Goal: Information Seeking & Learning: Learn about a topic

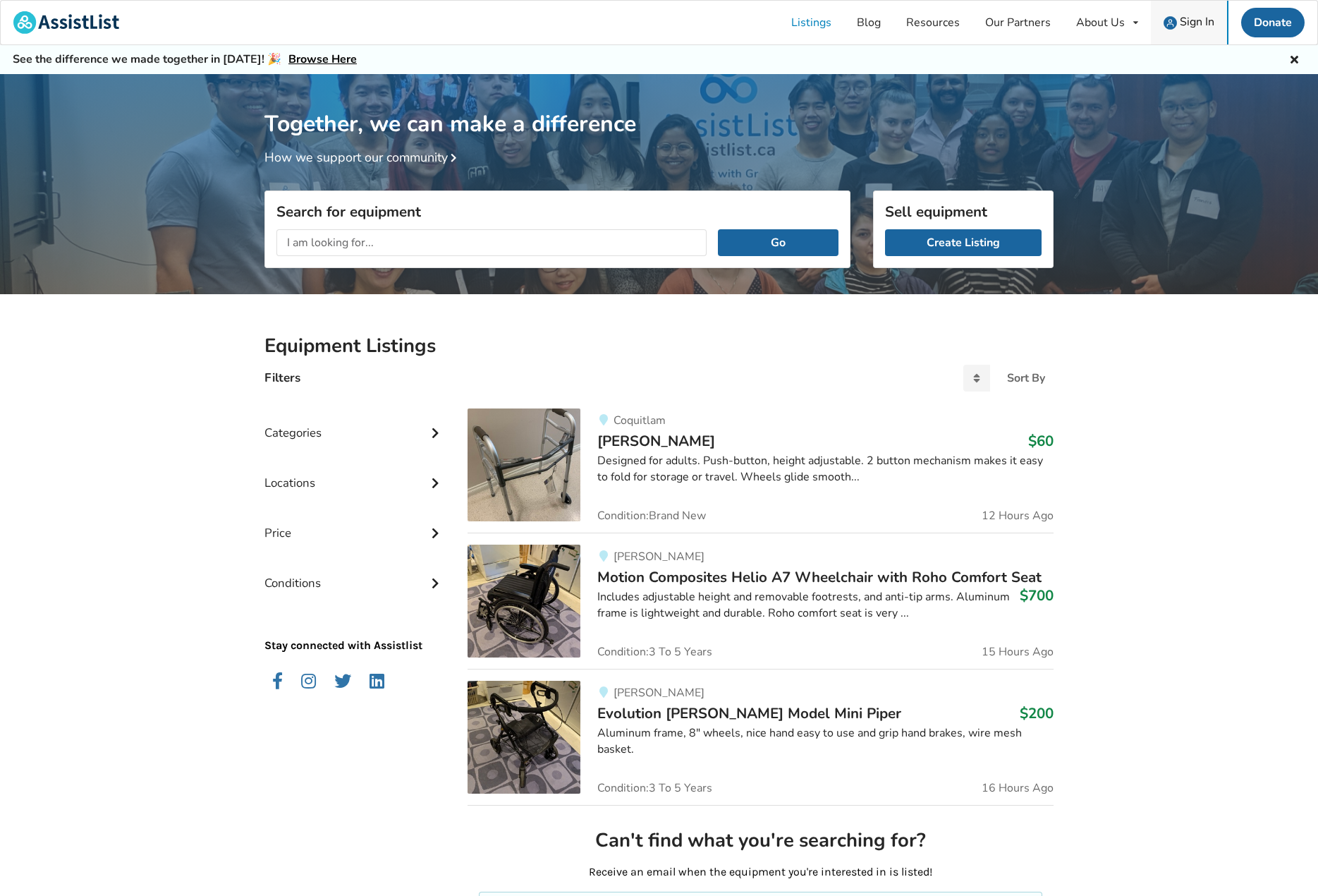
click at [1201, 21] on span "Sign In" at bounding box center [1197, 21] width 34 height 15
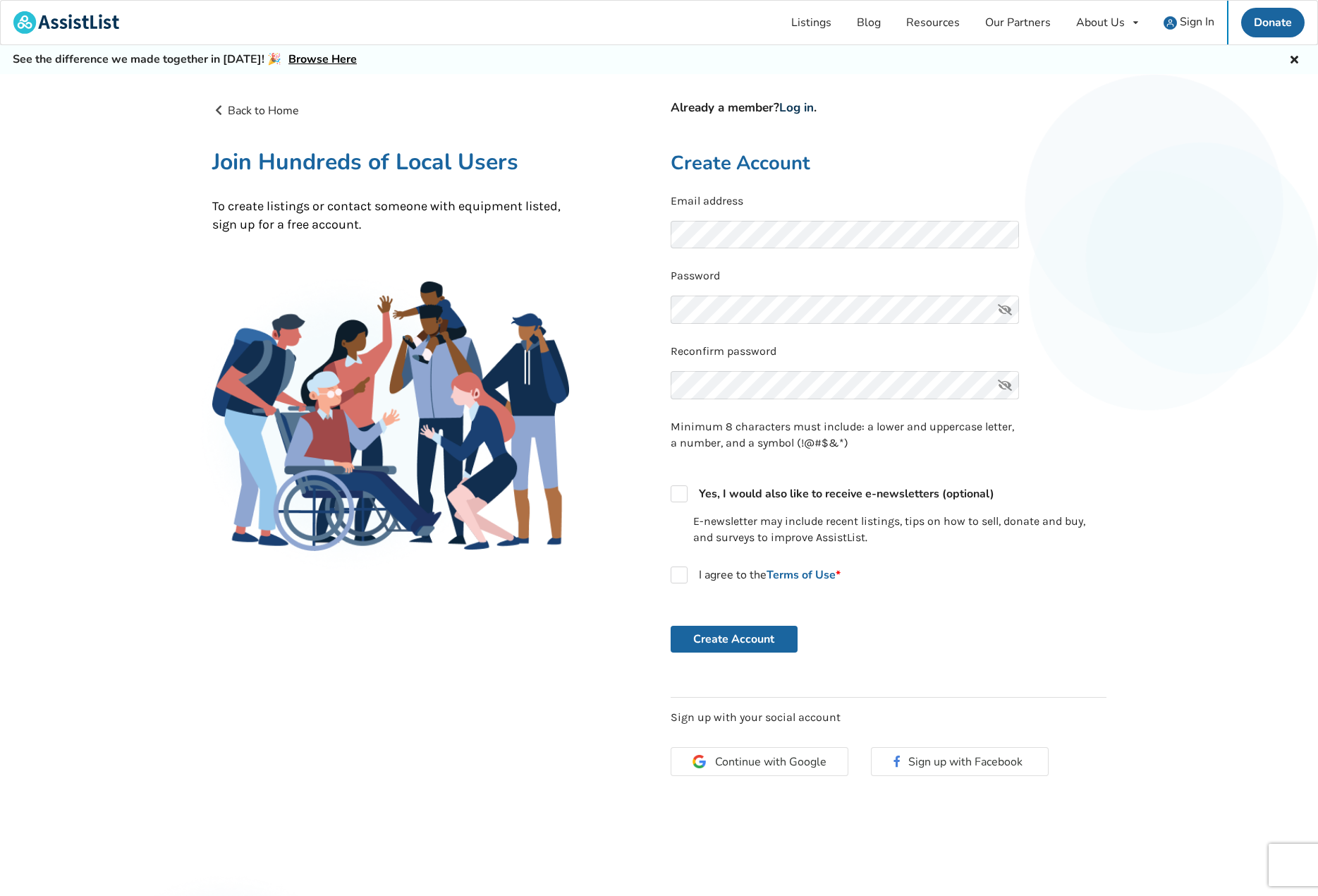
click at [801, 108] on link "Log in" at bounding box center [796, 108] width 34 height 16
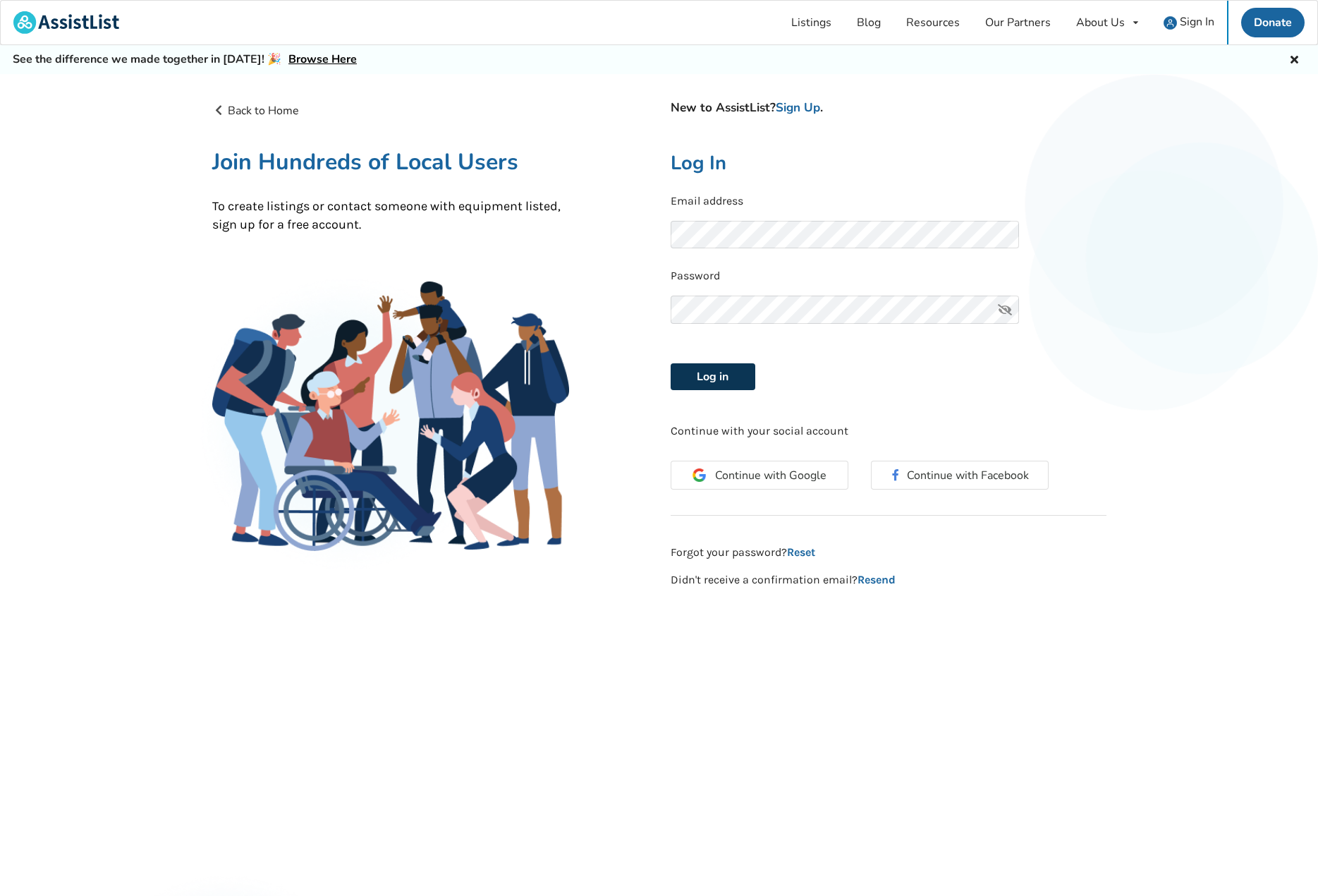
click at [733, 371] on button "Log in" at bounding box center [713, 377] width 85 height 27
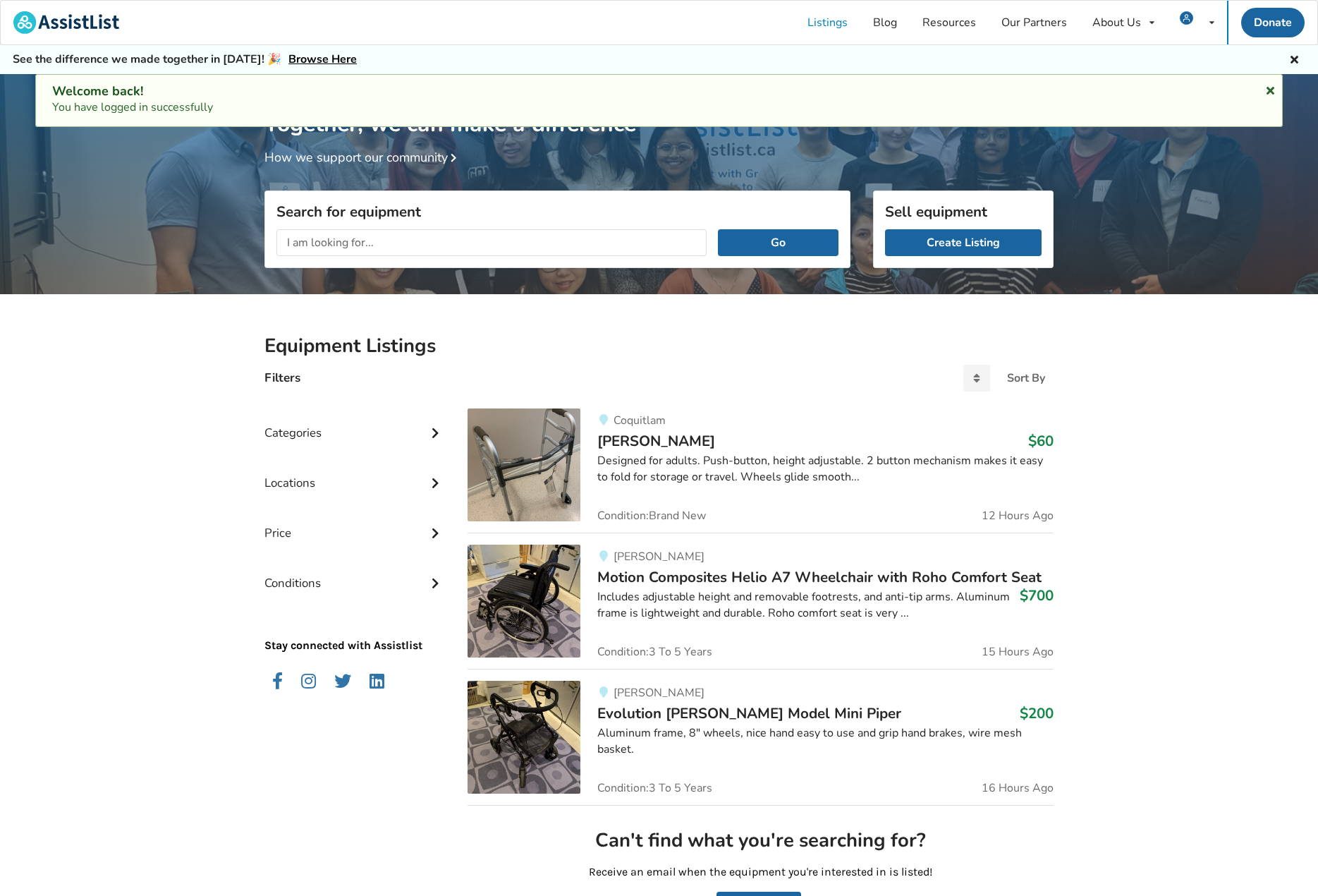
click at [1268, 94] on icon at bounding box center [1270, 88] width 13 height 11
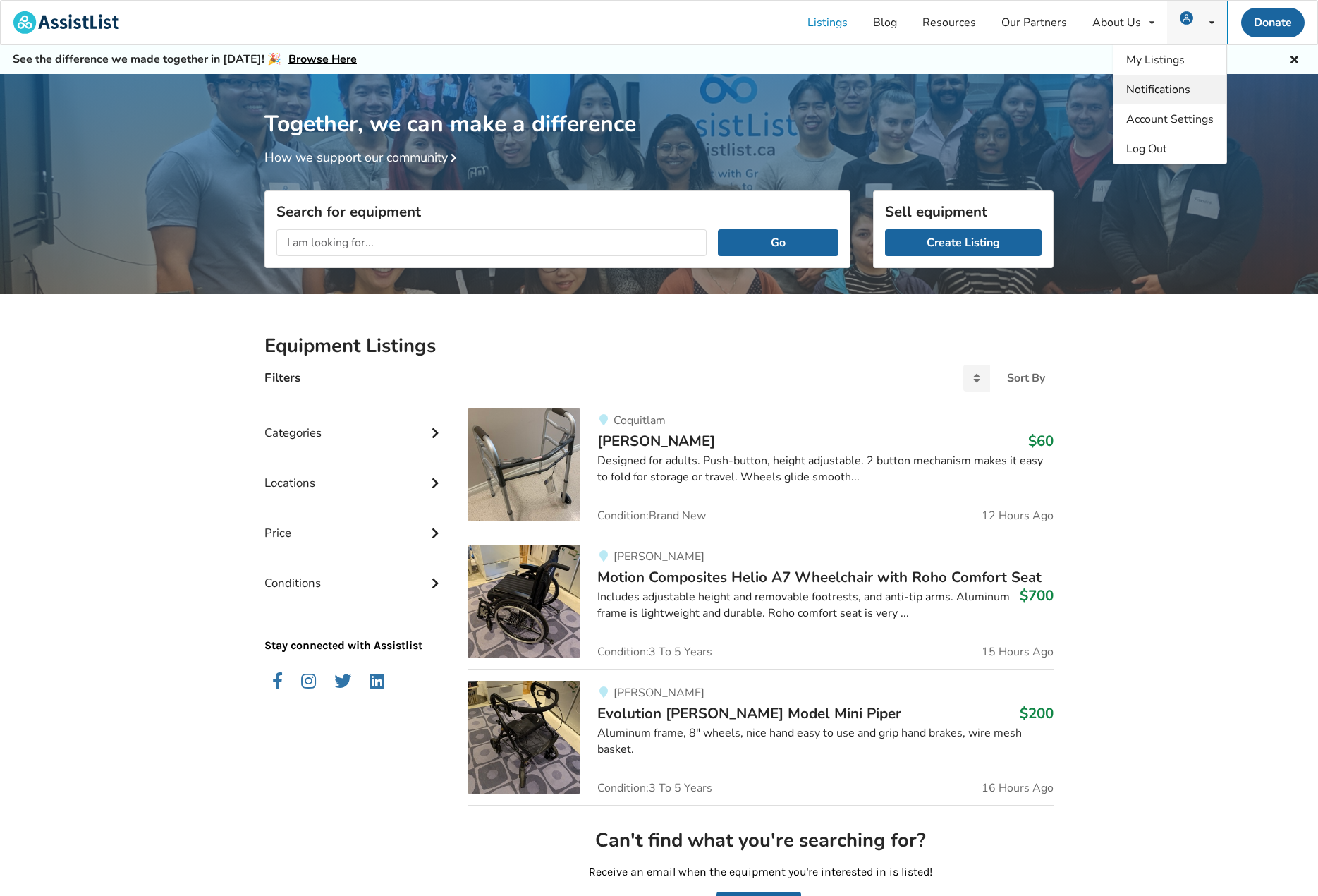
click at [1149, 81] on link "Notifications" at bounding box center [1170, 89] width 113 height 29
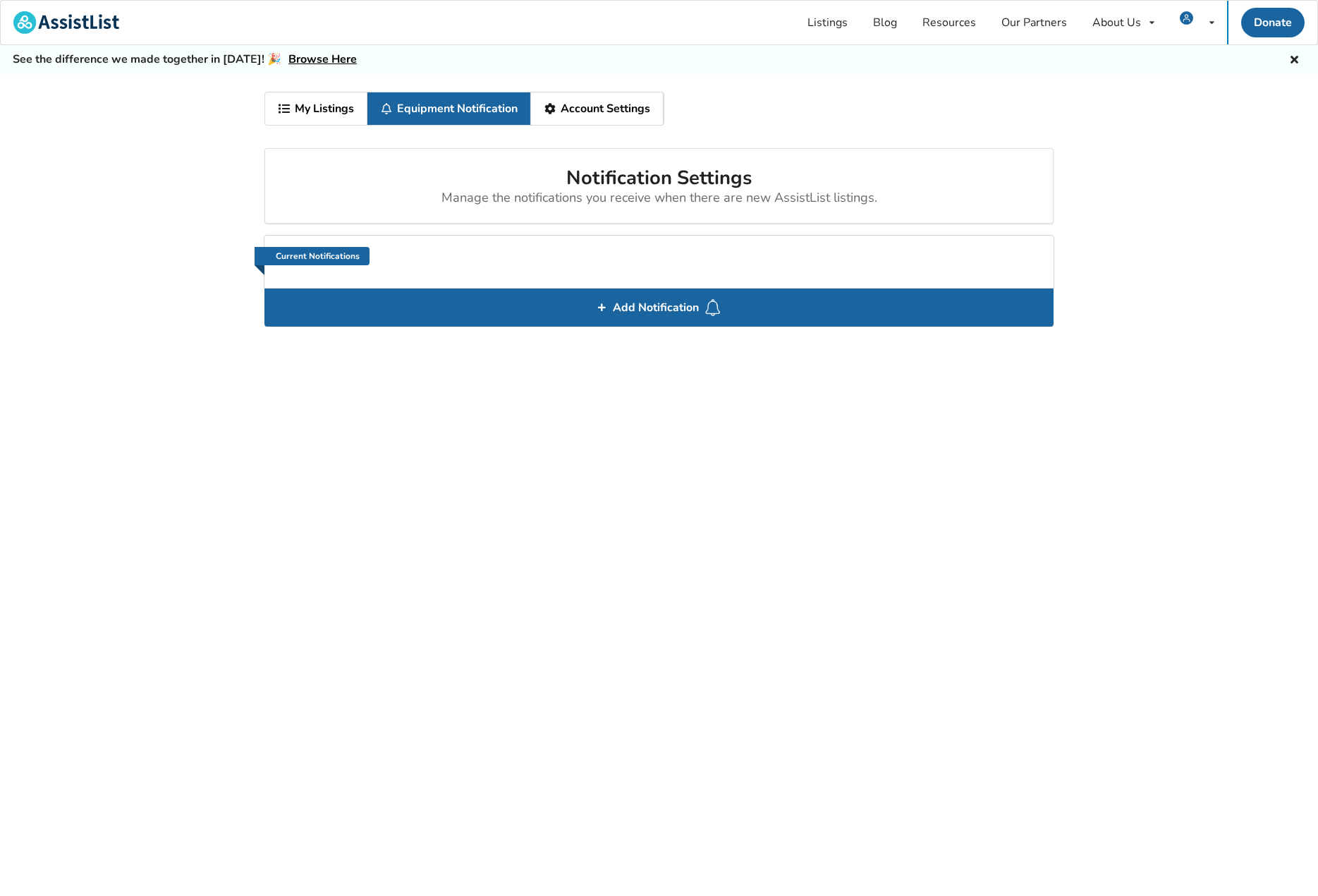
click at [300, 111] on link "My Listings" at bounding box center [316, 108] width 103 height 32
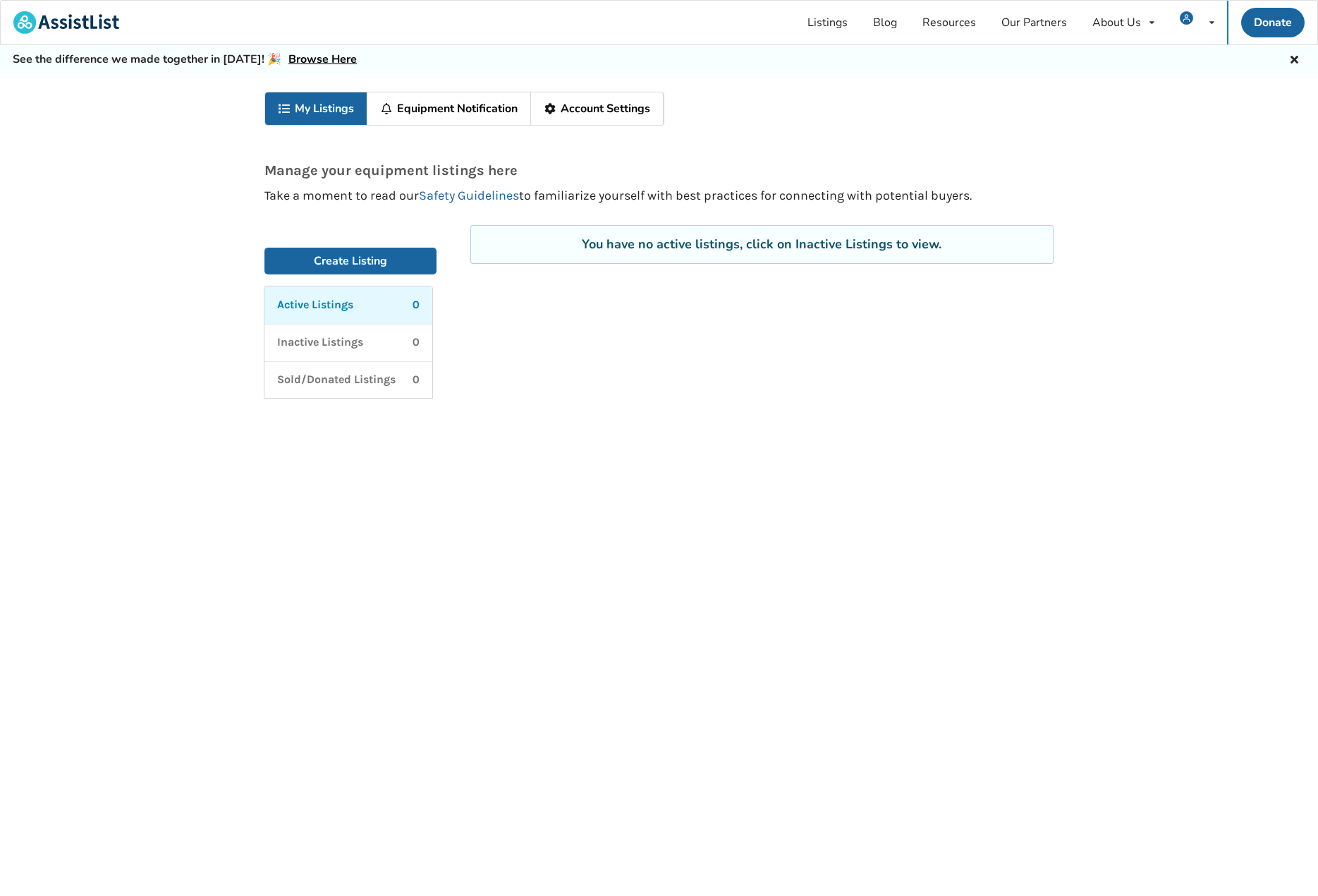
click at [396, 117] on link "Equipment Notification" at bounding box center [449, 108] width 163 height 32
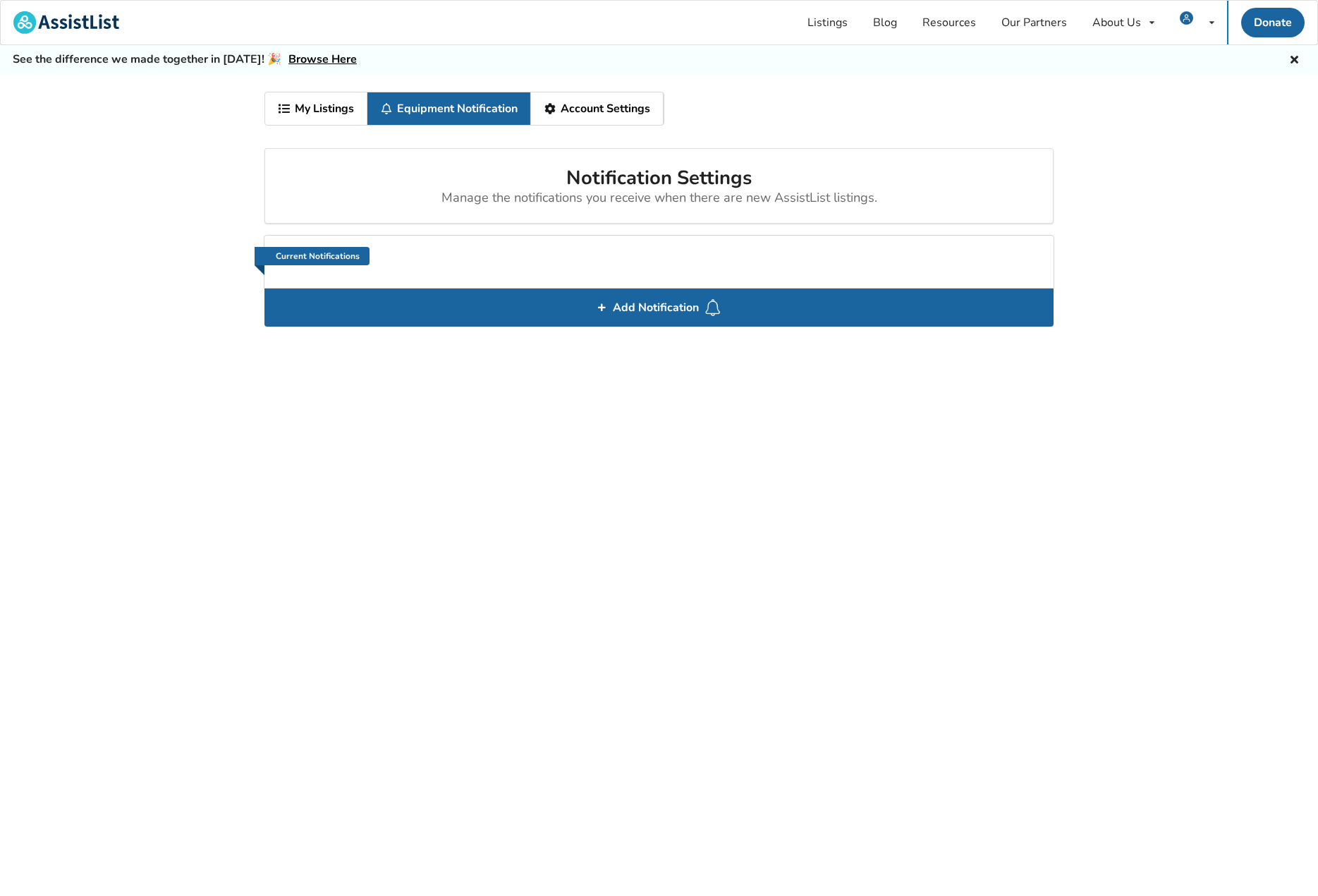
click at [590, 104] on link "Account Settings" at bounding box center [597, 108] width 133 height 32
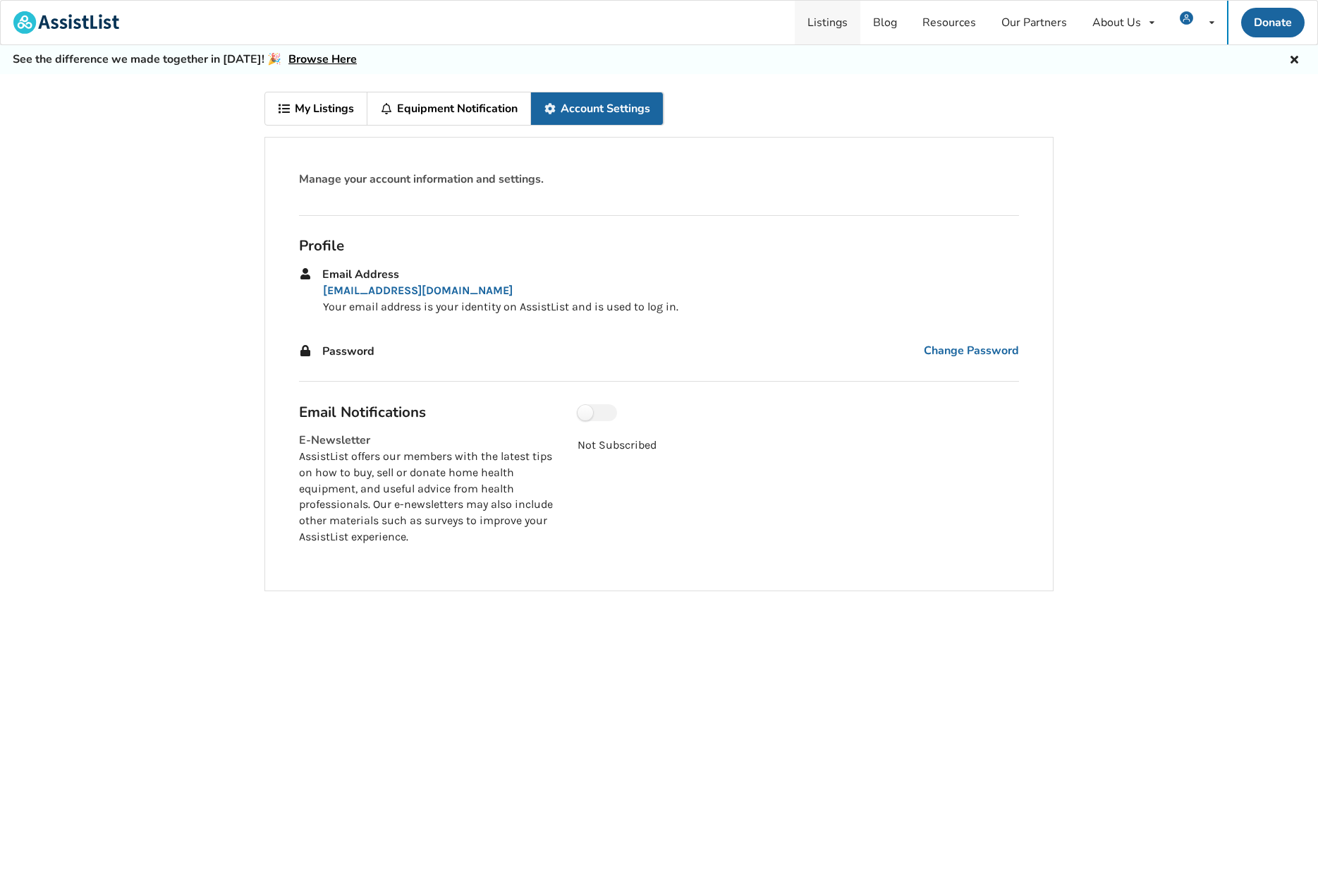
click at [823, 29] on link "Listings" at bounding box center [828, 23] width 66 height 44
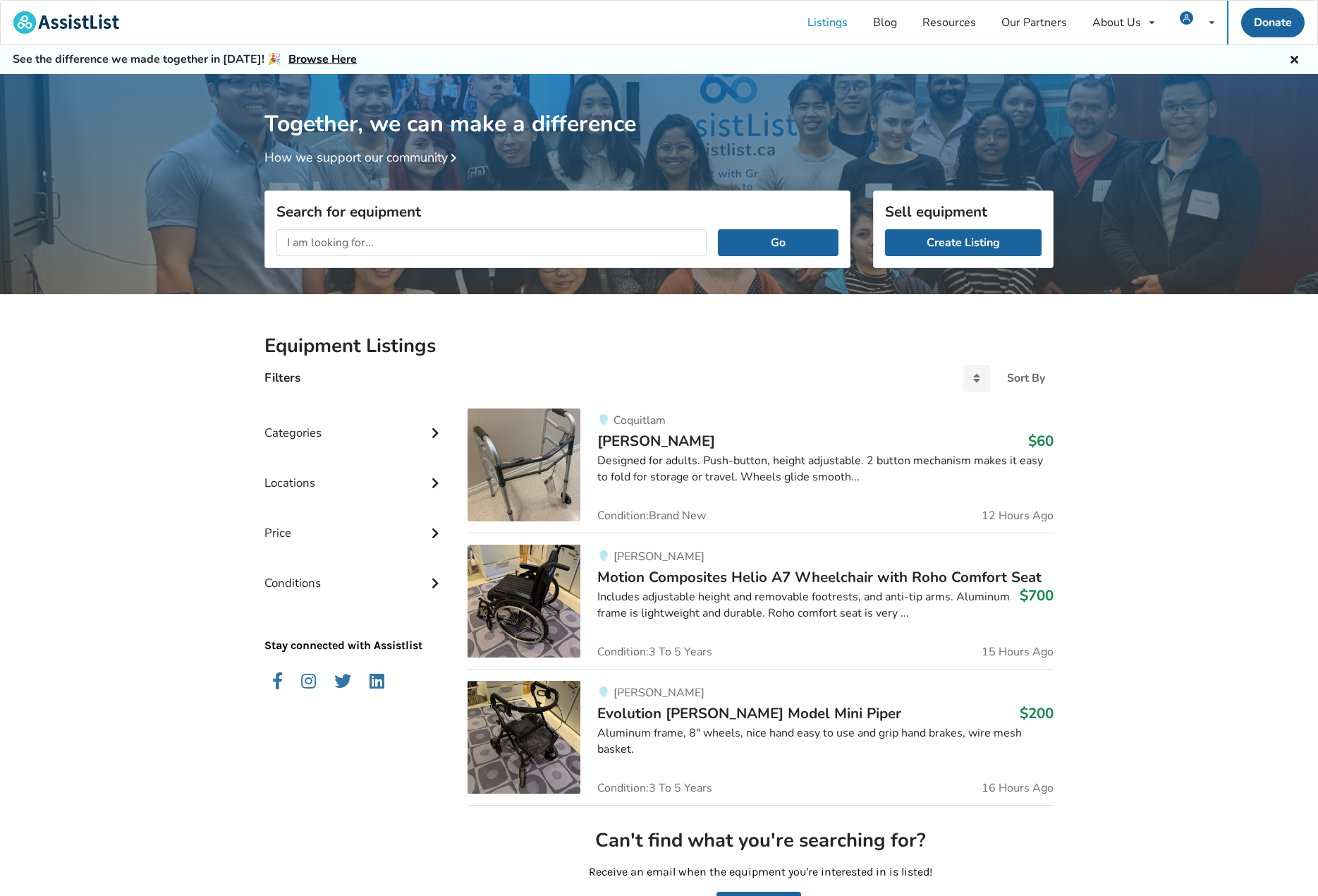
click at [882, 36] on link "Blog" at bounding box center [884, 23] width 49 height 44
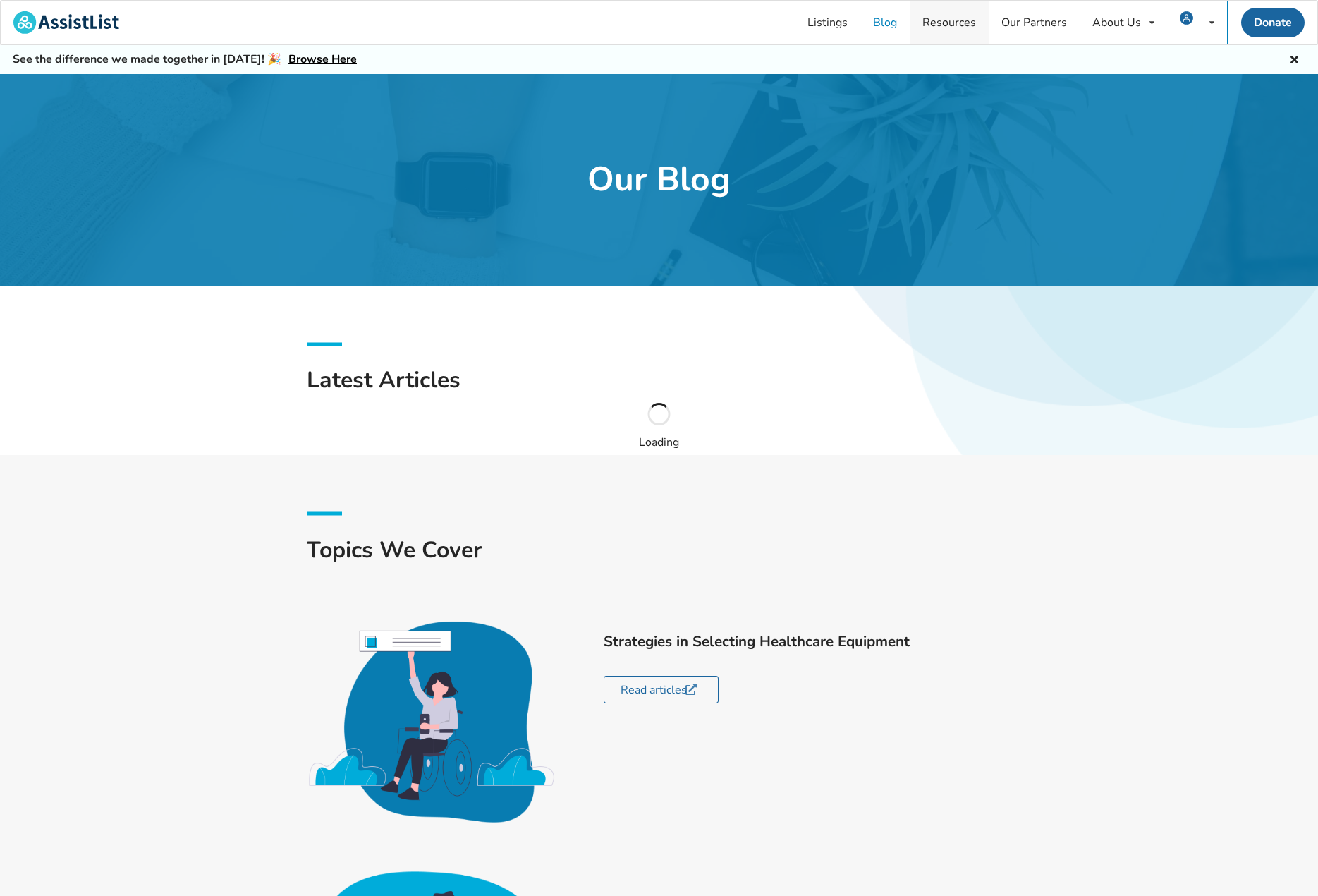
click at [973, 29] on link "Resources" at bounding box center [949, 23] width 79 height 44
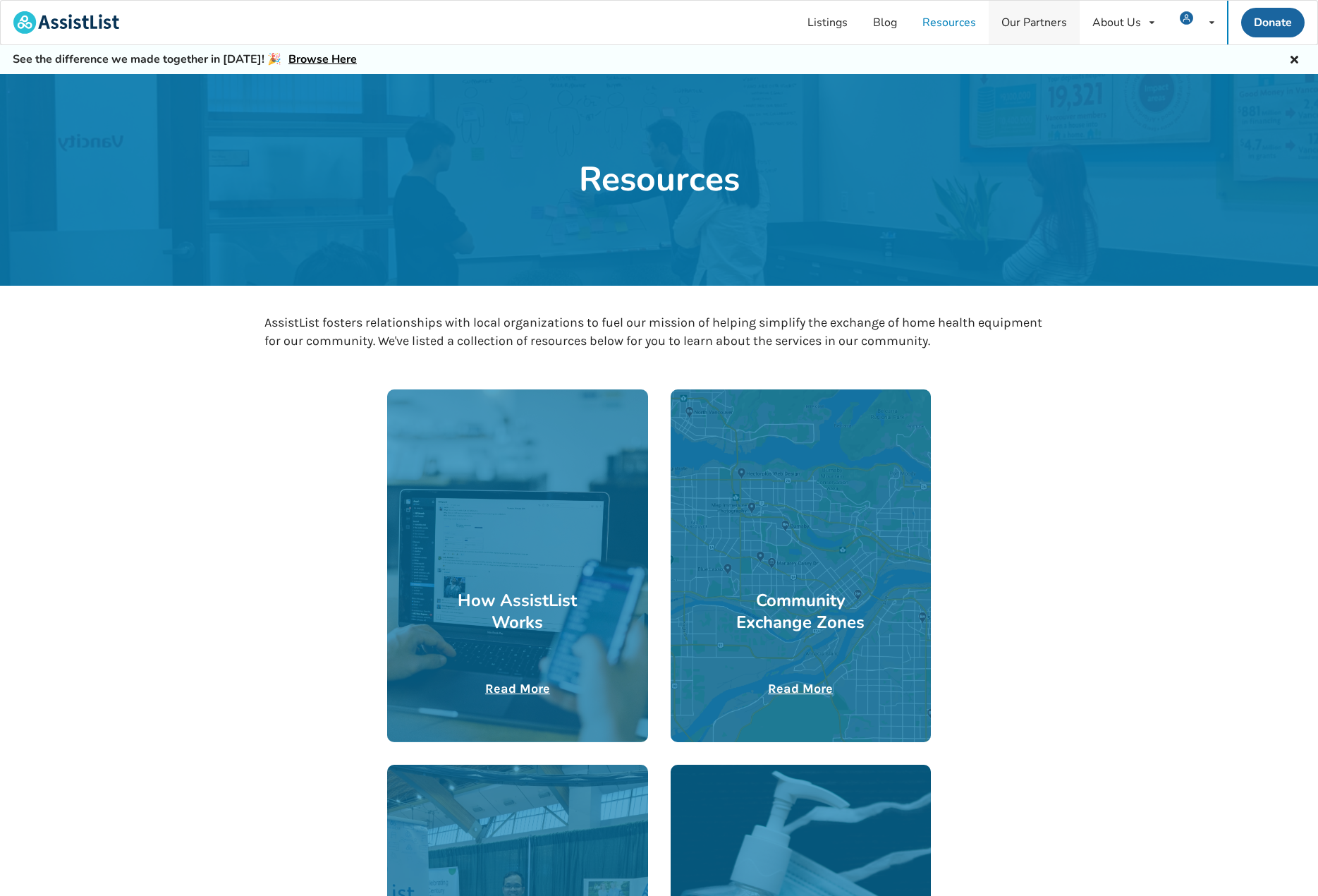
click at [1018, 20] on link "Our Partners" at bounding box center [1034, 23] width 91 height 44
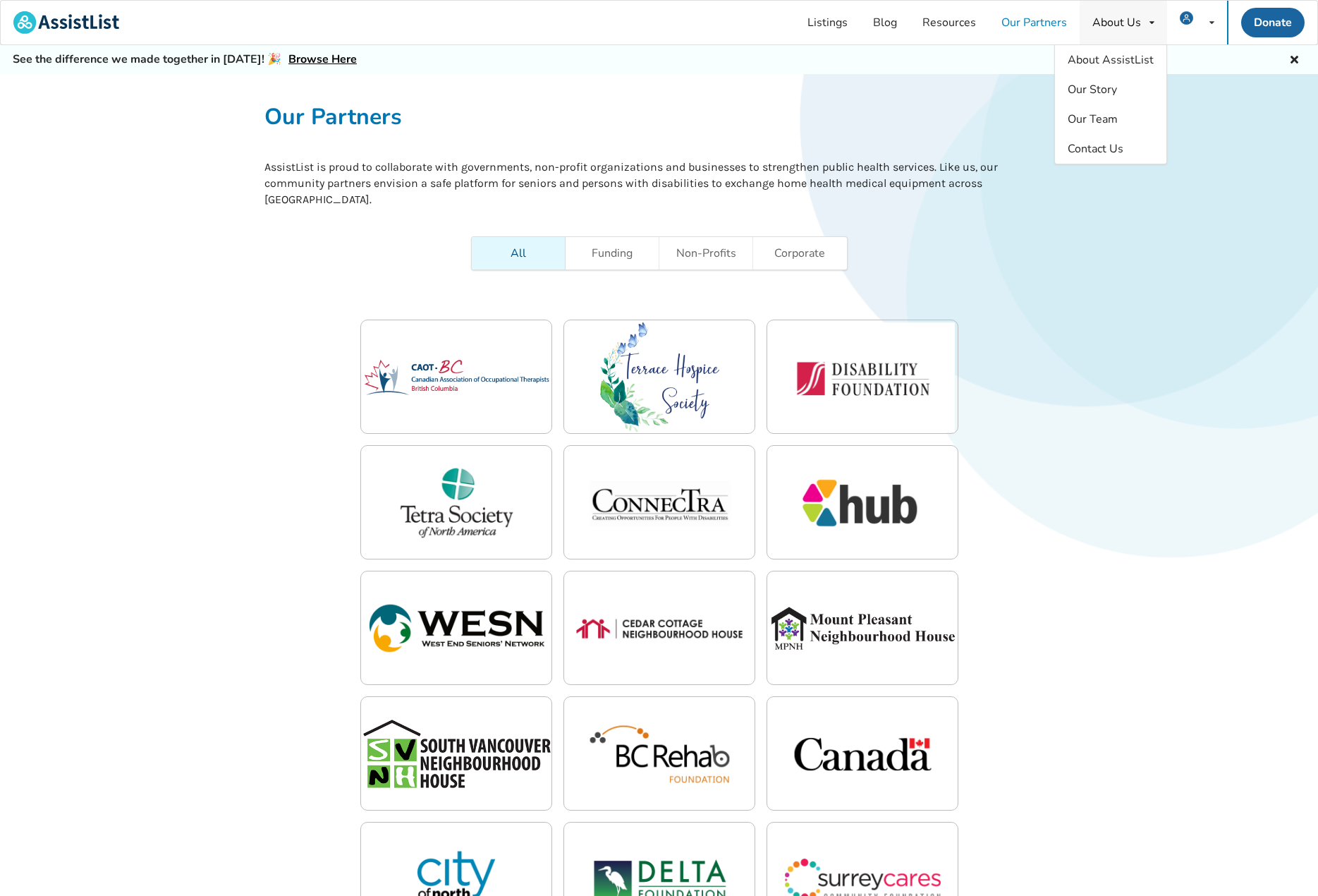
click at [1114, 26] on div "About Us" at bounding box center [1117, 22] width 48 height 11
click at [81, 18] on img at bounding box center [66, 22] width 105 height 23
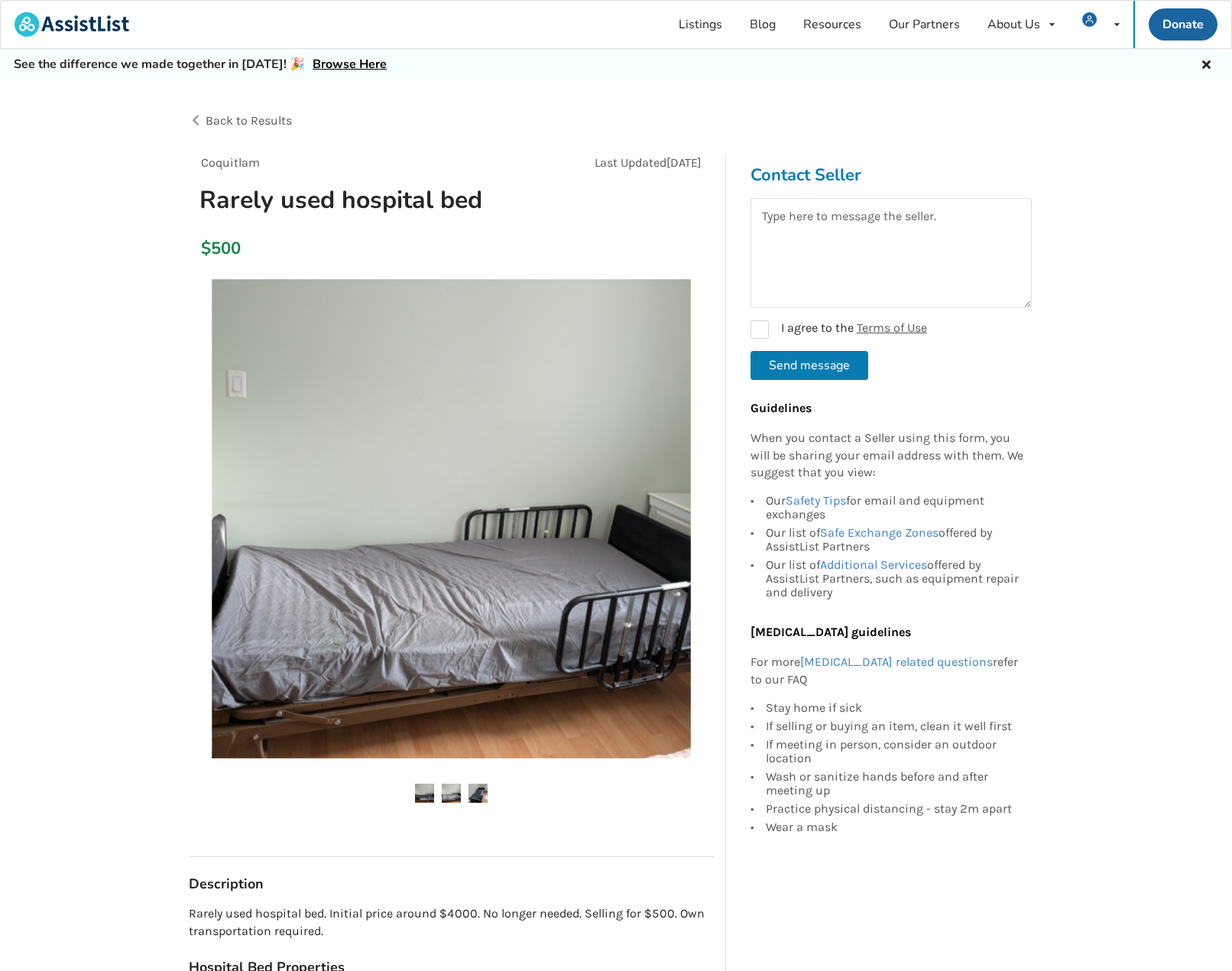
click at [424, 791] on img at bounding box center [425, 793] width 19 height 19
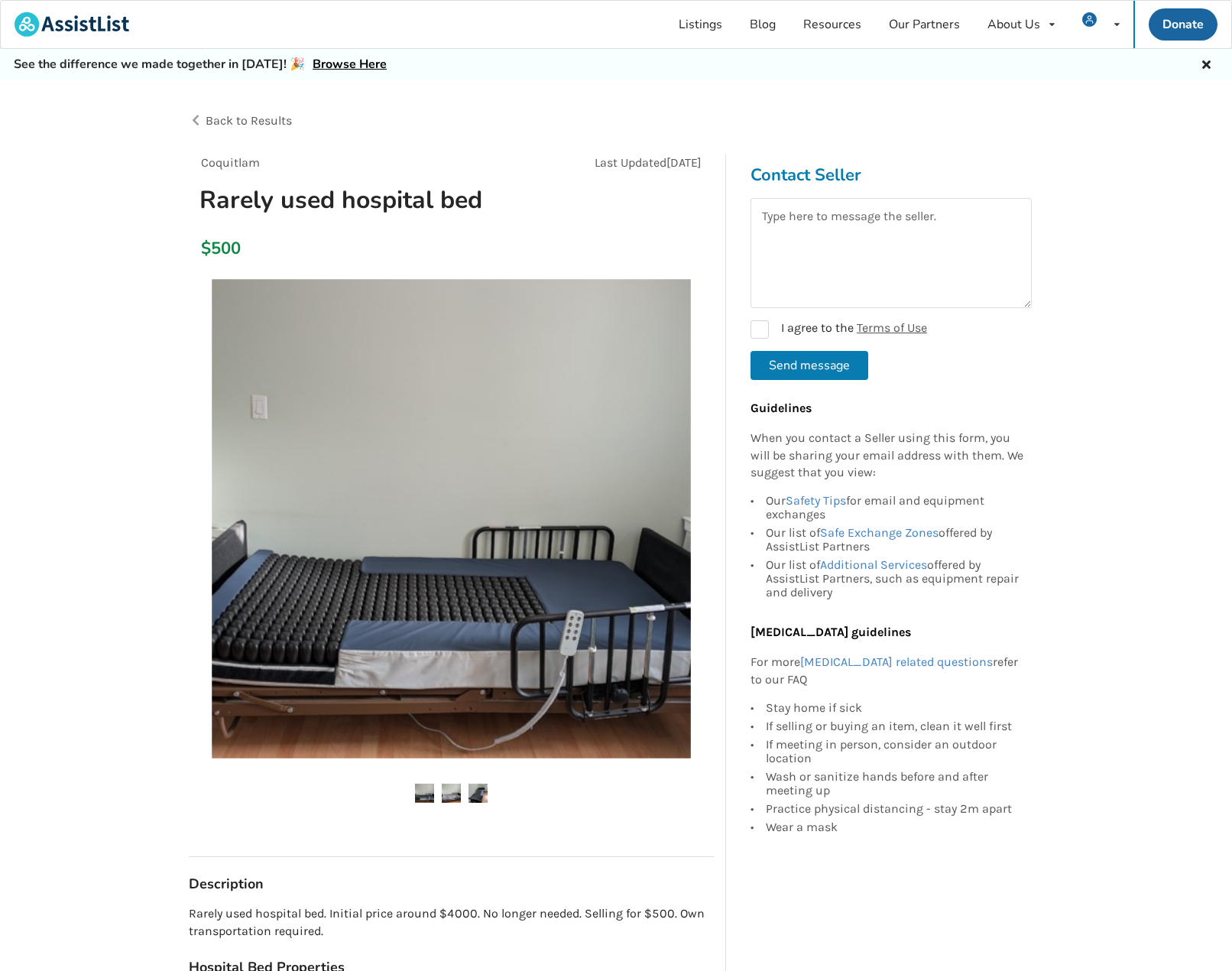
click at [452, 791] on img at bounding box center [451, 793] width 19 height 19
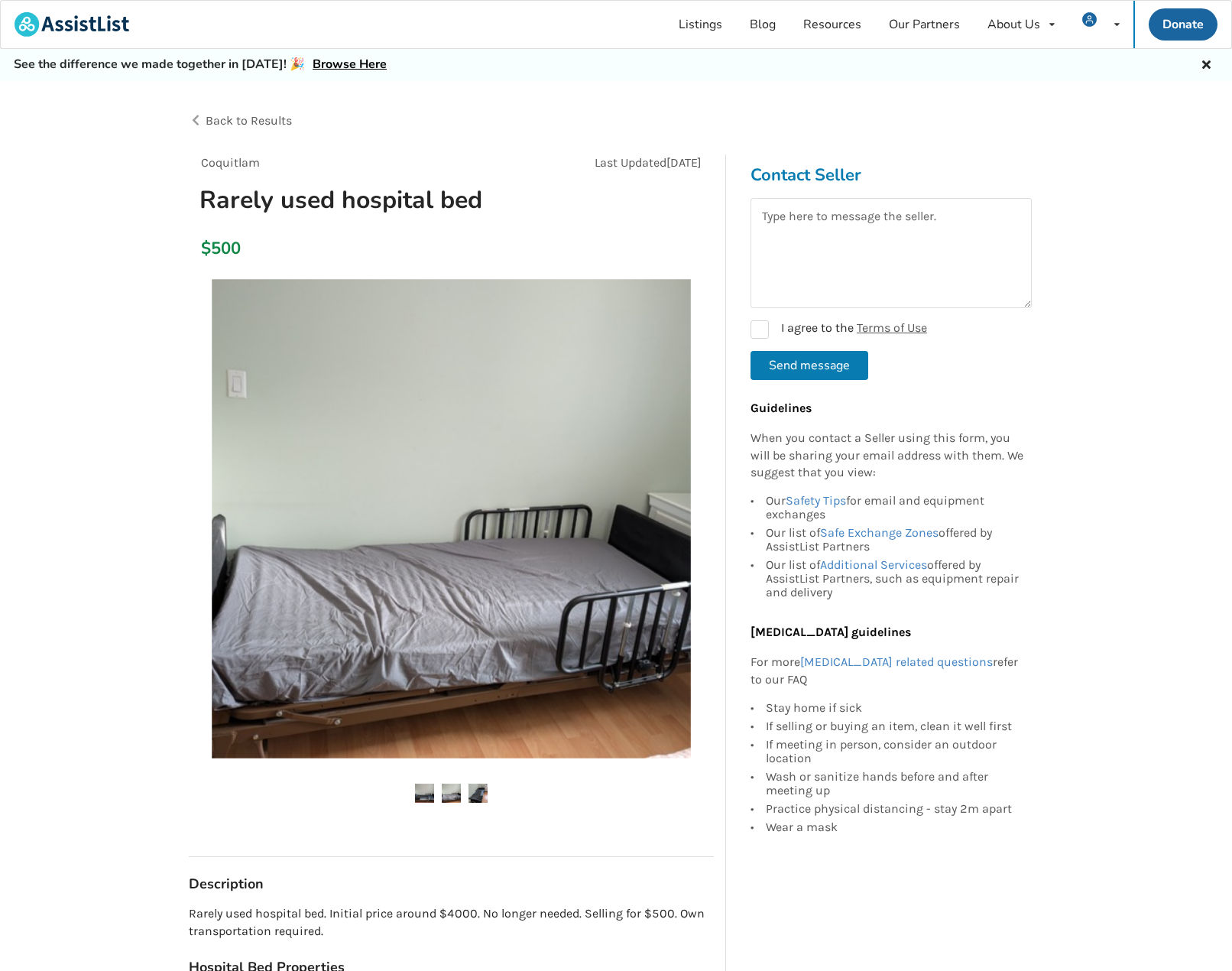
click at [481, 787] on img at bounding box center [478, 793] width 19 height 19
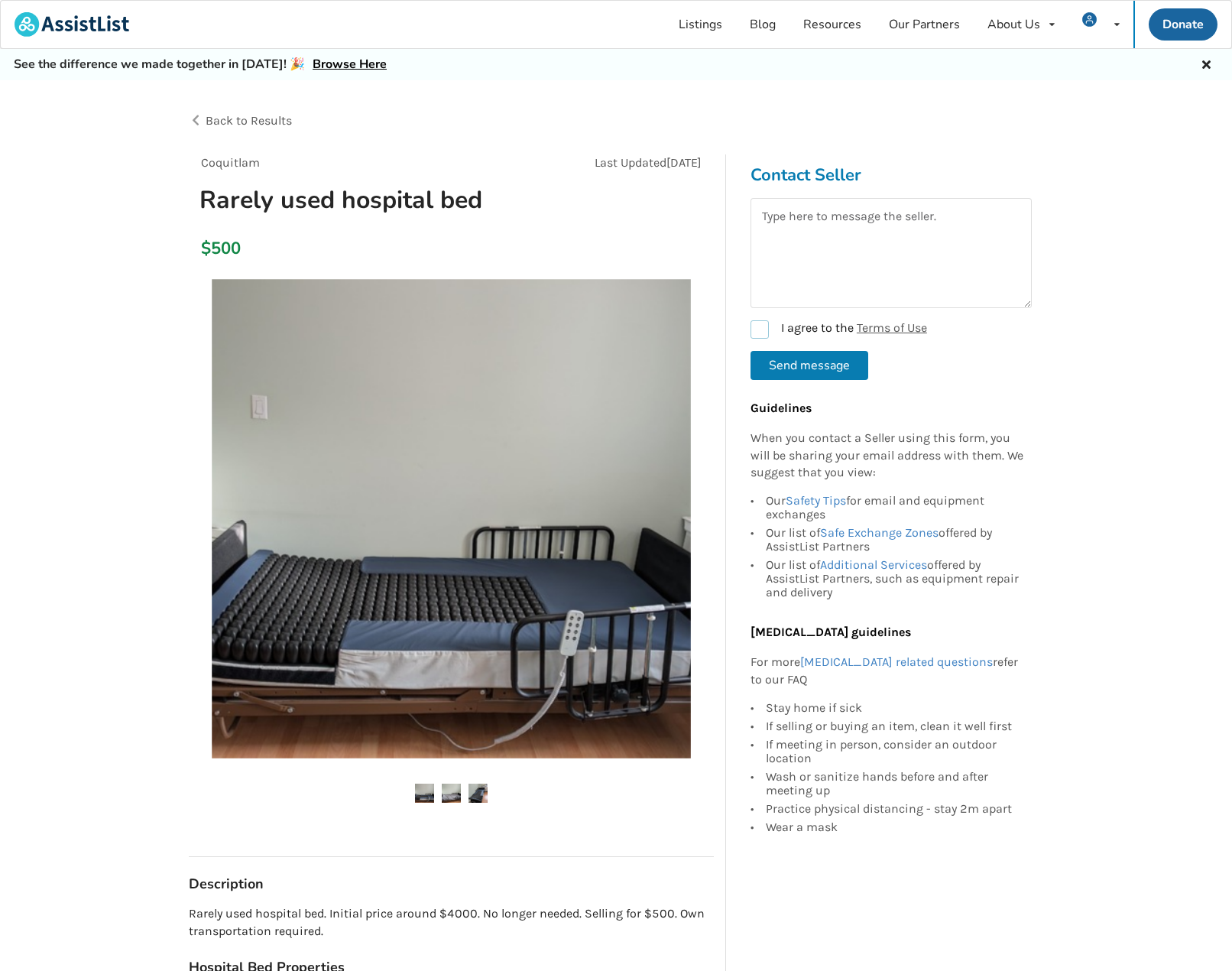
click at [760, 330] on label "I agree to the Terms of Use" at bounding box center [838, 329] width 176 height 18
checkbox input "true"
click at [891, 218] on textarea at bounding box center [891, 252] width 281 height 110
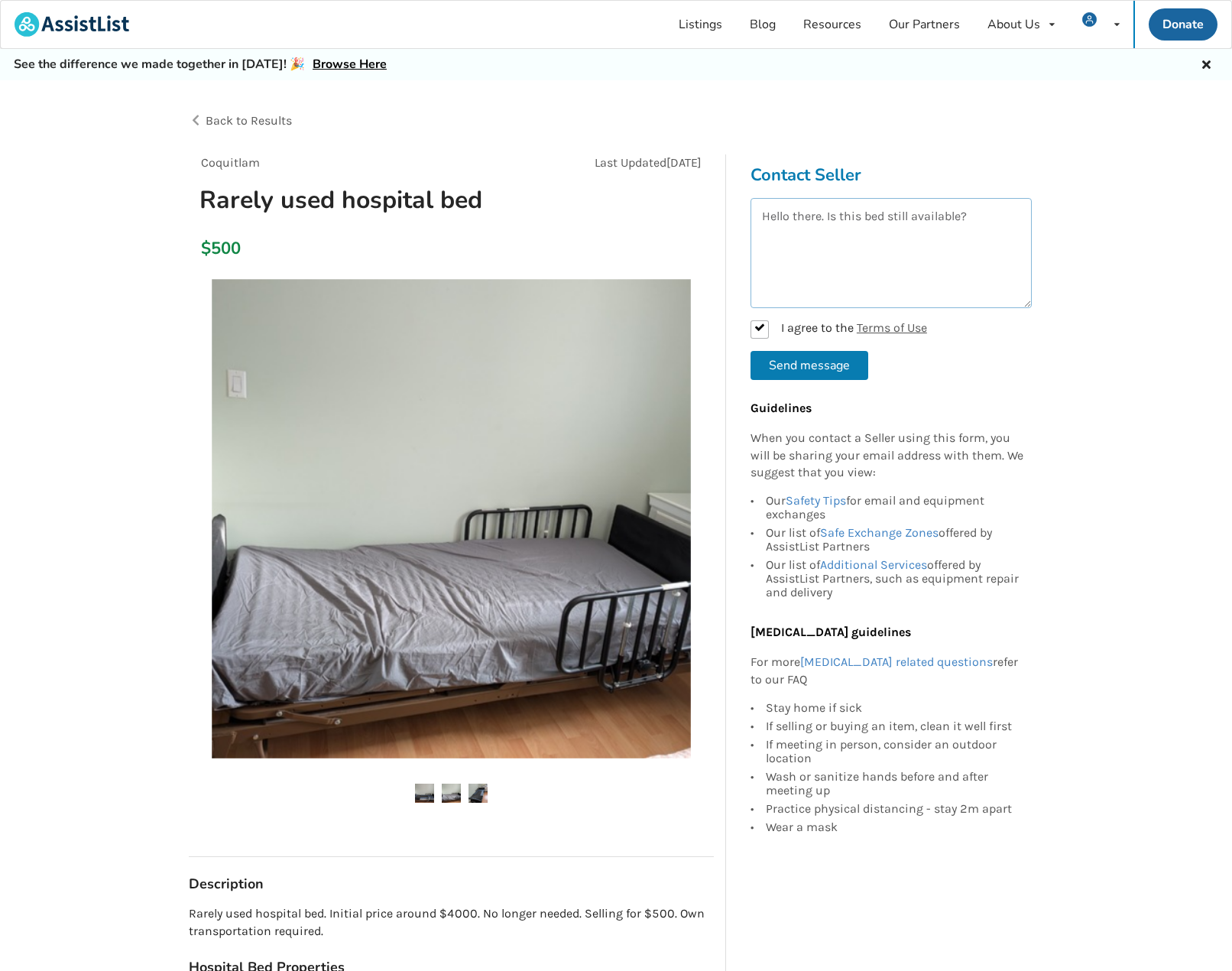
type textarea "Hello there. Is this bed still available?"
click at [783, 368] on button "Send message" at bounding box center [809, 365] width 117 height 29
checkbox input "false"
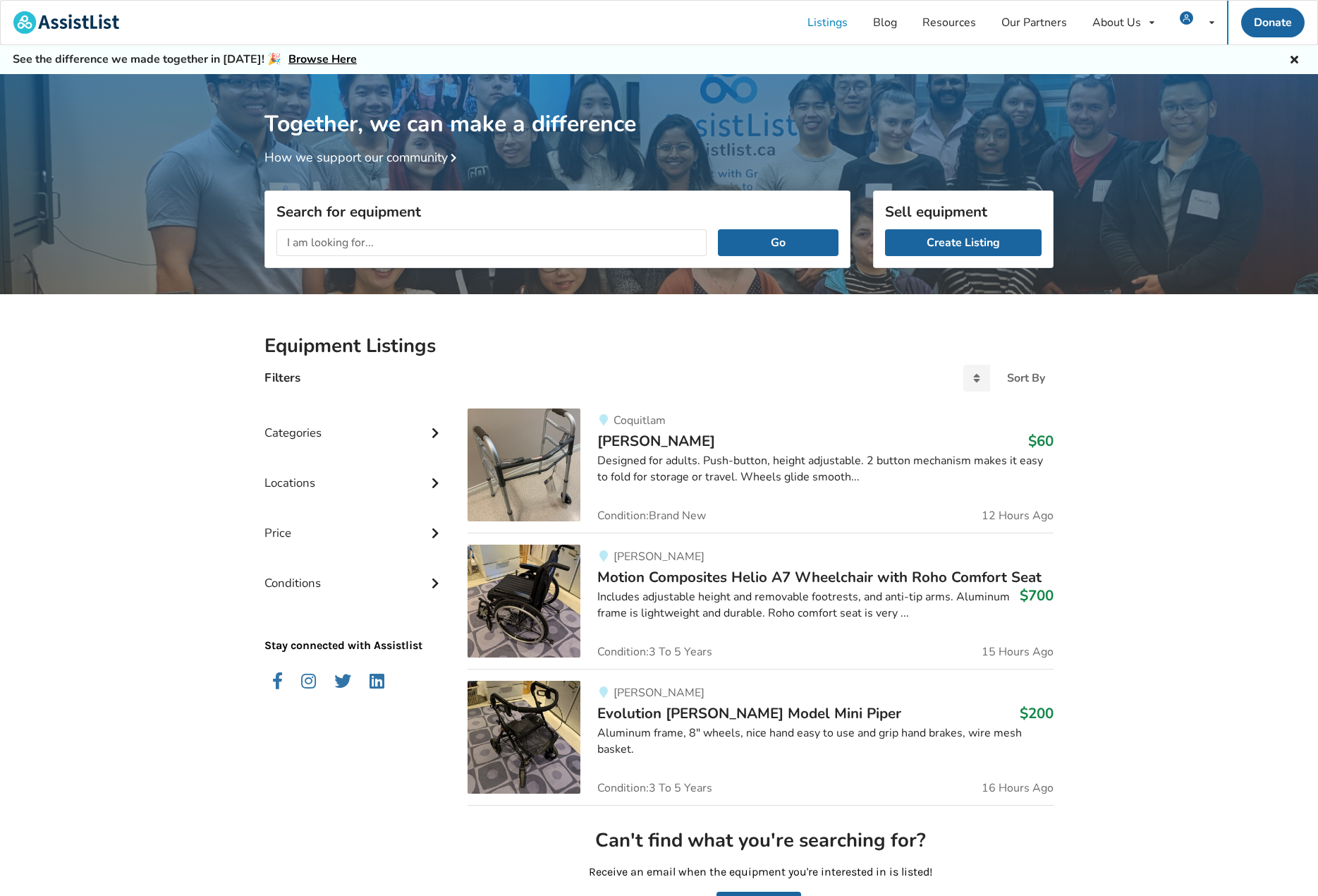
click at [396, 239] on input "text" at bounding box center [491, 242] width 430 height 27
click at [718, 229] on button "Go" at bounding box center [778, 242] width 121 height 27
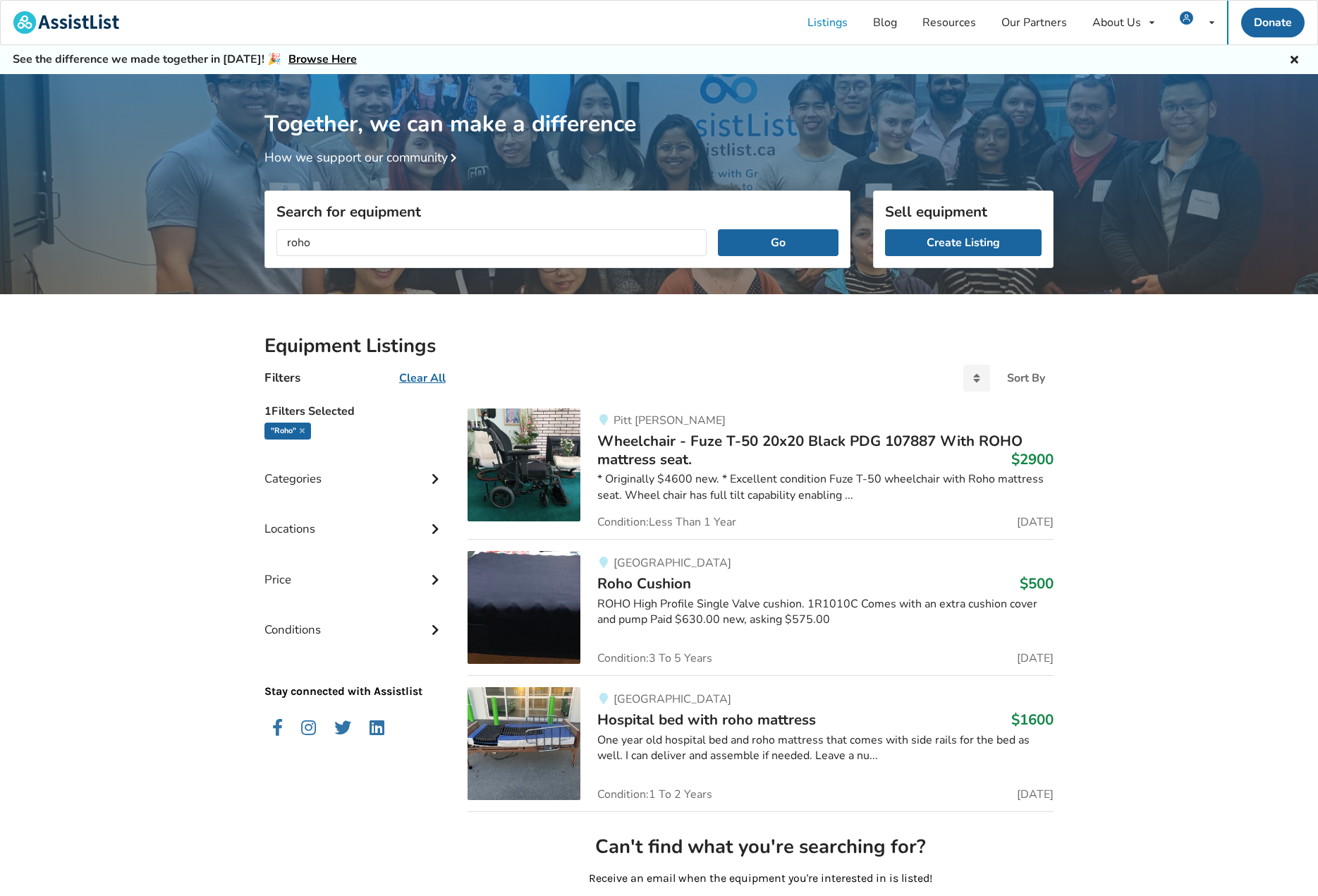
drag, startPoint x: 321, startPoint y: 245, endPoint x: 5, endPoint y: 150, distance: 330.0
type input "g"
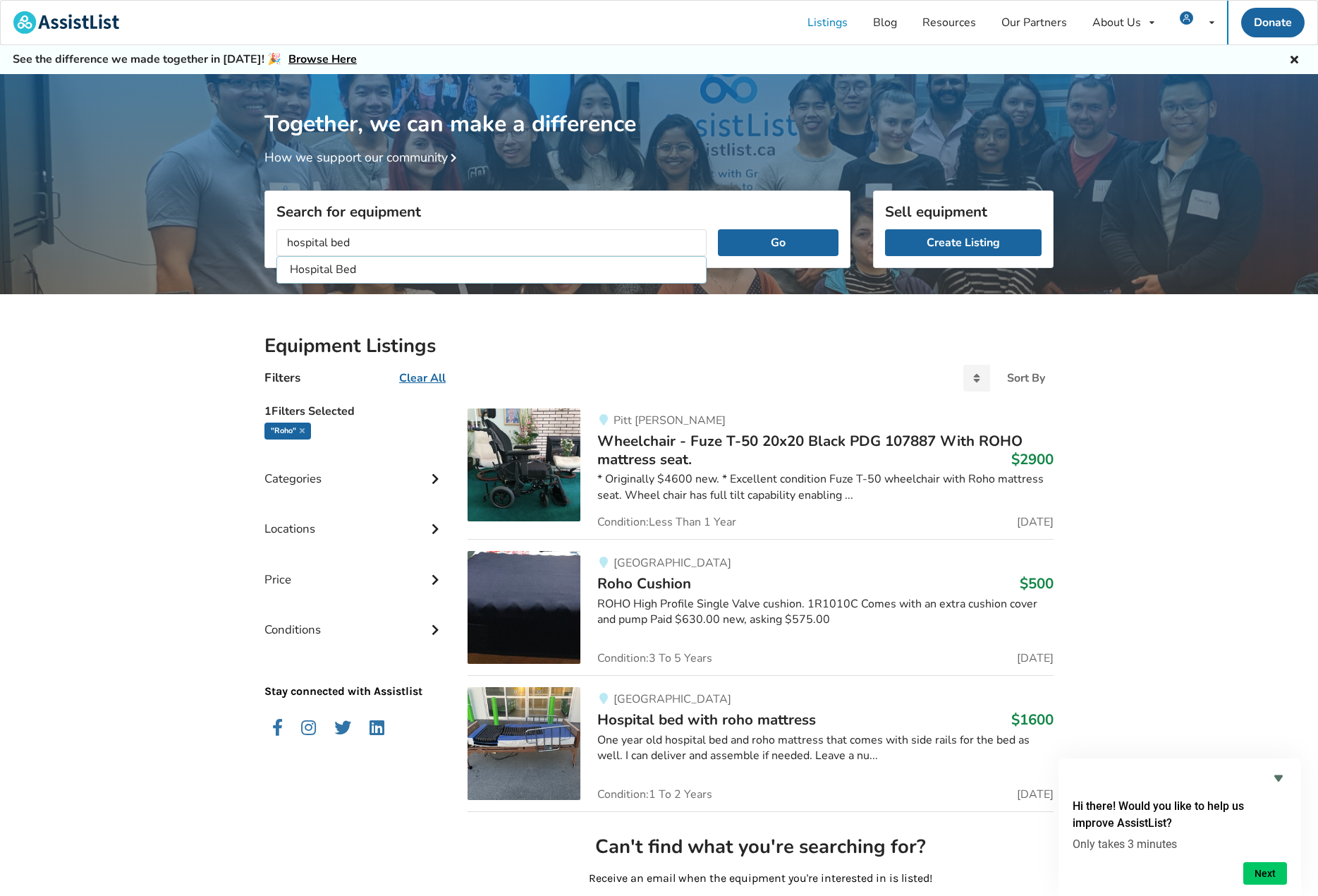
click at [718, 229] on button "Go" at bounding box center [778, 242] width 121 height 27
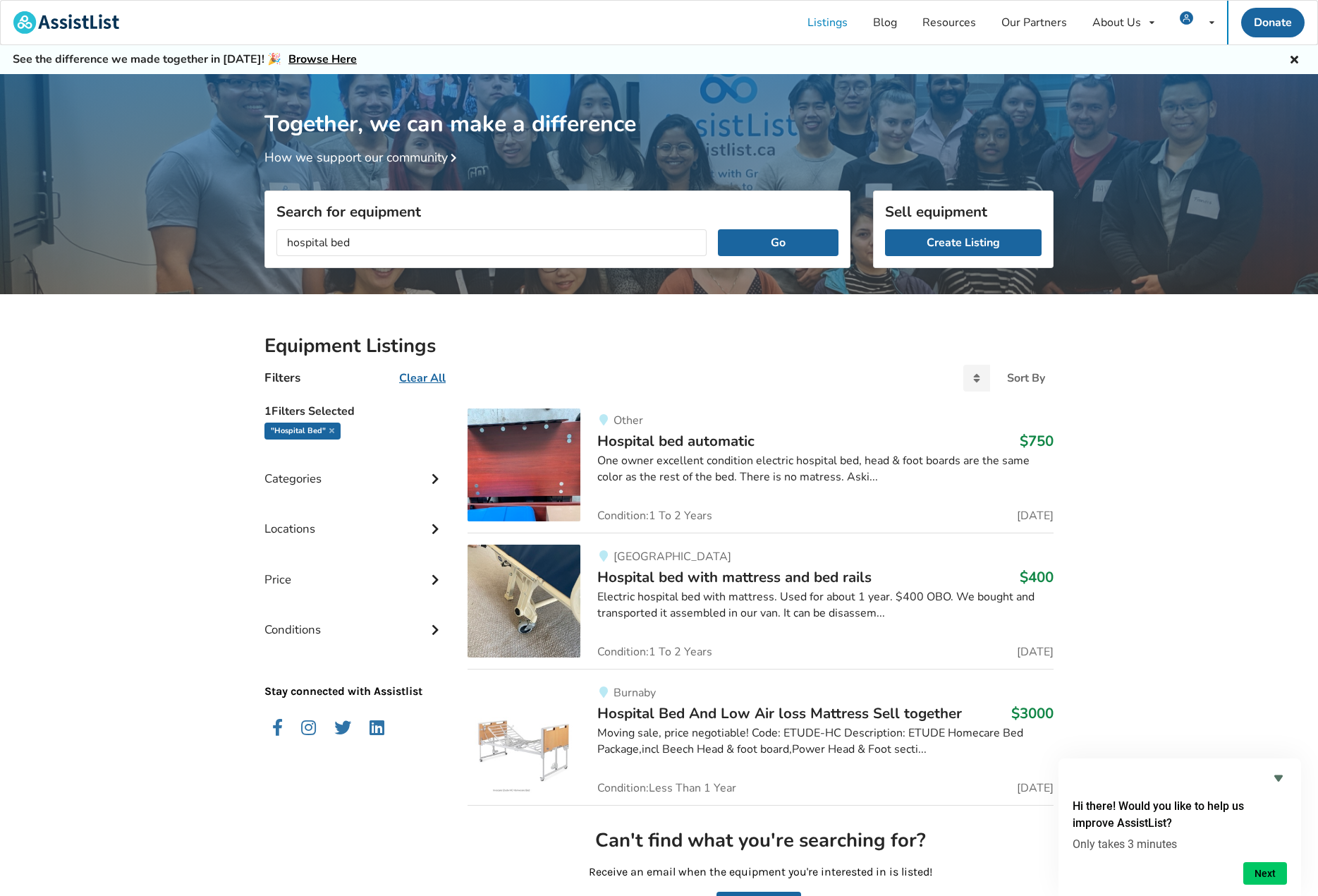
drag, startPoint x: 451, startPoint y: 249, endPoint x: -718, endPoint y: 95, distance: 1179.1
click at [0, 95] on html "Listings Blog Resources Our Partners About Us About AssistList Our Story Our Te…" at bounding box center [659, 448] width 1318 height 896
type input "patient lift"
click at [843, 601] on div "Electric hospital bed with mattress. Used for about 1 year. $400 OBO. We bought…" at bounding box center [825, 605] width 456 height 32
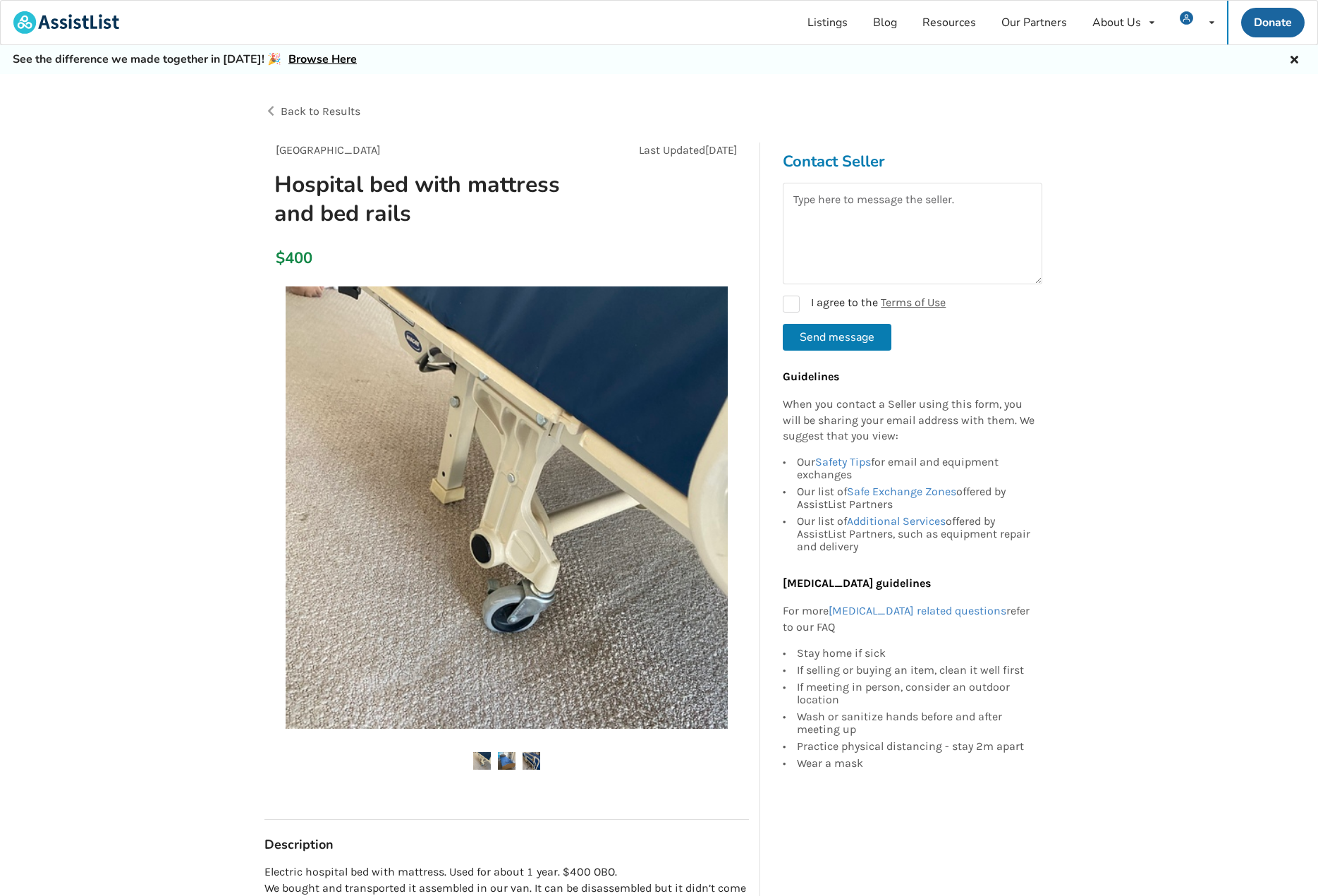
click at [508, 748] on div at bounding box center [506, 538] width 484 height 517
click at [507, 765] on img at bounding box center [507, 760] width 18 height 18
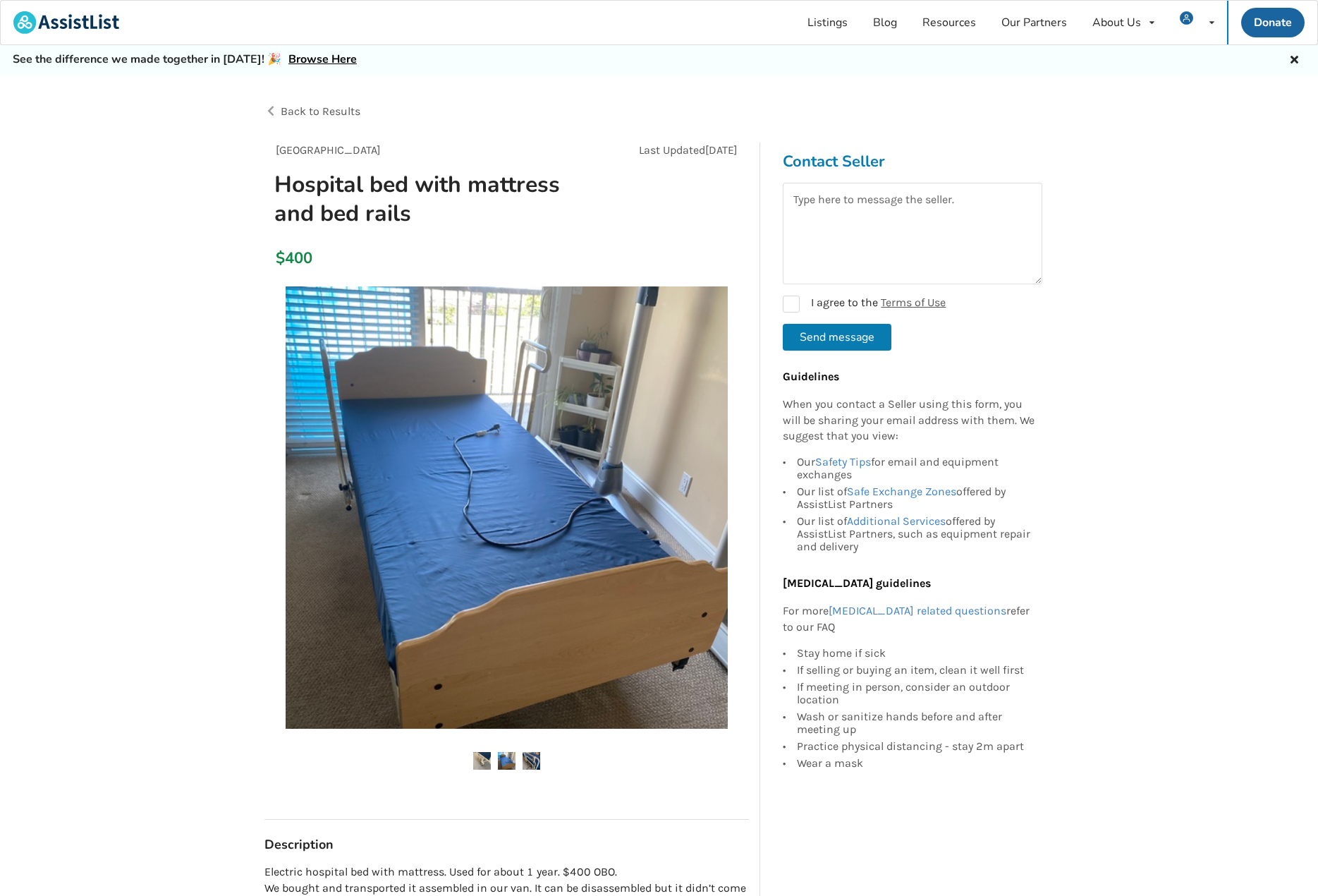
click at [531, 763] on img at bounding box center [531, 760] width 18 height 18
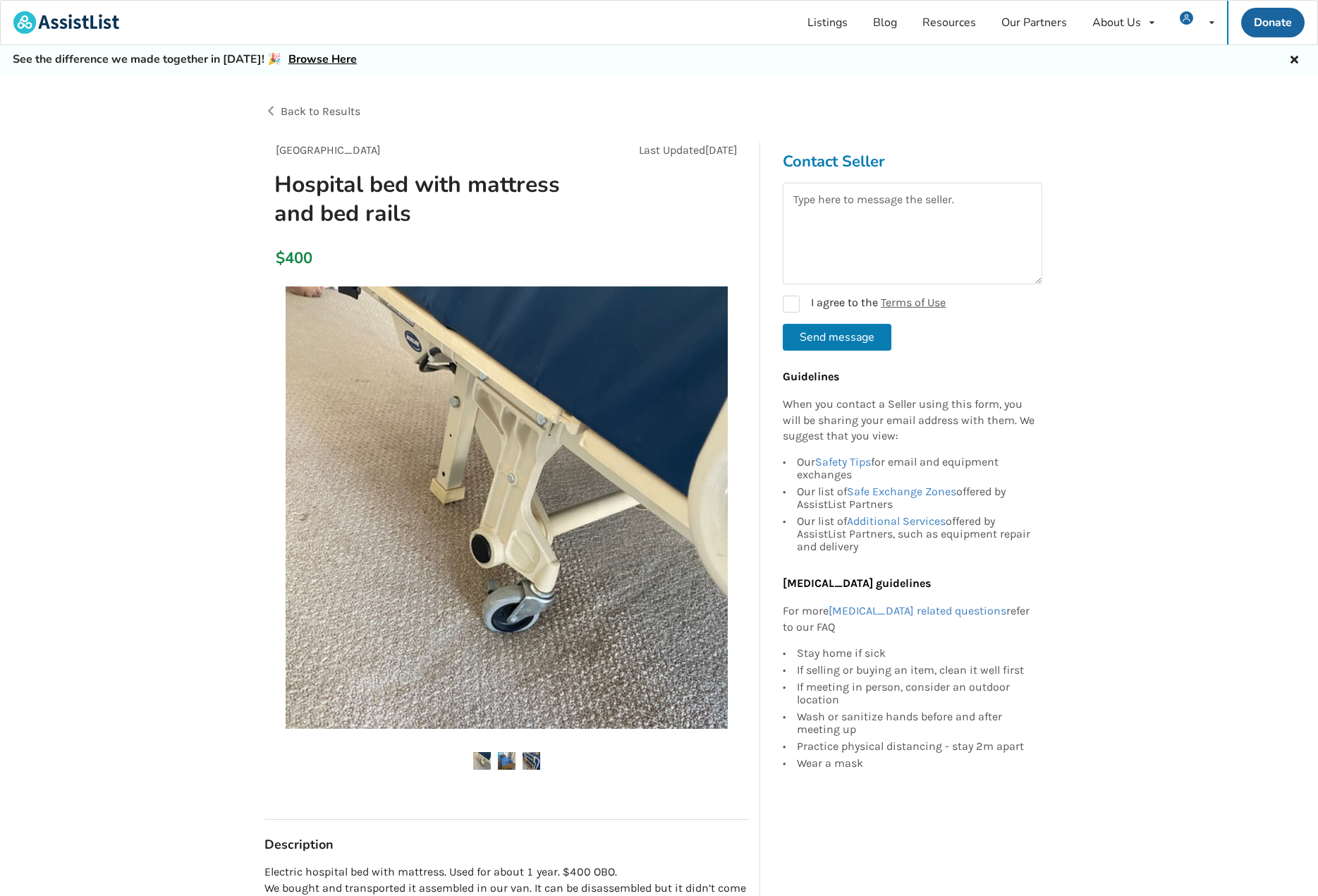
click at [501, 761] on img at bounding box center [507, 760] width 18 height 18
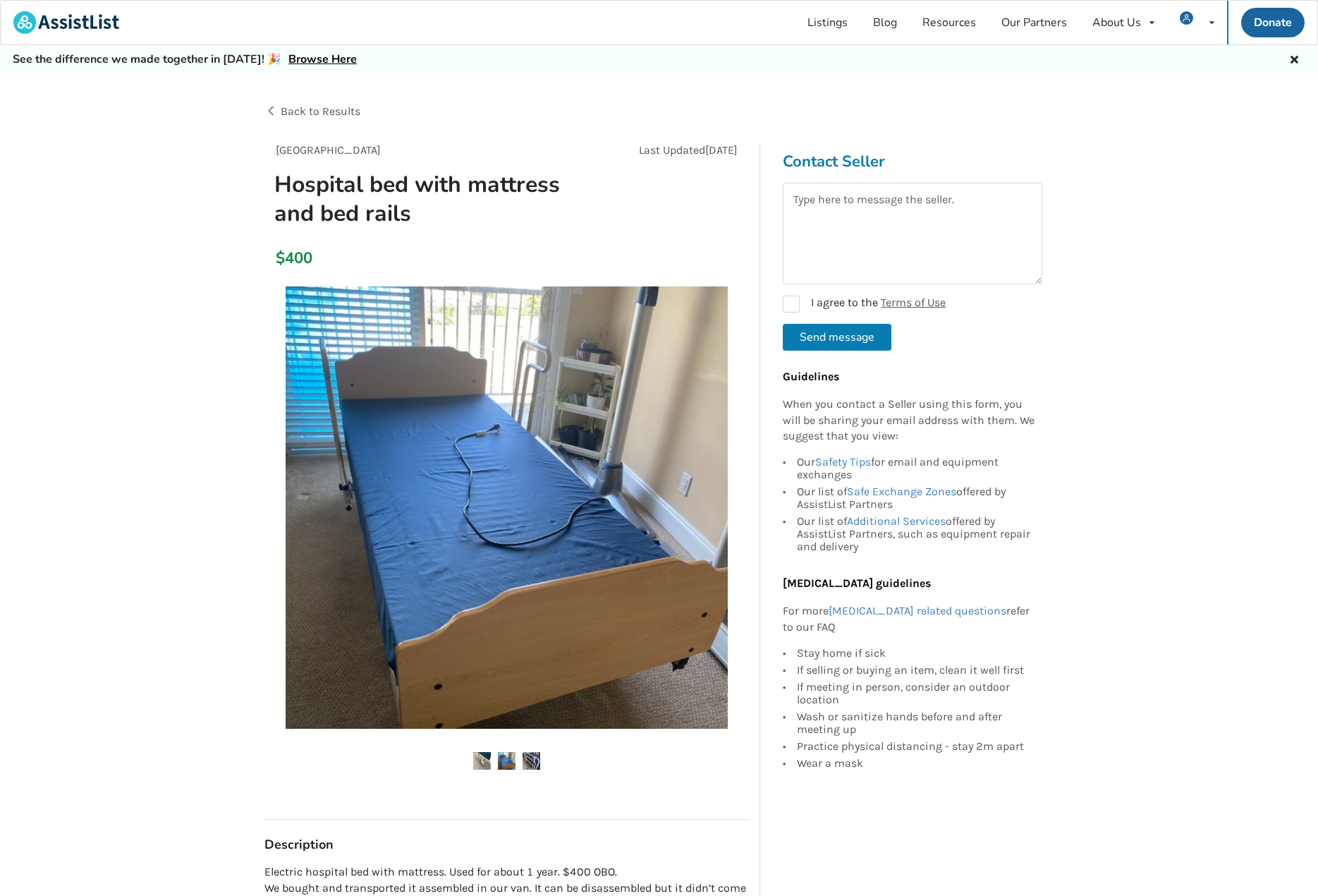
click at [479, 764] on img at bounding box center [482, 760] width 18 height 18
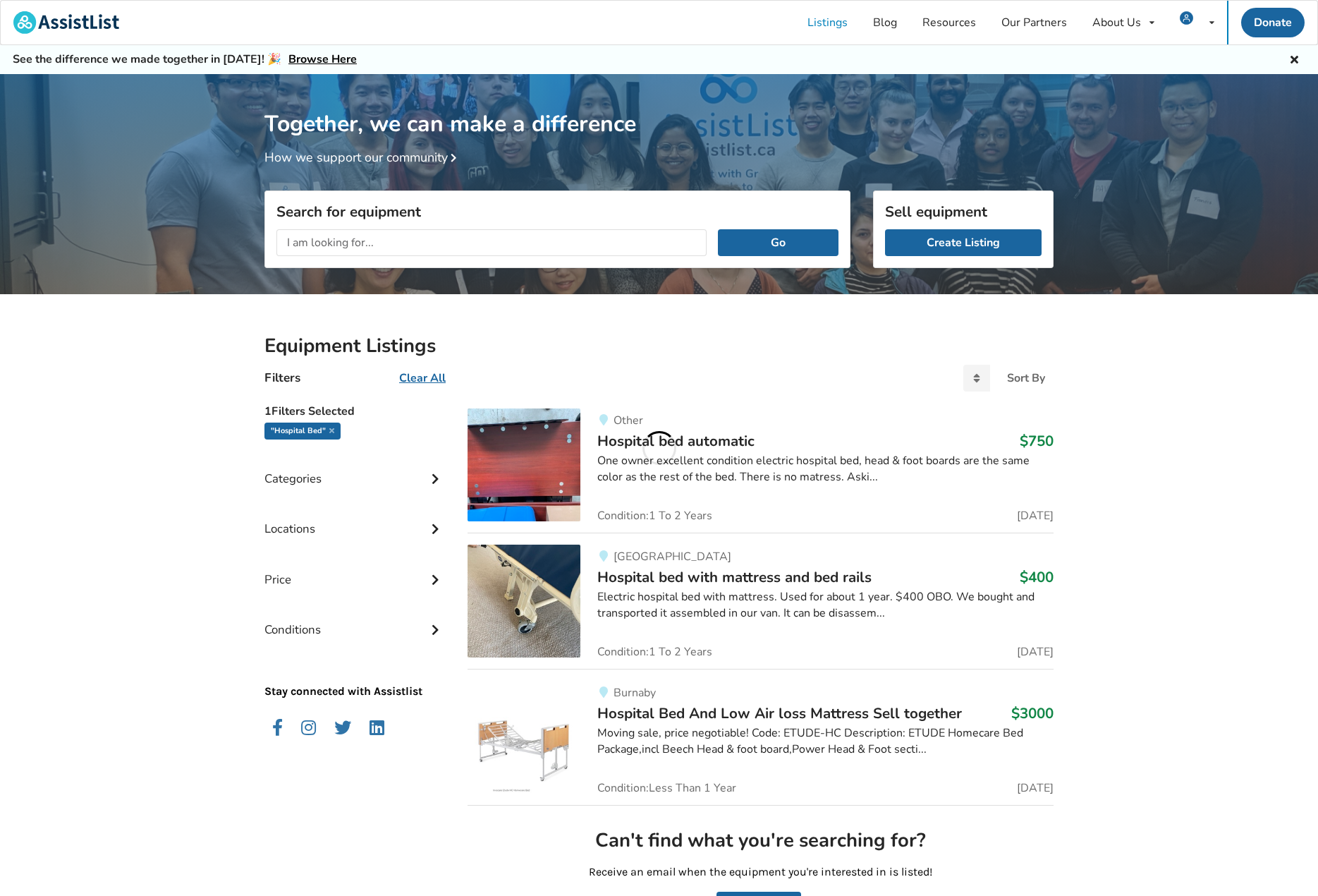
click at [770, 470] on div "One owner excellent condition electric hospital bed, head & foot boards are the…" at bounding box center [825, 469] width 456 height 32
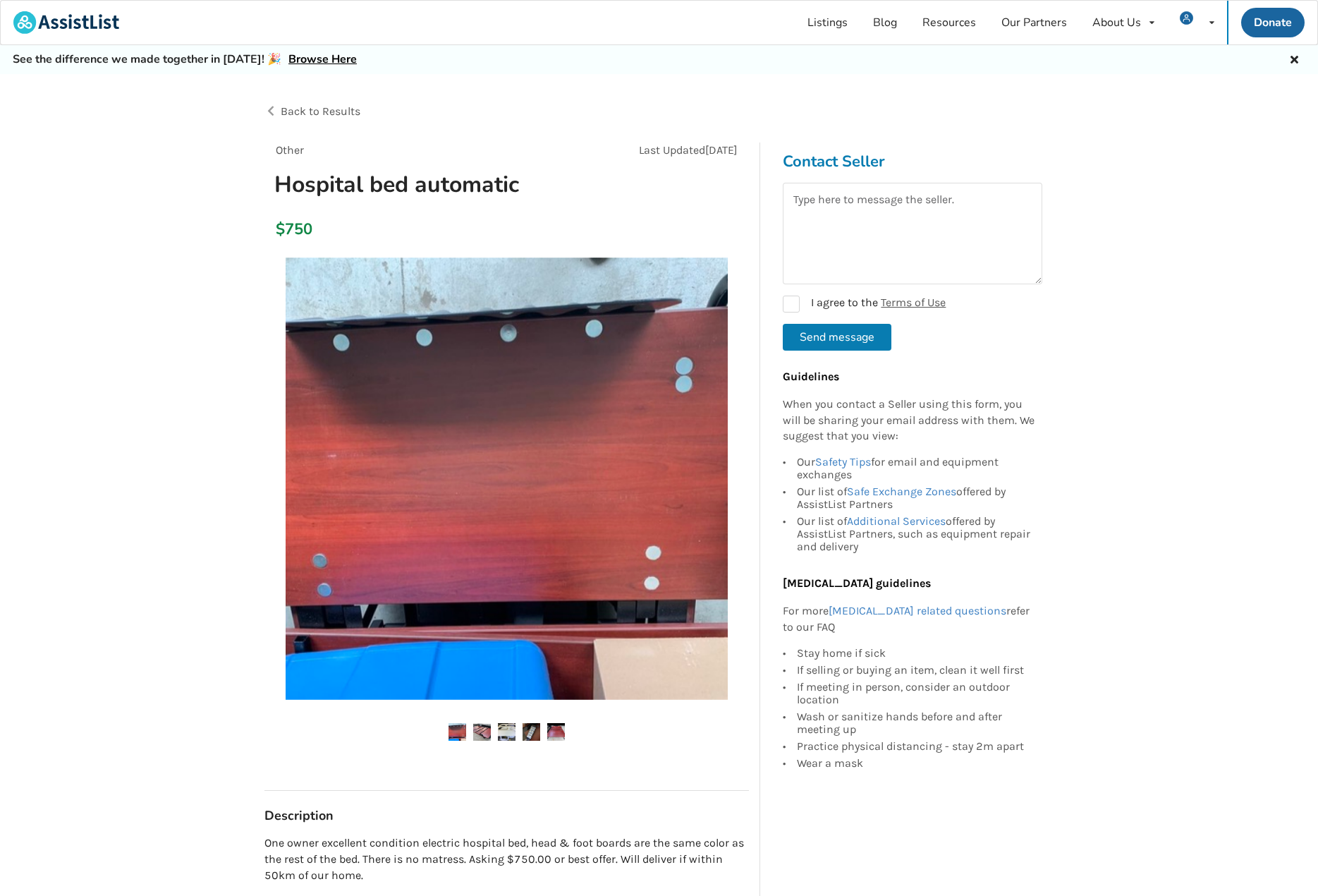
click at [480, 724] on img at bounding box center [482, 732] width 18 height 18
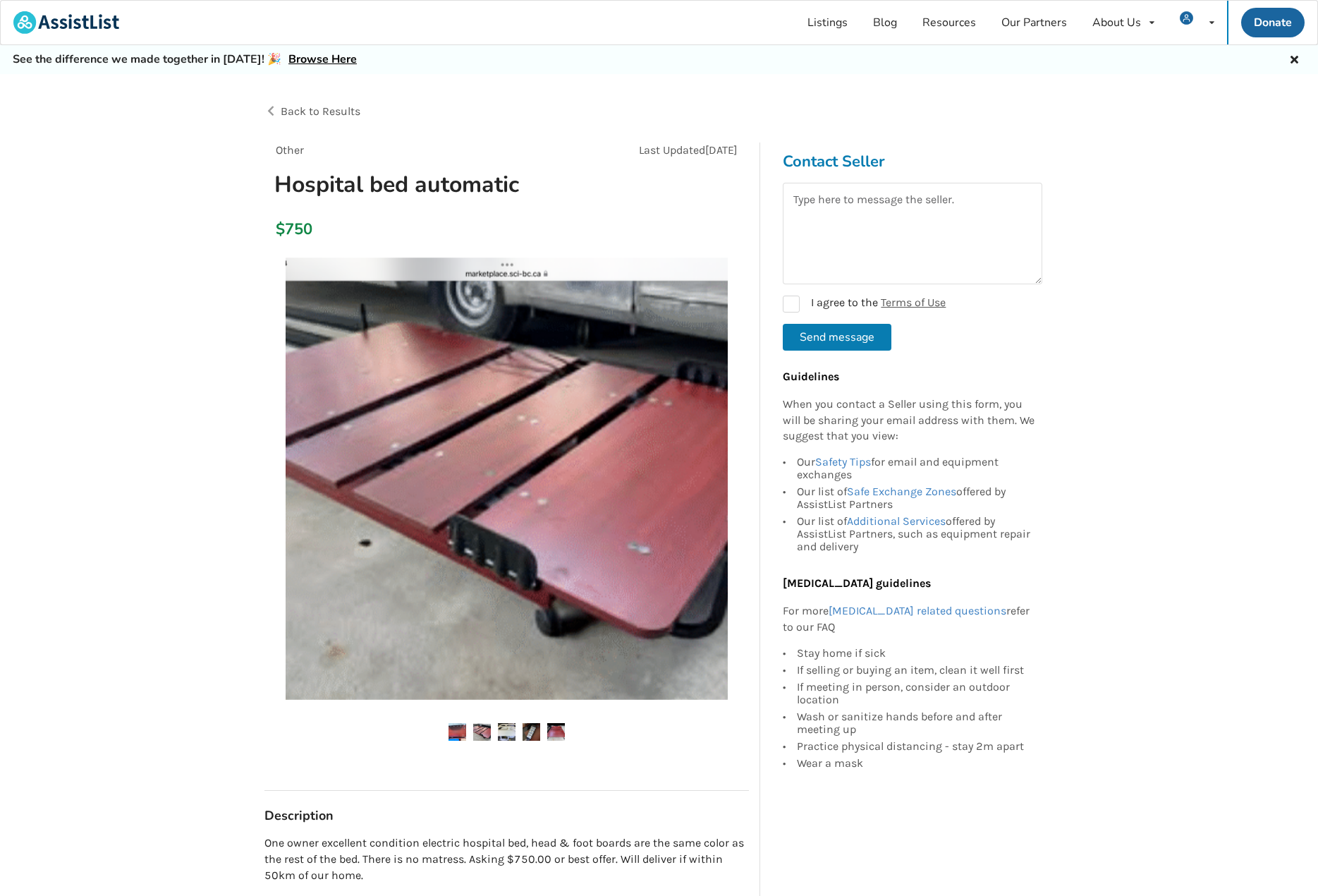
click at [506, 731] on img at bounding box center [507, 732] width 18 height 18
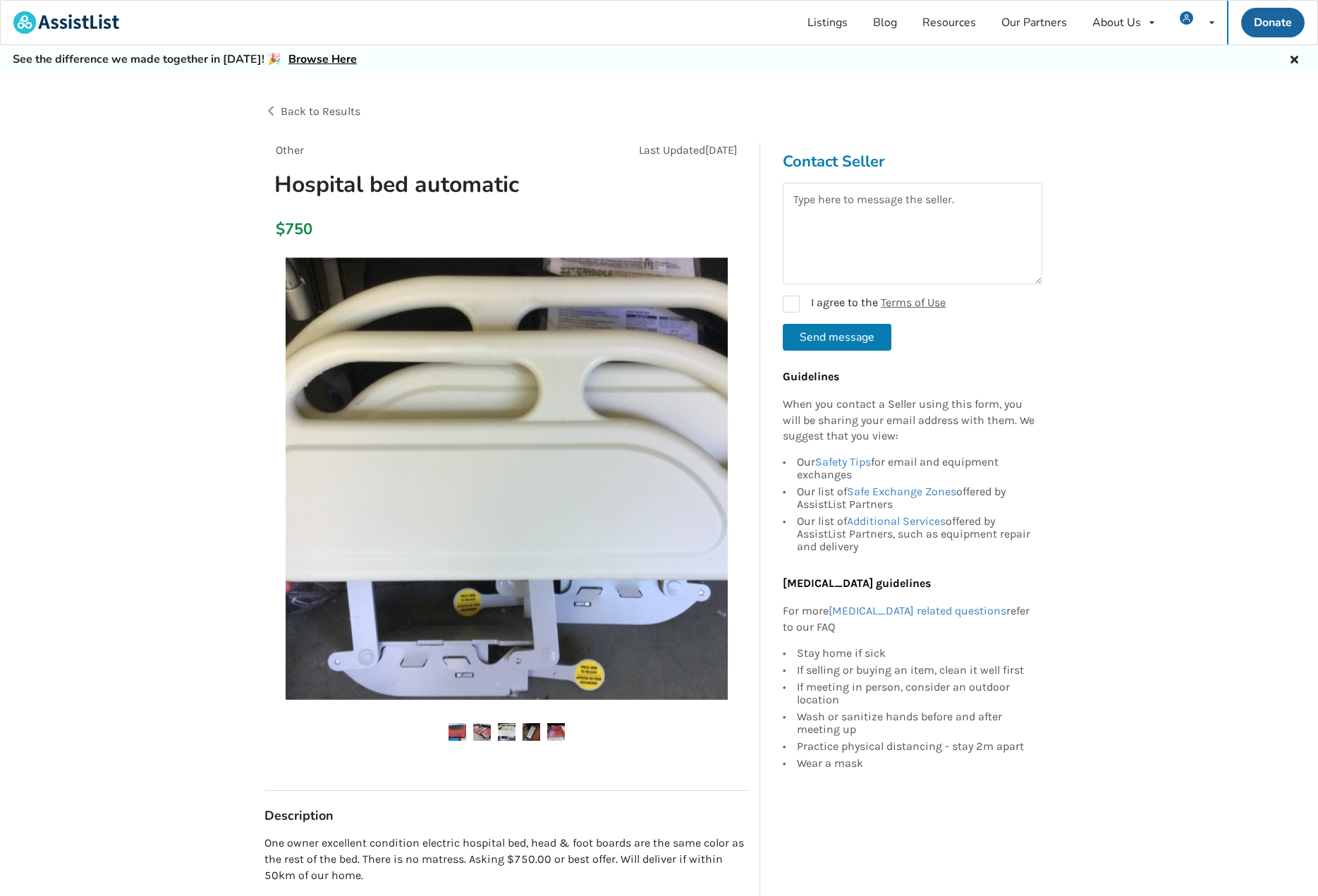
click at [525, 732] on img at bounding box center [531, 732] width 18 height 18
click at [534, 729] on img at bounding box center [531, 732] width 18 height 18
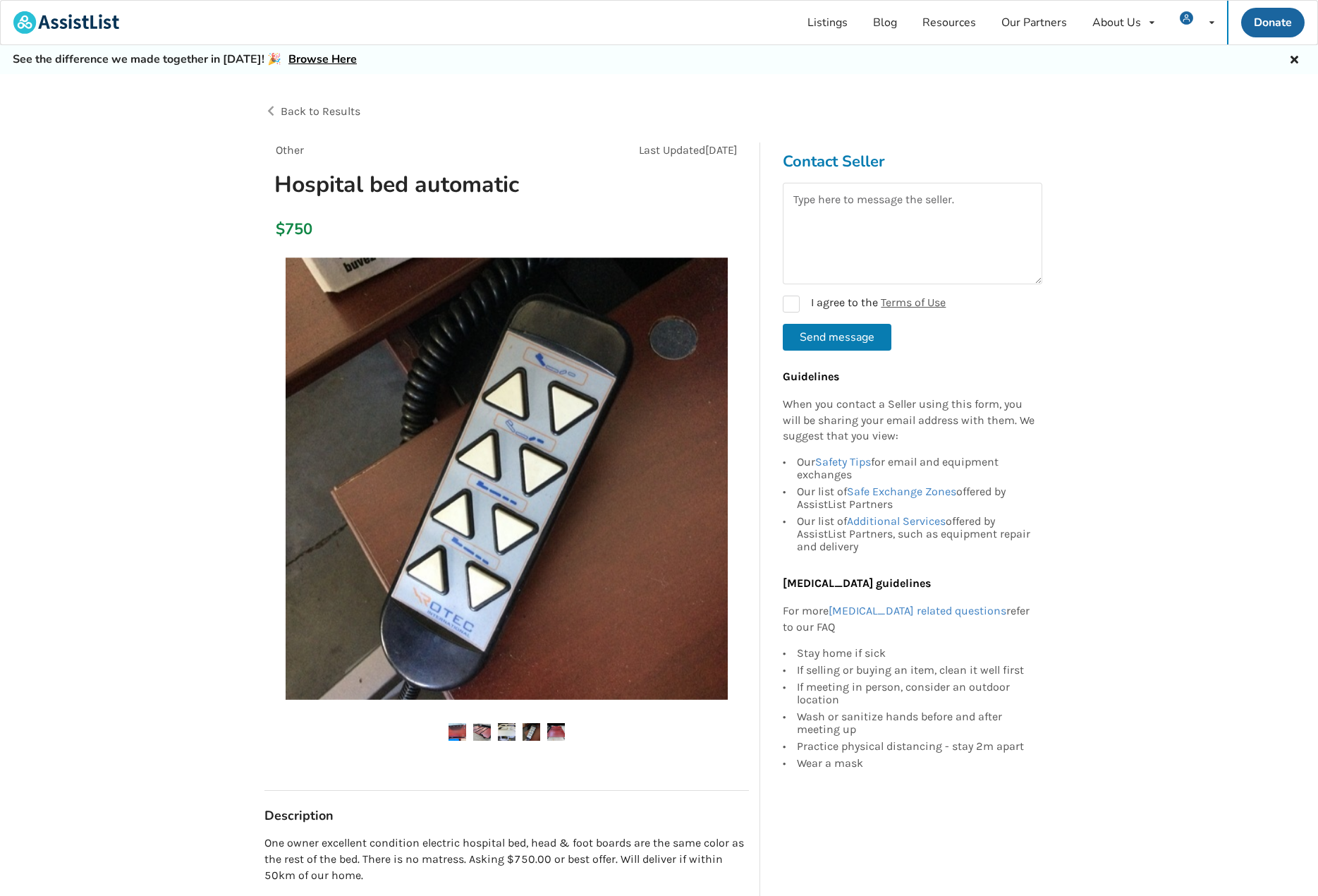
click at [563, 727] on img at bounding box center [556, 732] width 18 height 18
click at [555, 725] on img at bounding box center [556, 732] width 18 height 18
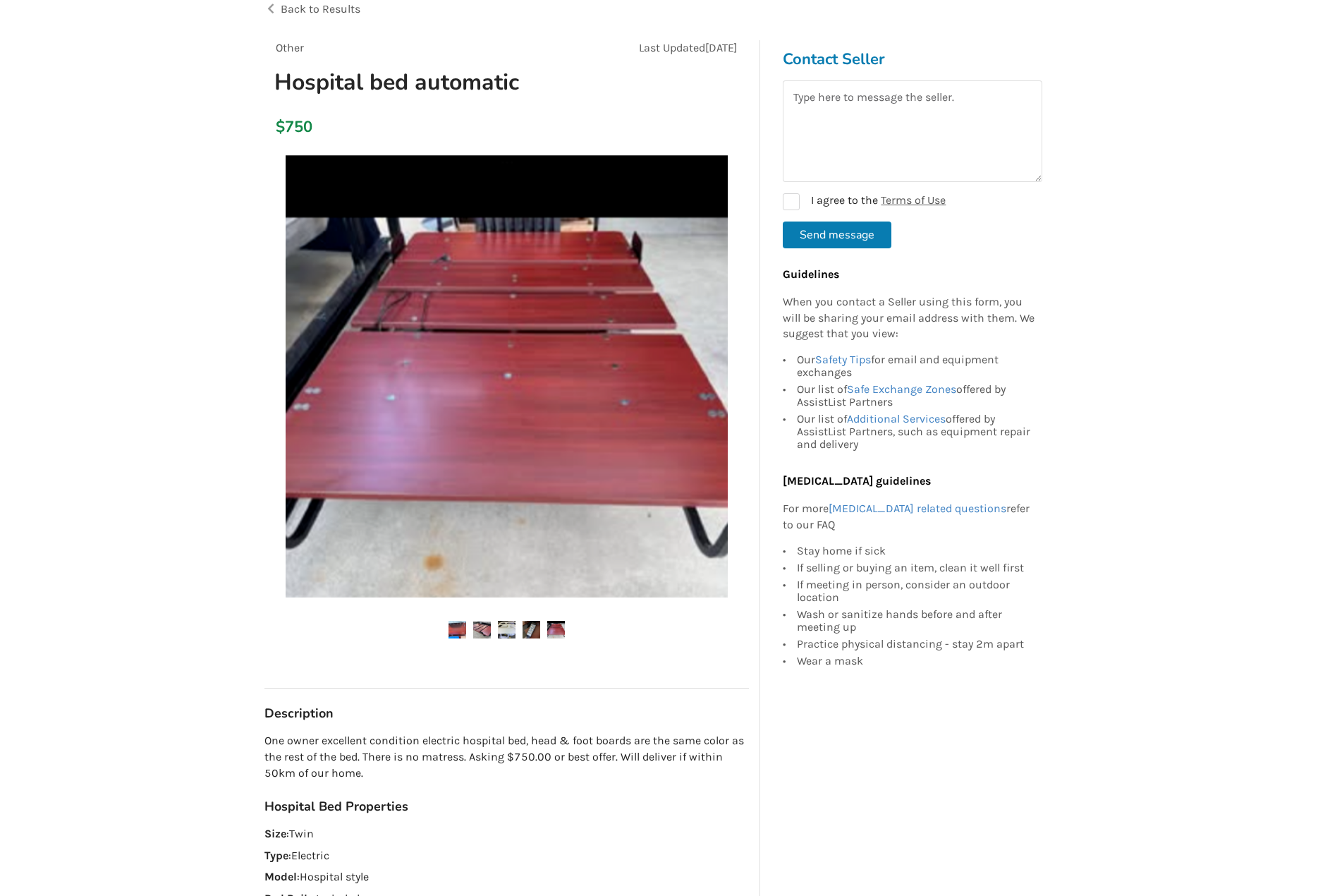
scroll to position [212, 0]
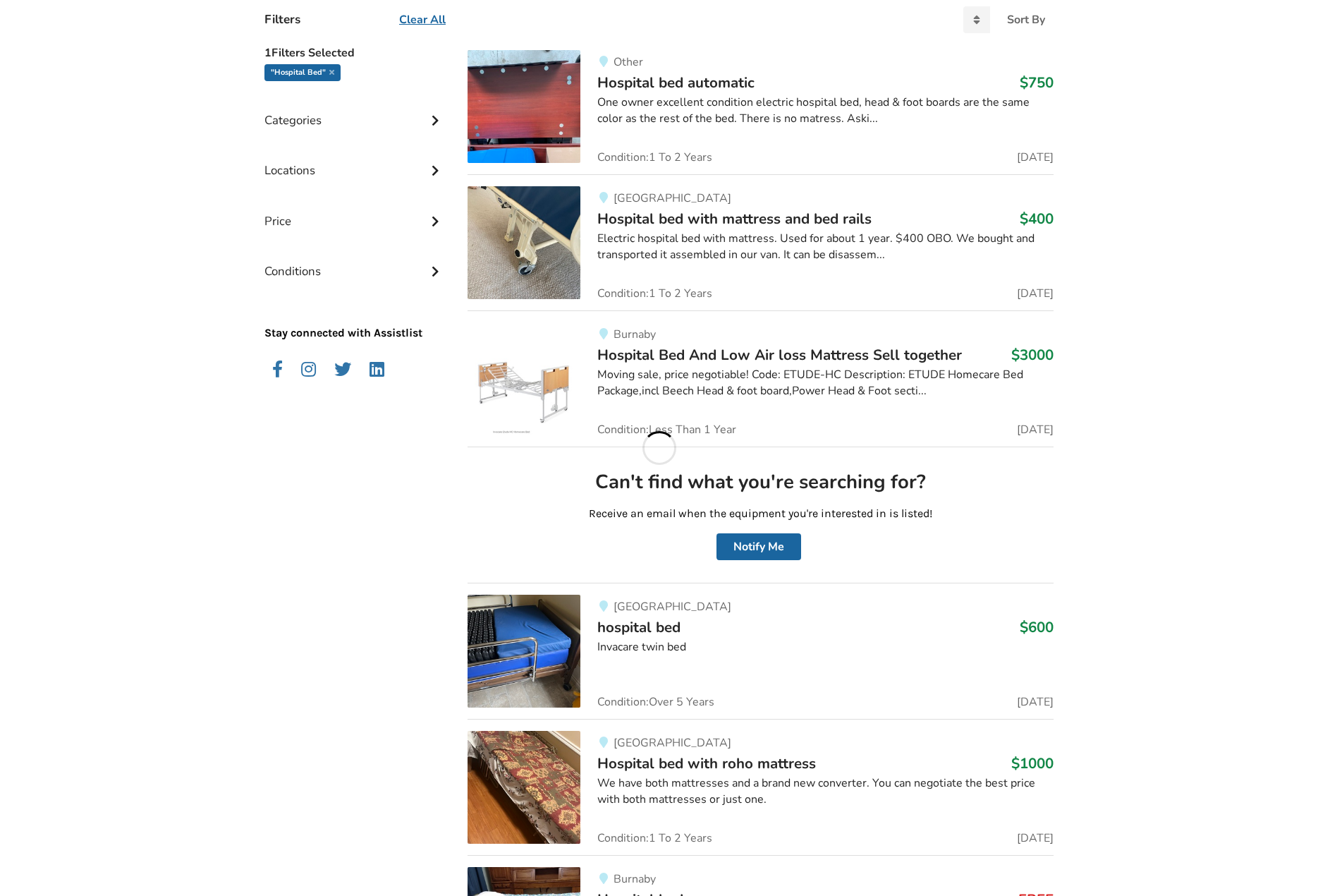
scroll to position [423, 0]
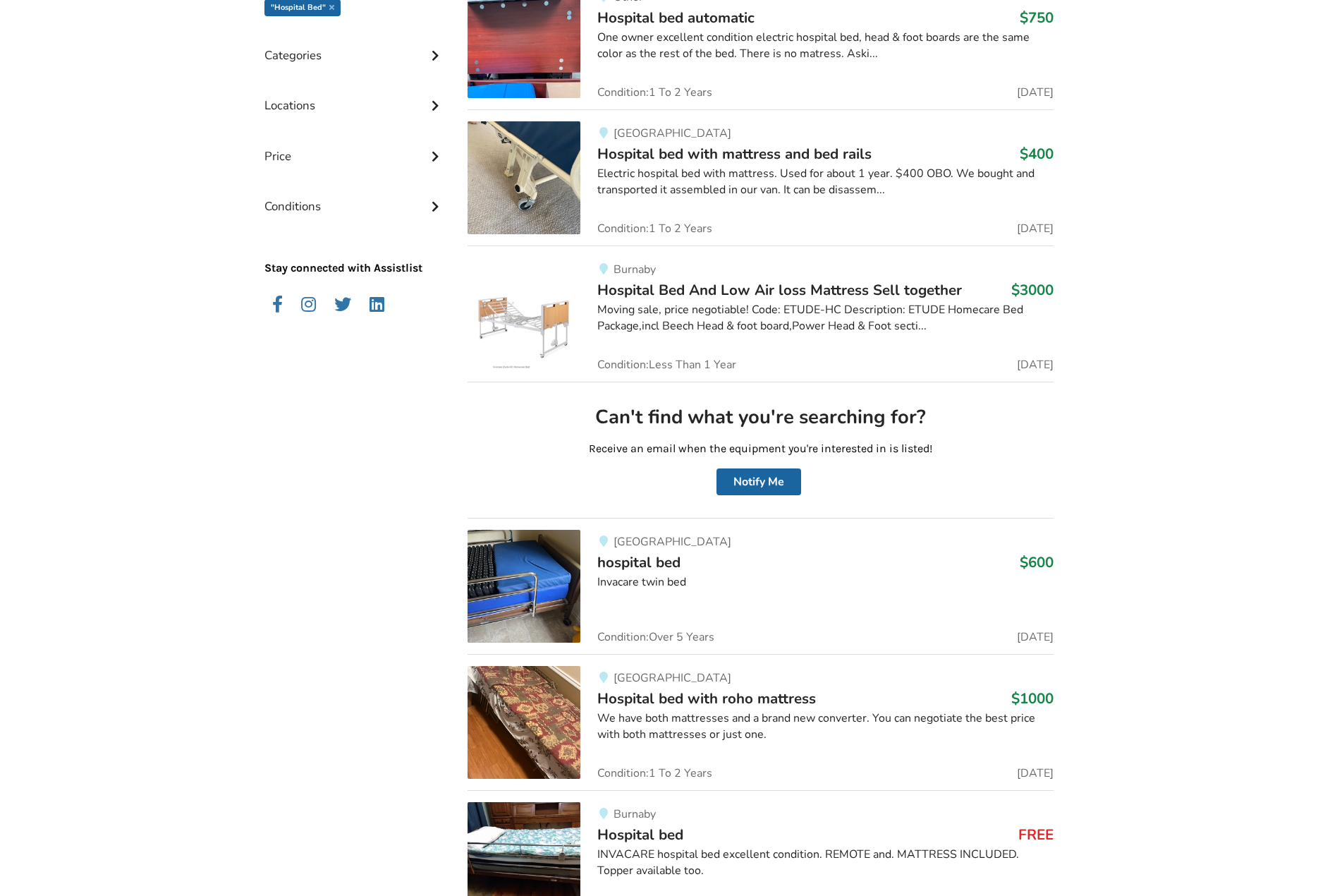
click at [660, 582] on div "Invacare twin bed" at bounding box center [825, 582] width 456 height 16
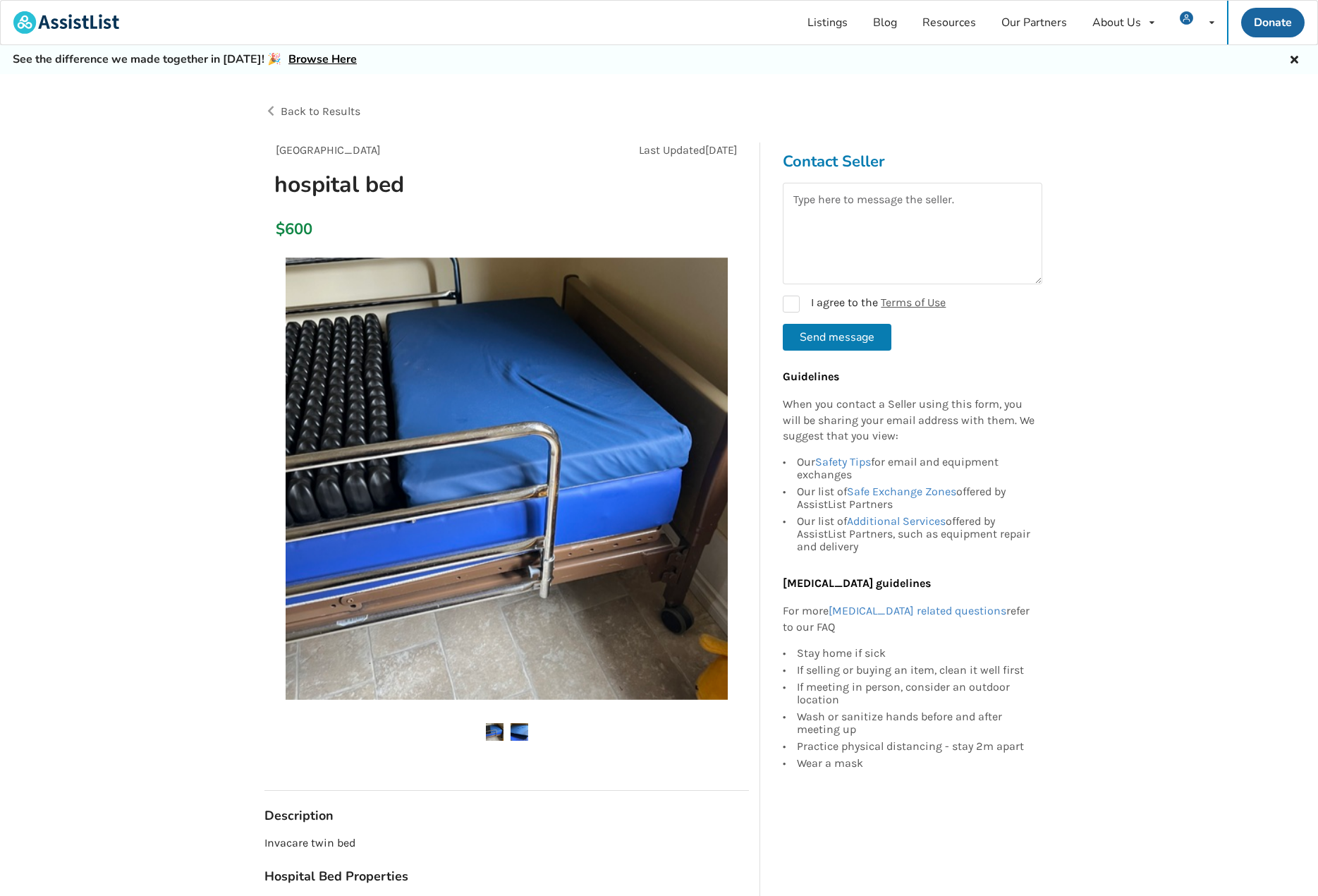
click at [518, 736] on img at bounding box center [519, 732] width 18 height 18
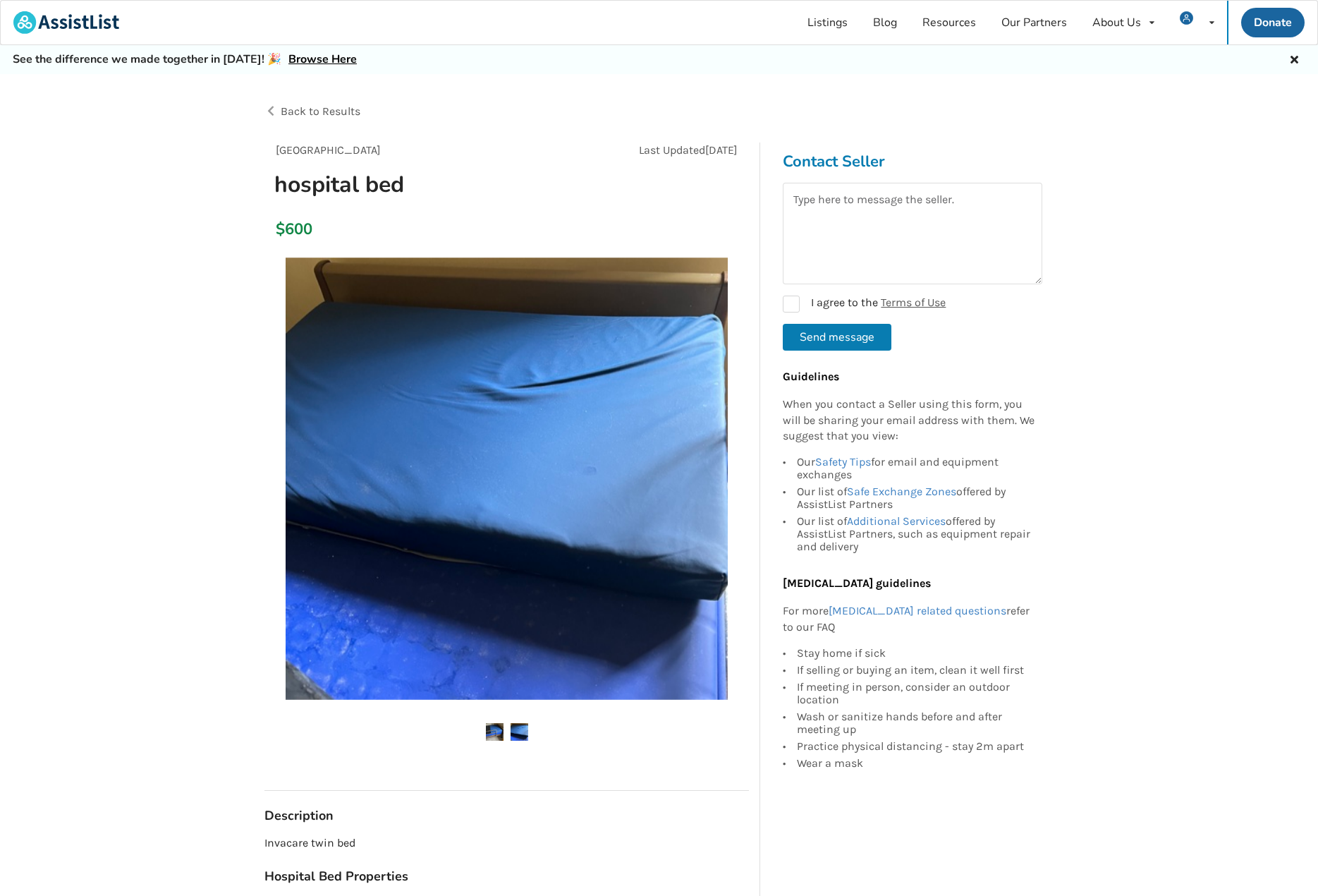
click at [498, 733] on img at bounding box center [495, 732] width 18 height 18
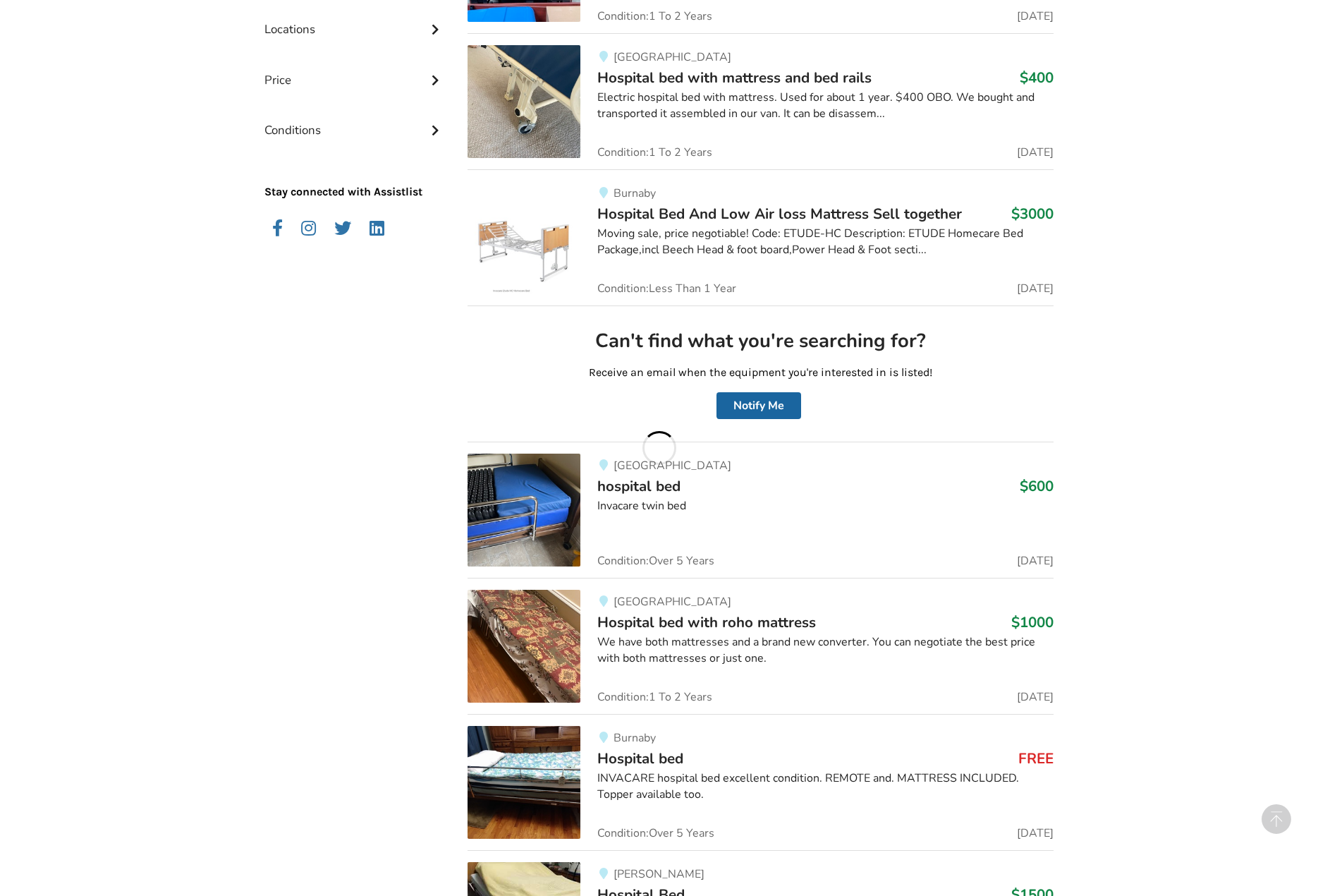
scroll to position [564, 0]
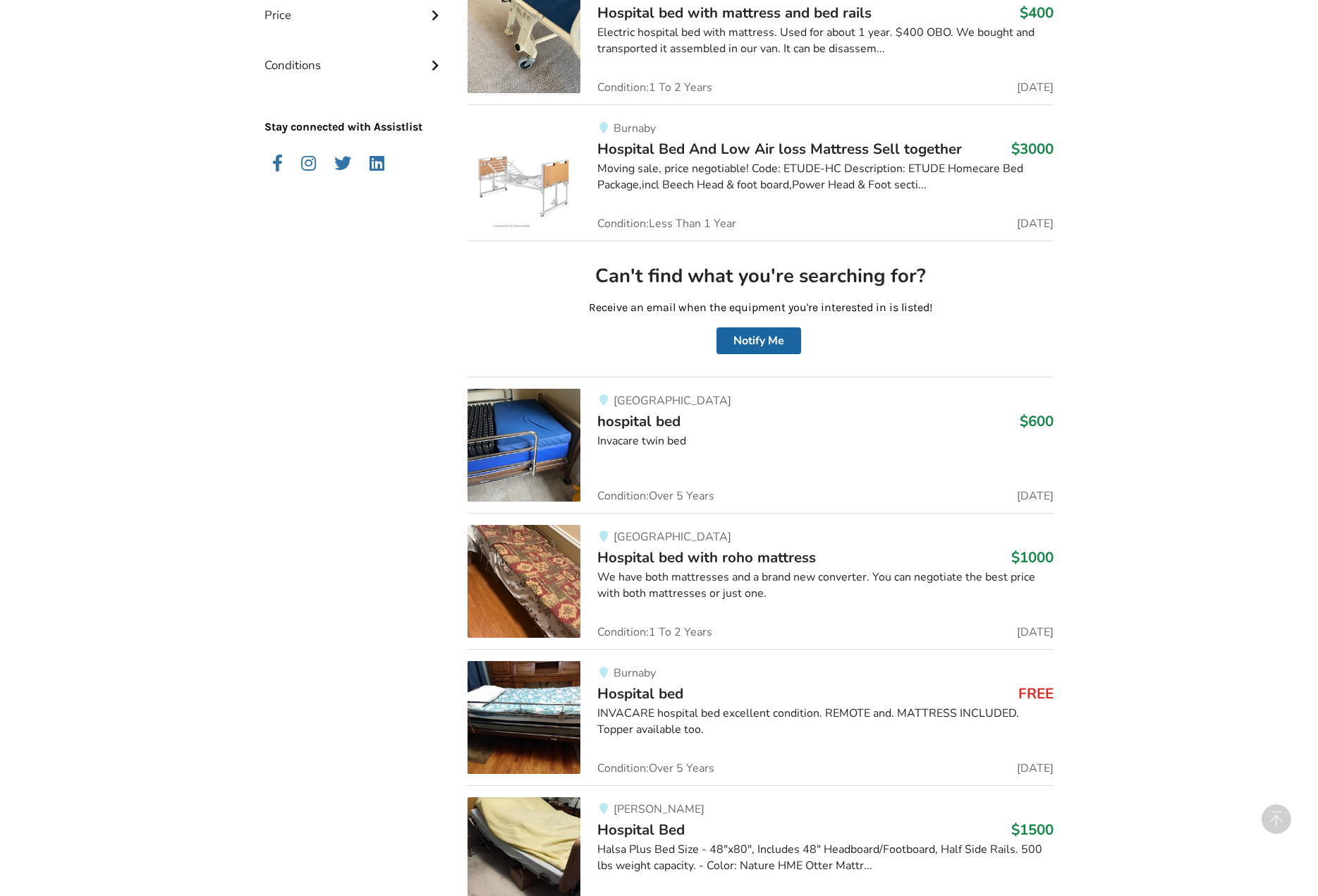
click at [750, 557] on span "Hospital bed with roho mattress" at bounding box center [706, 557] width 218 height 20
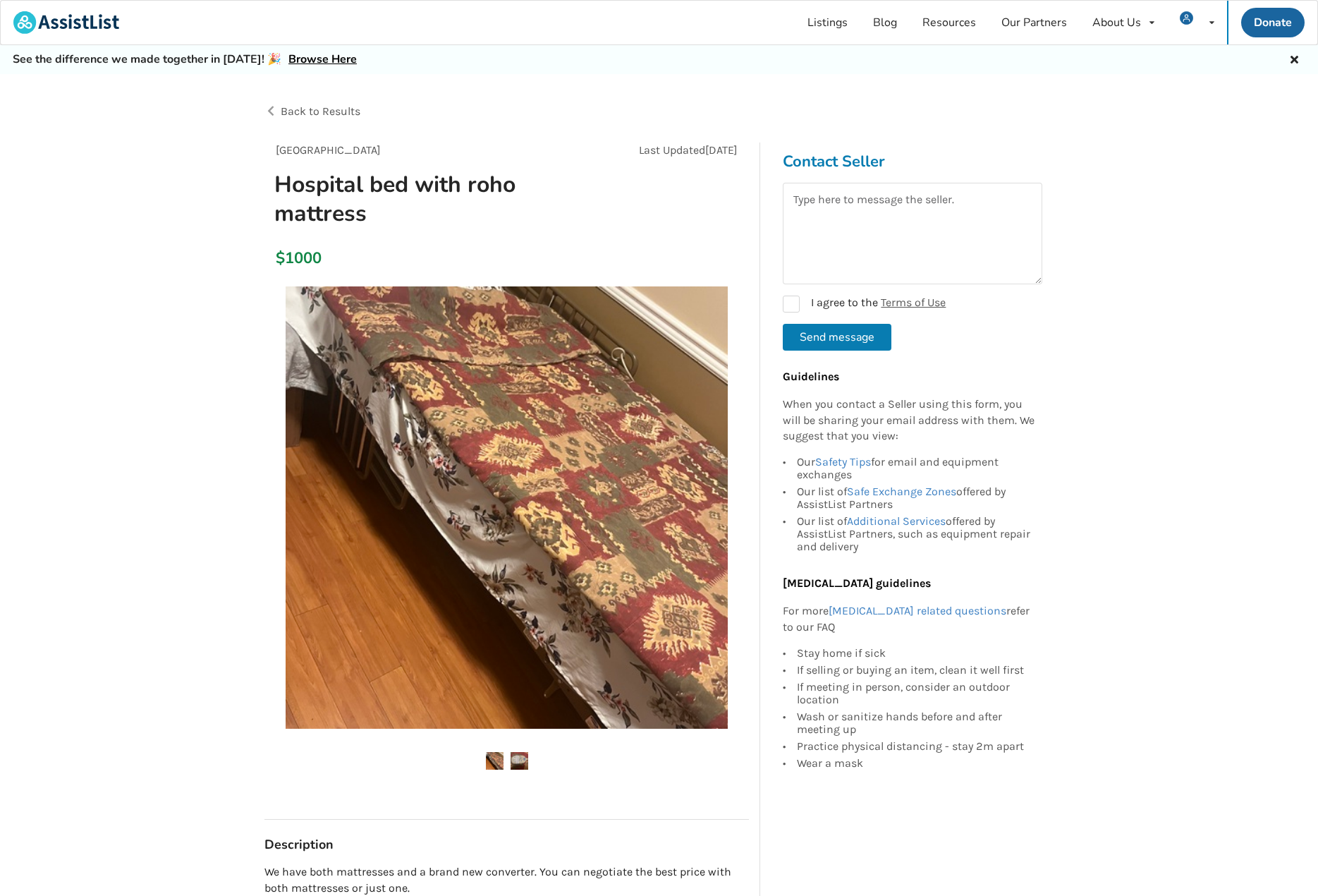
click at [515, 760] on img at bounding box center [519, 760] width 18 height 18
click at [547, 521] on img at bounding box center [507, 508] width 443 height 443
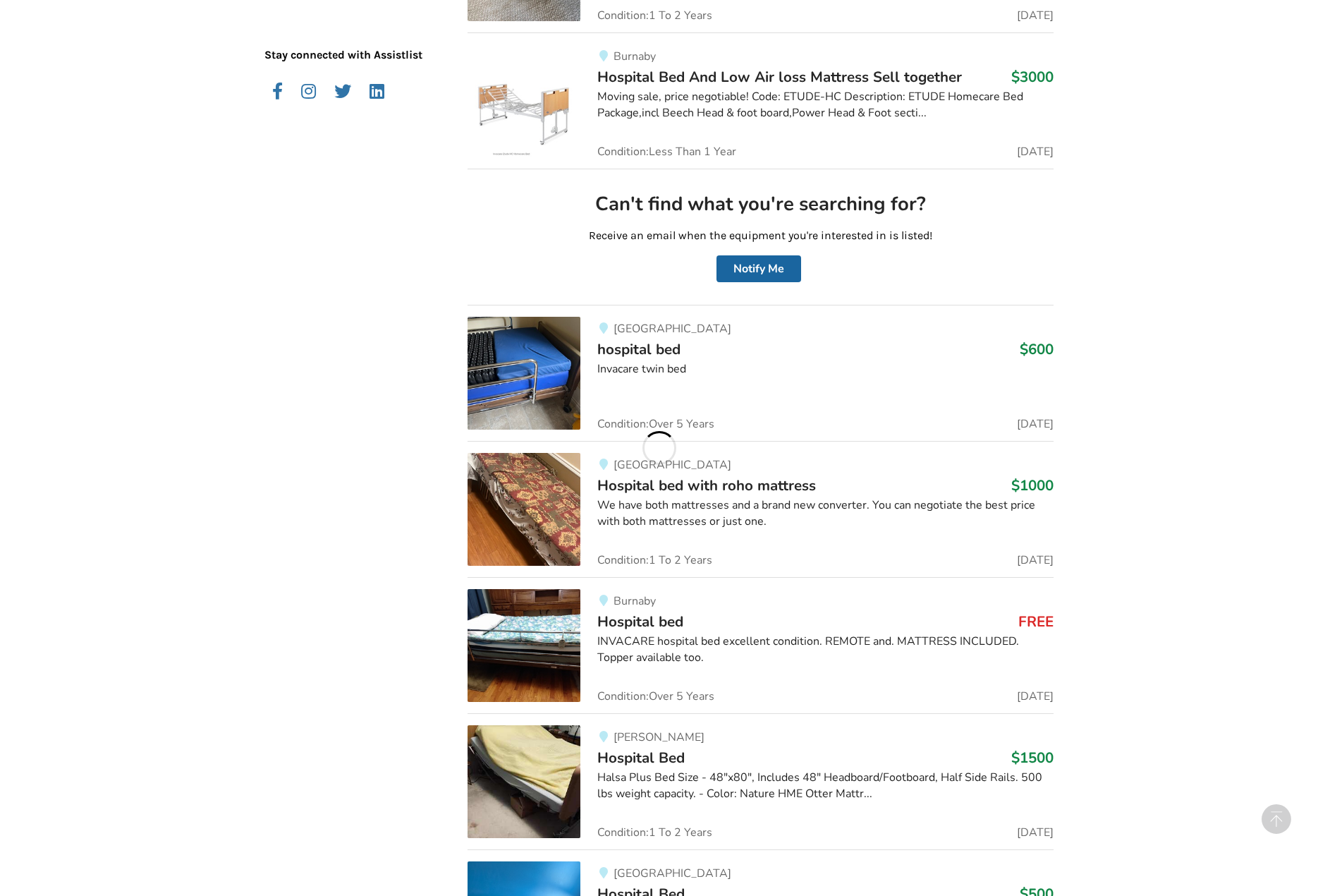
scroll to position [706, 0]
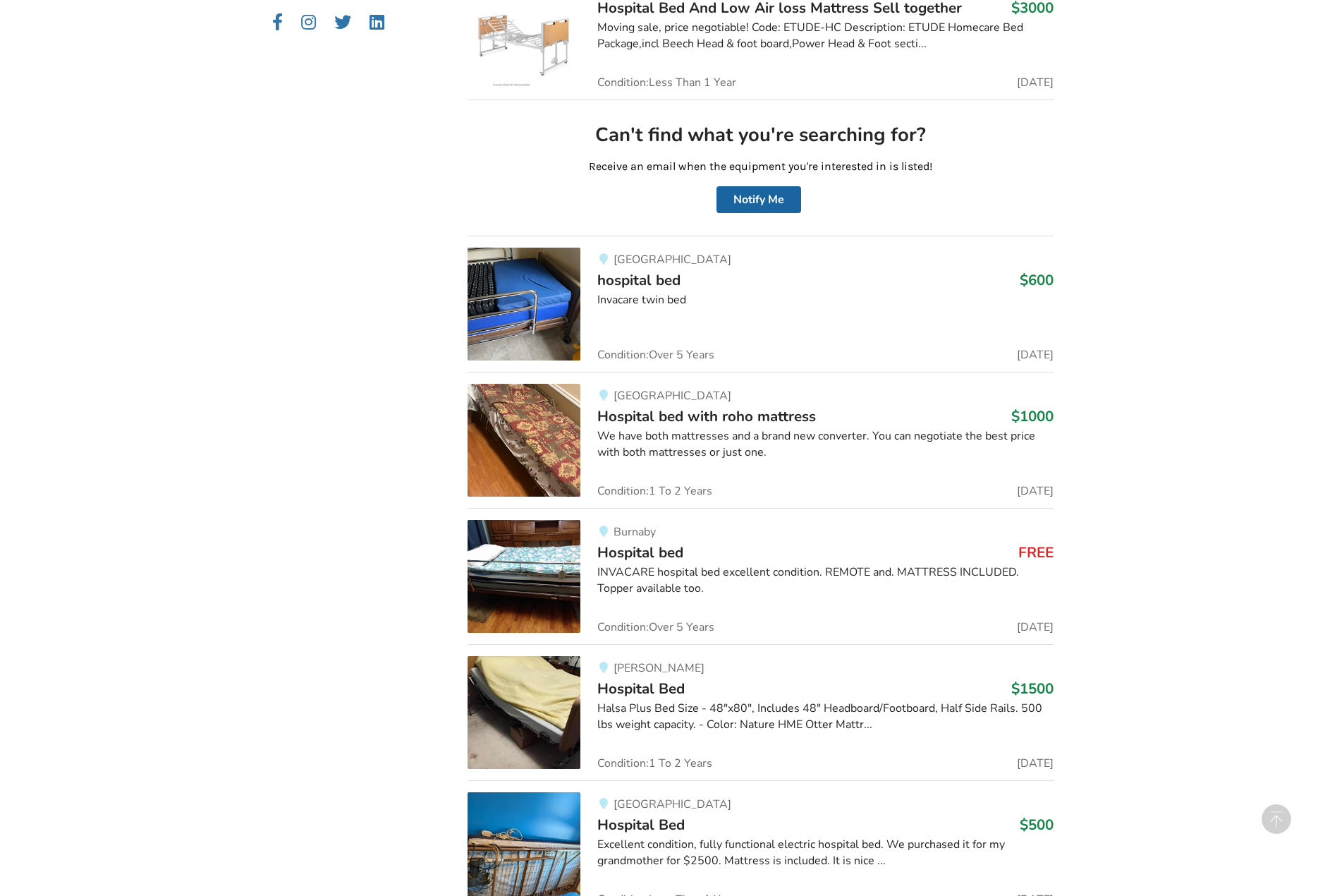
click at [750, 574] on div "INVACARE hospital bed excellent condition. REMOTE and. MATTRESS INCLUDED. Toppe…" at bounding box center [825, 580] width 456 height 32
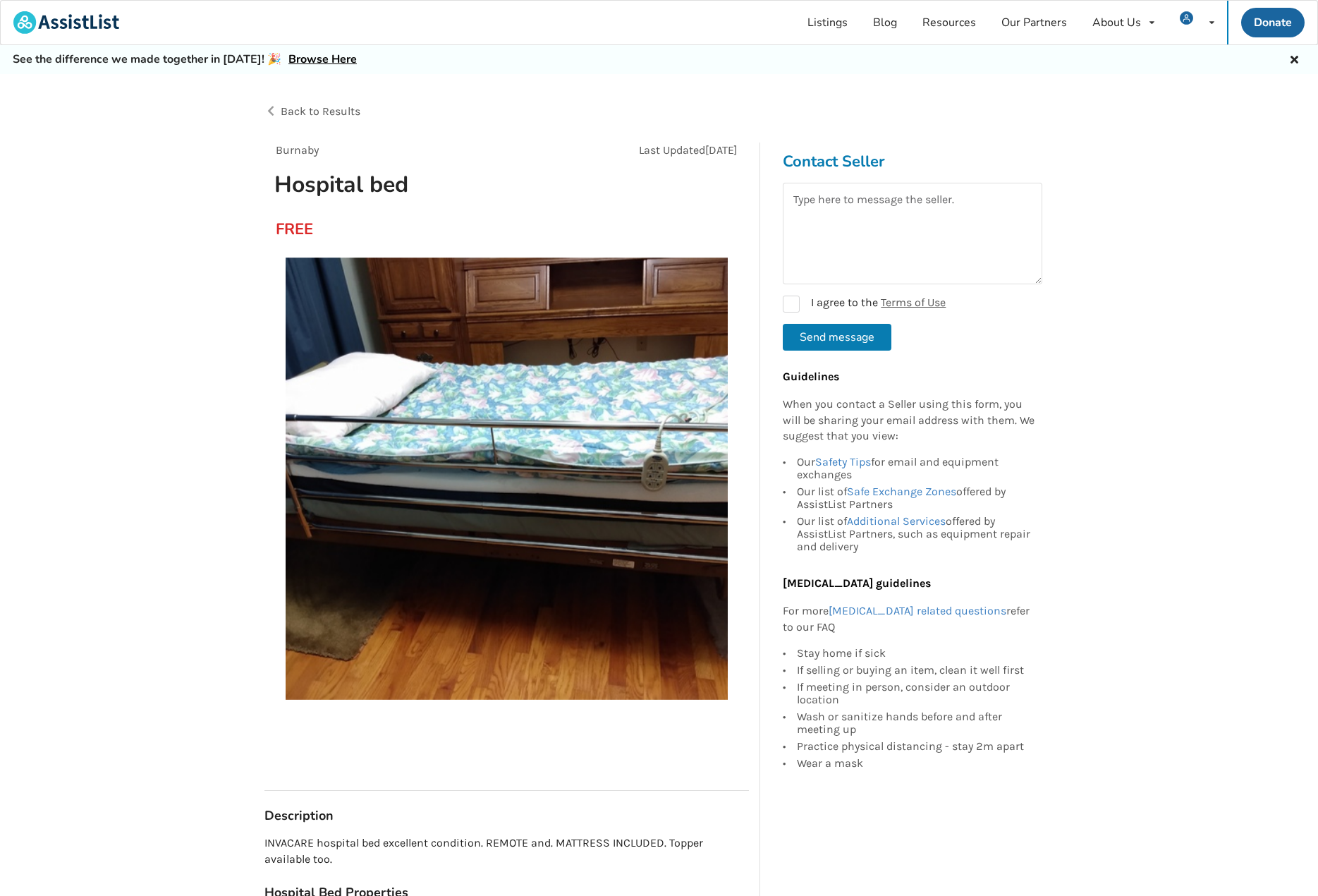
click at [508, 614] on img at bounding box center [507, 478] width 443 height 443
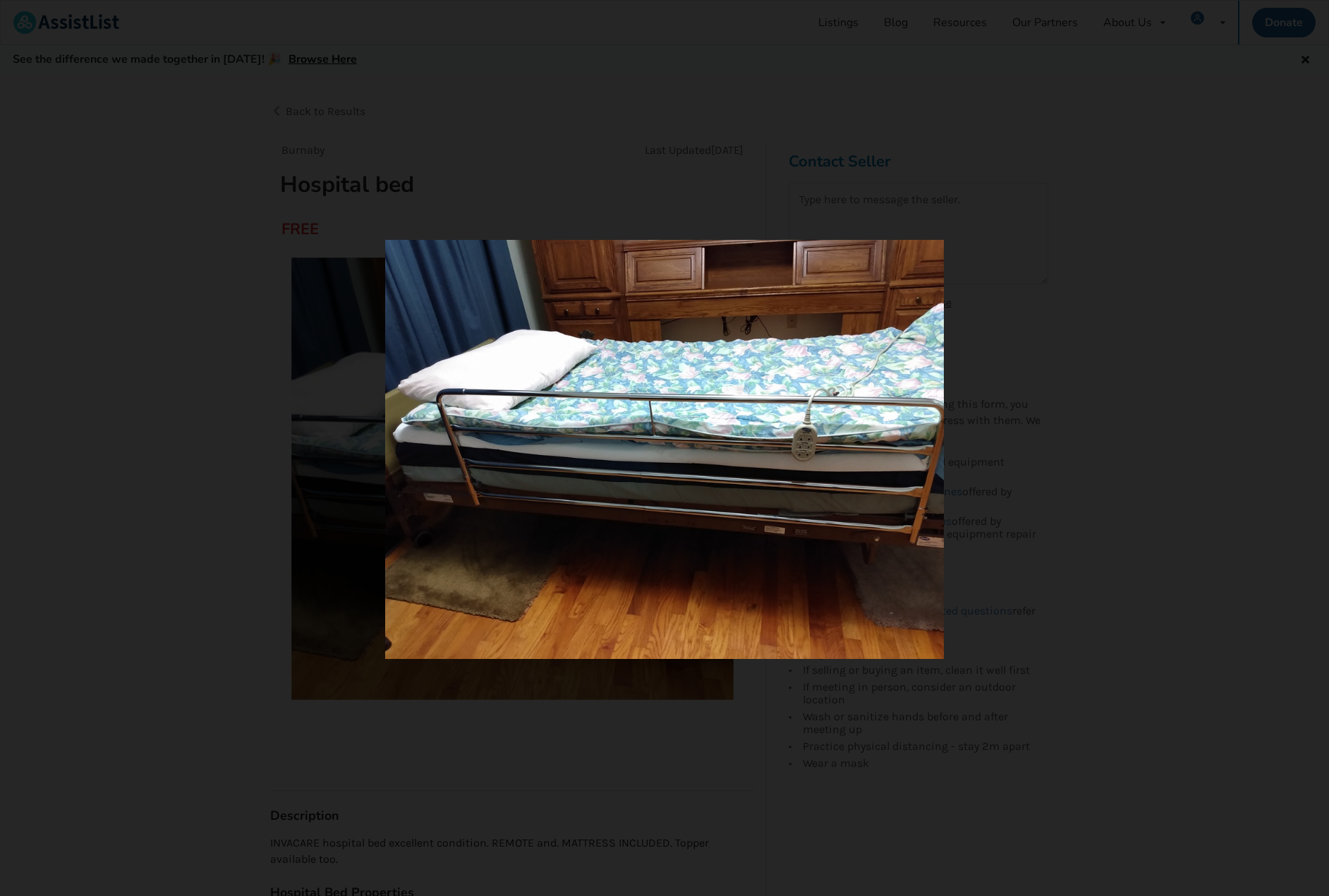
click at [788, 747] on div at bounding box center [664, 448] width 1329 height 896
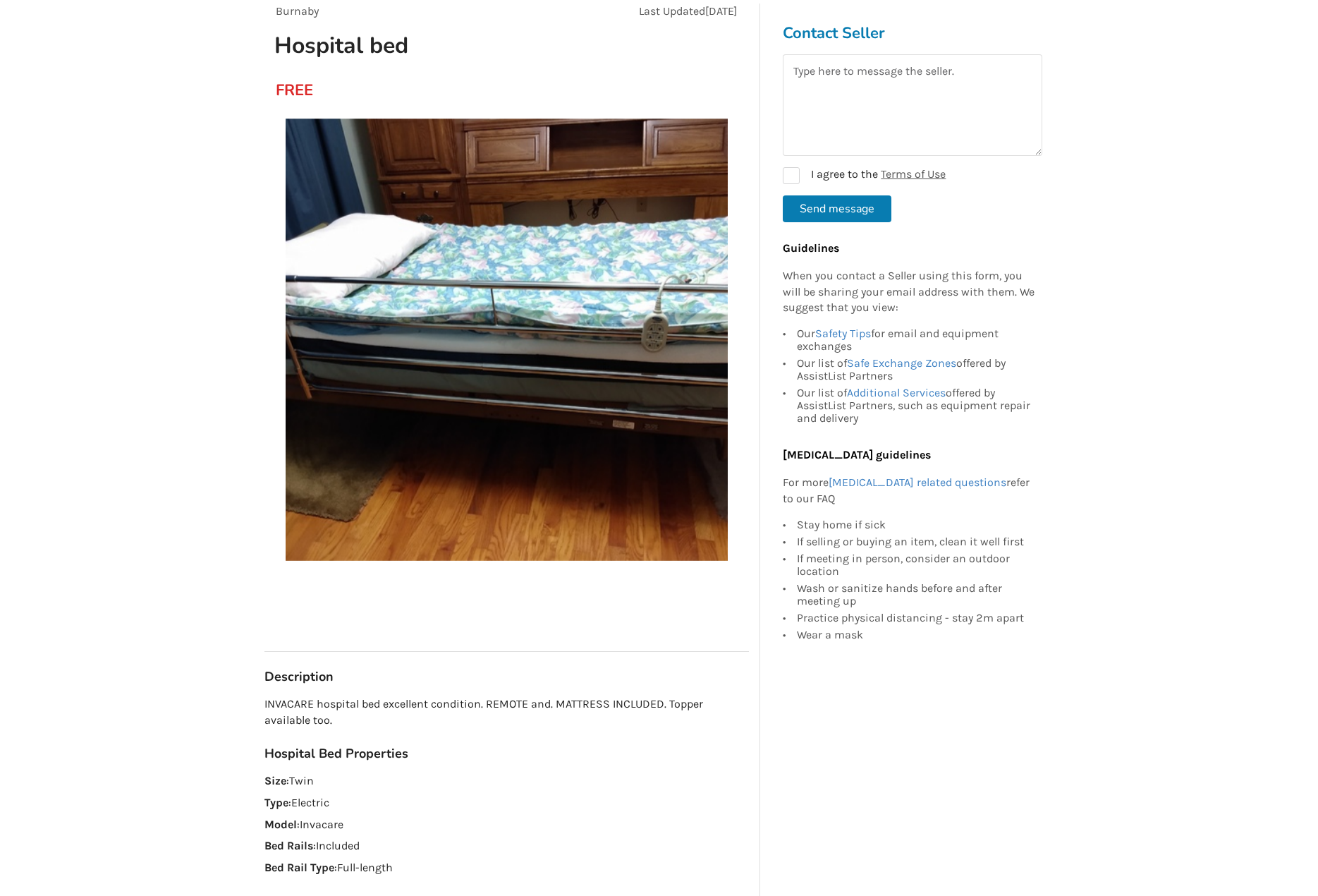
scroll to position [141, 0]
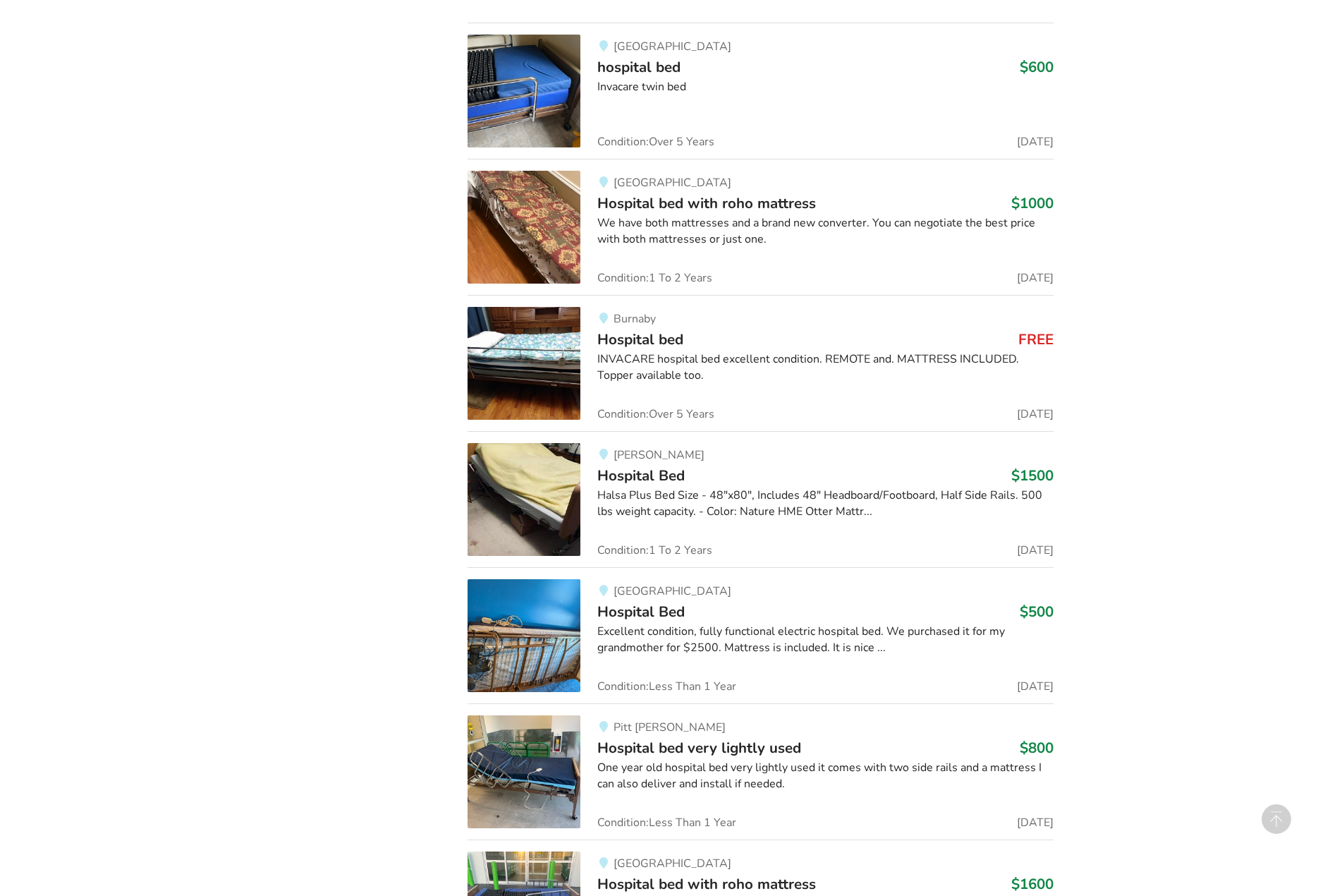
scroll to position [988, 0]
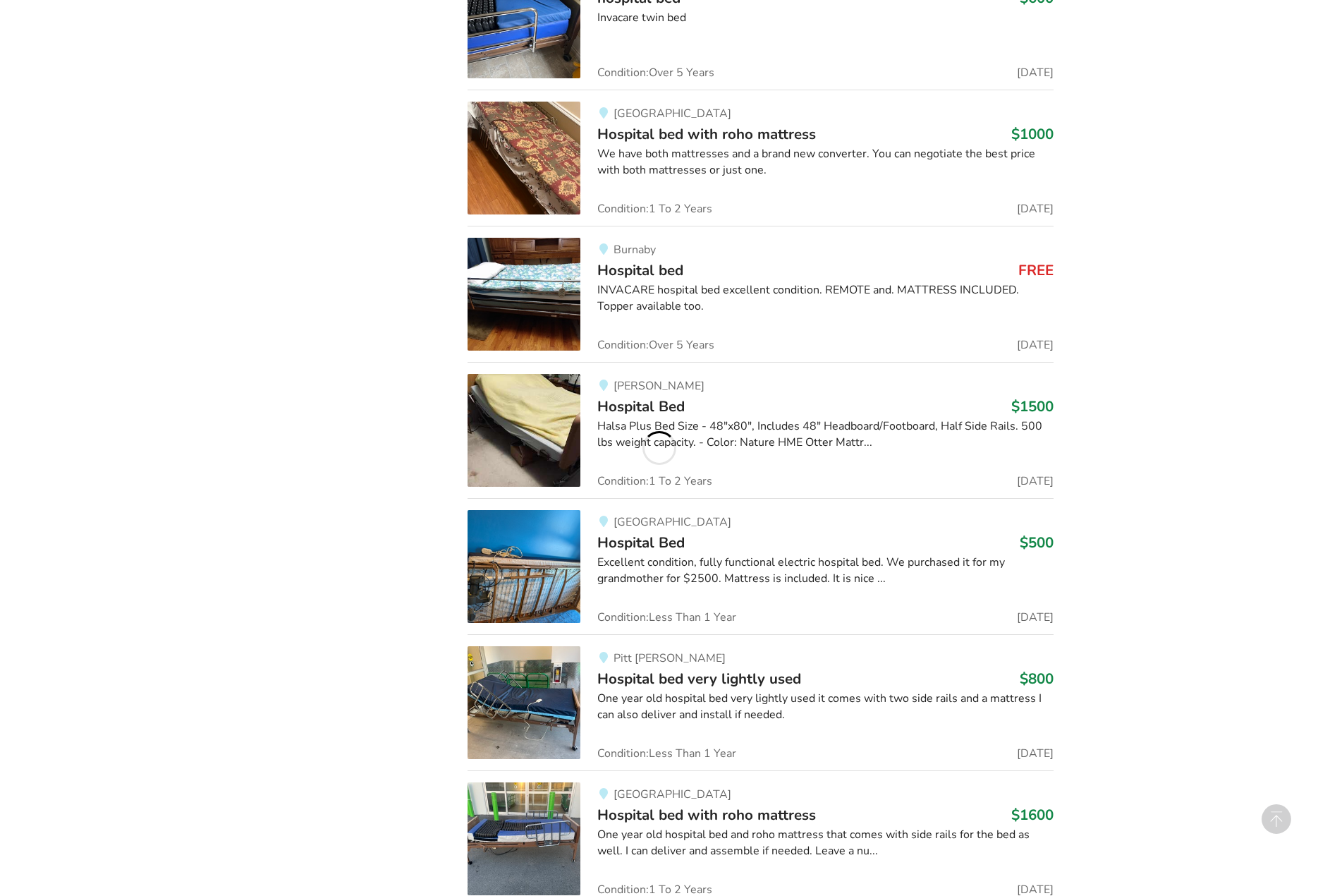
click at [796, 577] on div "Excellent condition, fully functional electric hospital bed. We purchased it fo…" at bounding box center [825, 571] width 456 height 32
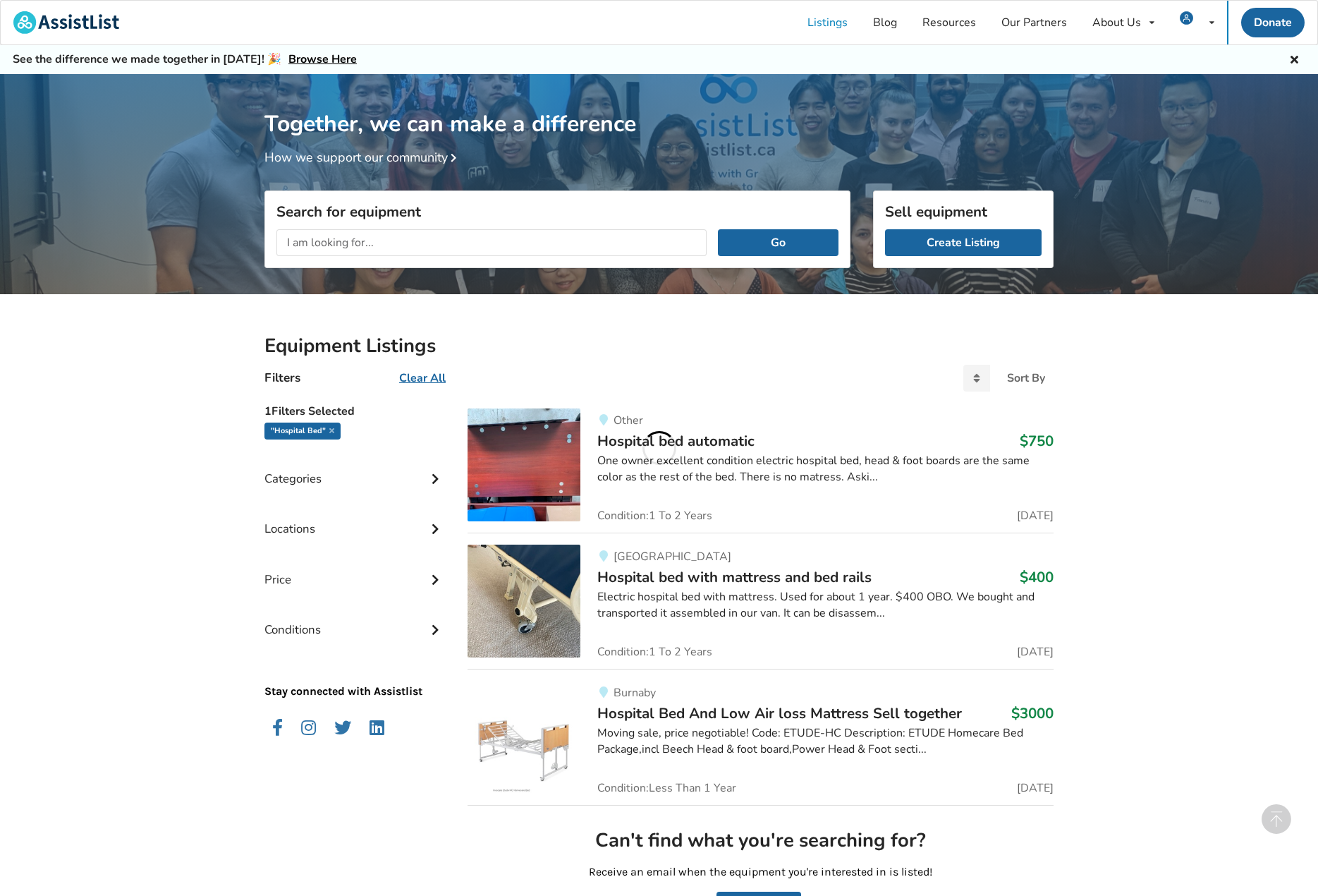
scroll to position [988, 0]
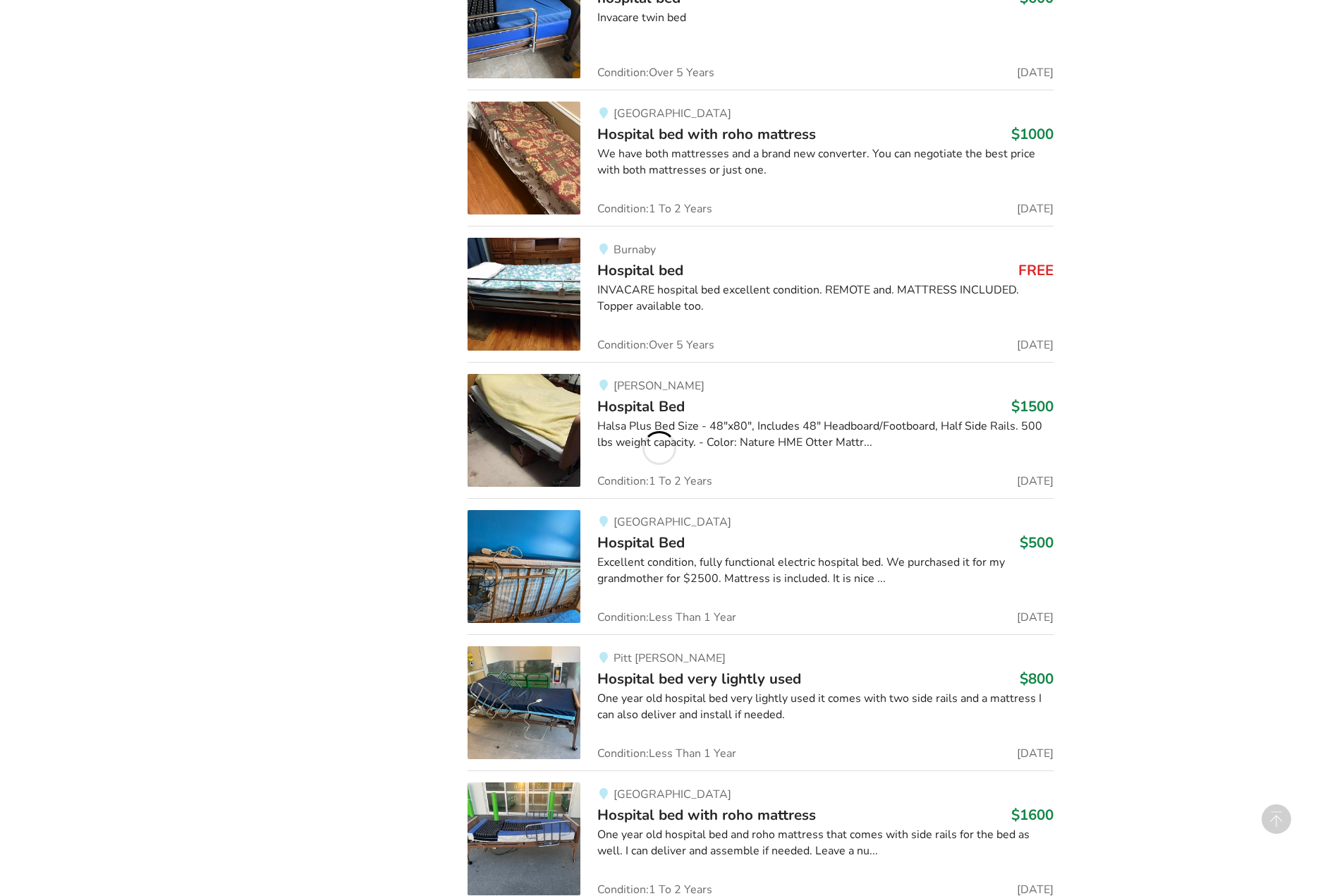
click at [810, 589] on div "[GEOGRAPHIC_DATA] Bed $500 Excellent condition, fully functional electric hospi…" at bounding box center [817, 566] width 473 height 113
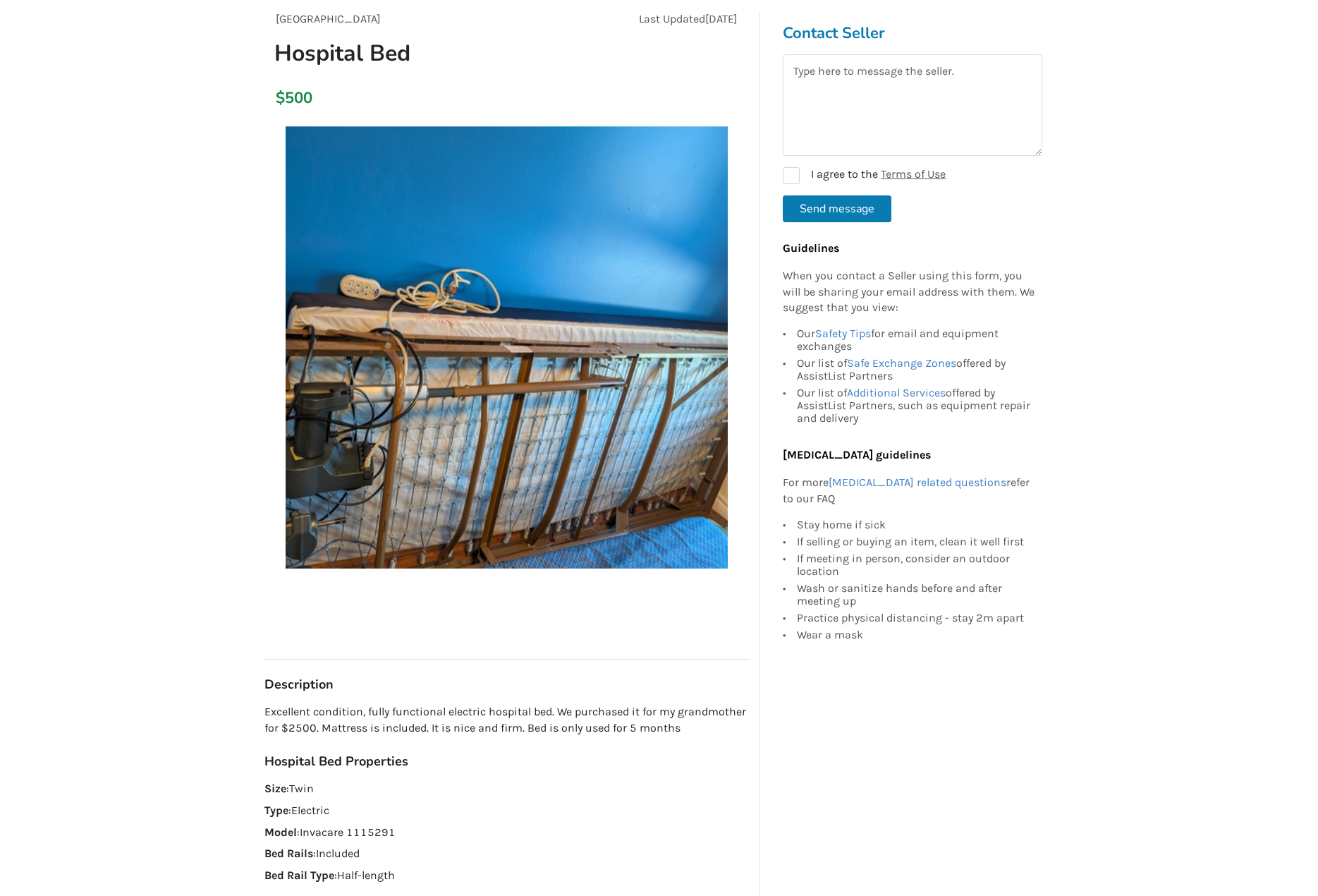
scroll to position [212, 0]
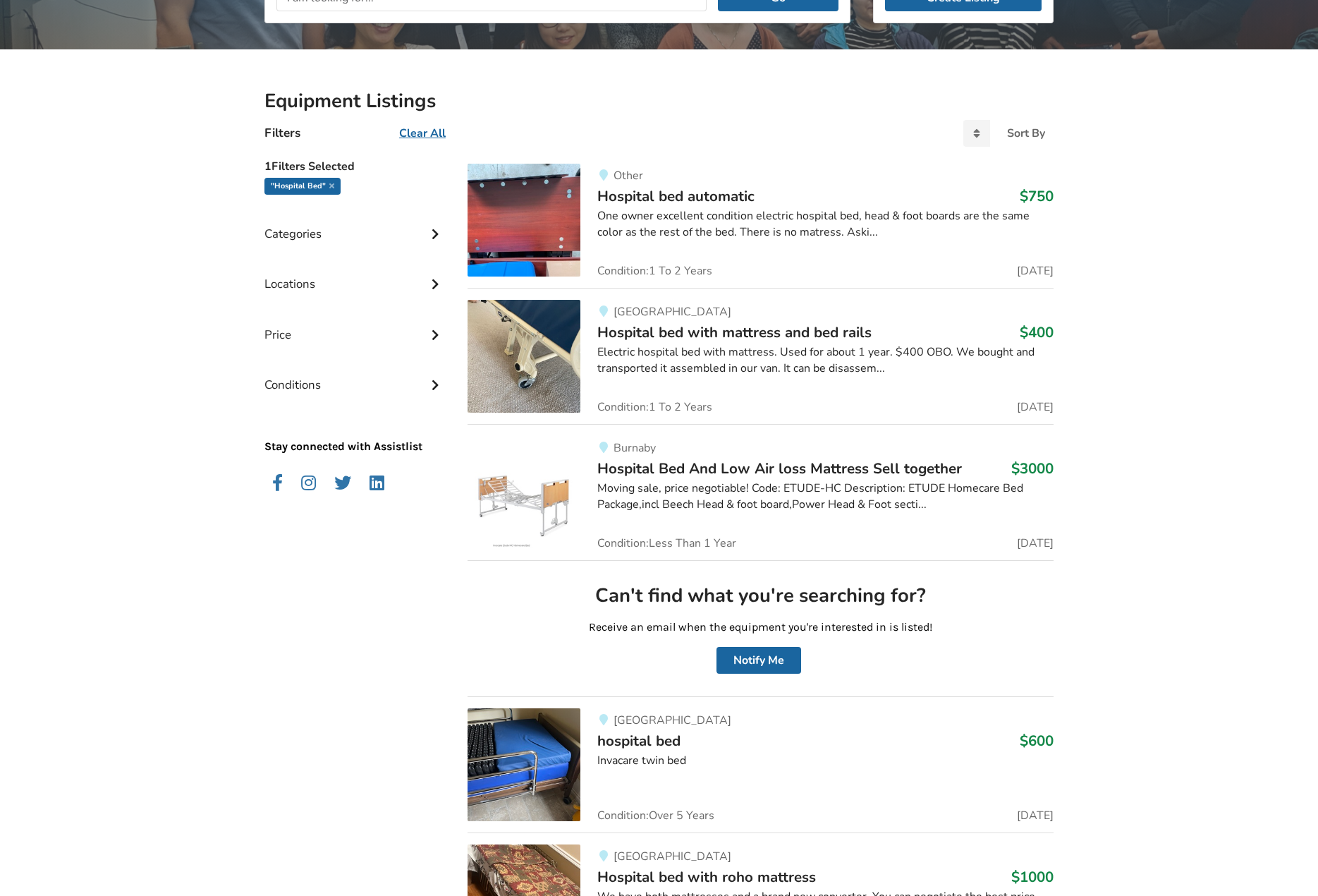
scroll to position [104, 0]
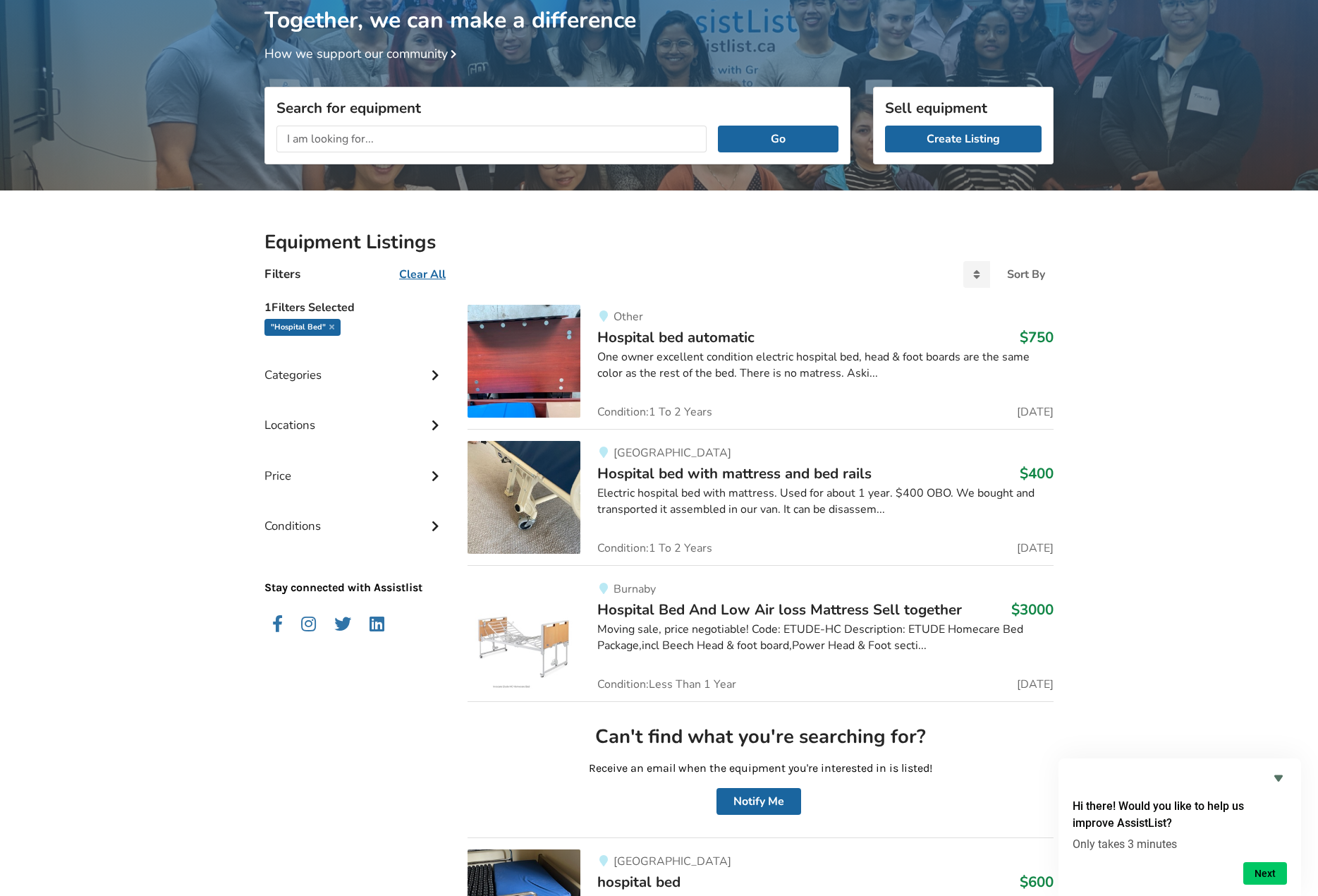
click at [785, 490] on div "Electric hospital bed with mattress. Used for about 1 year. $400 OBO. We bought…" at bounding box center [825, 501] width 456 height 32
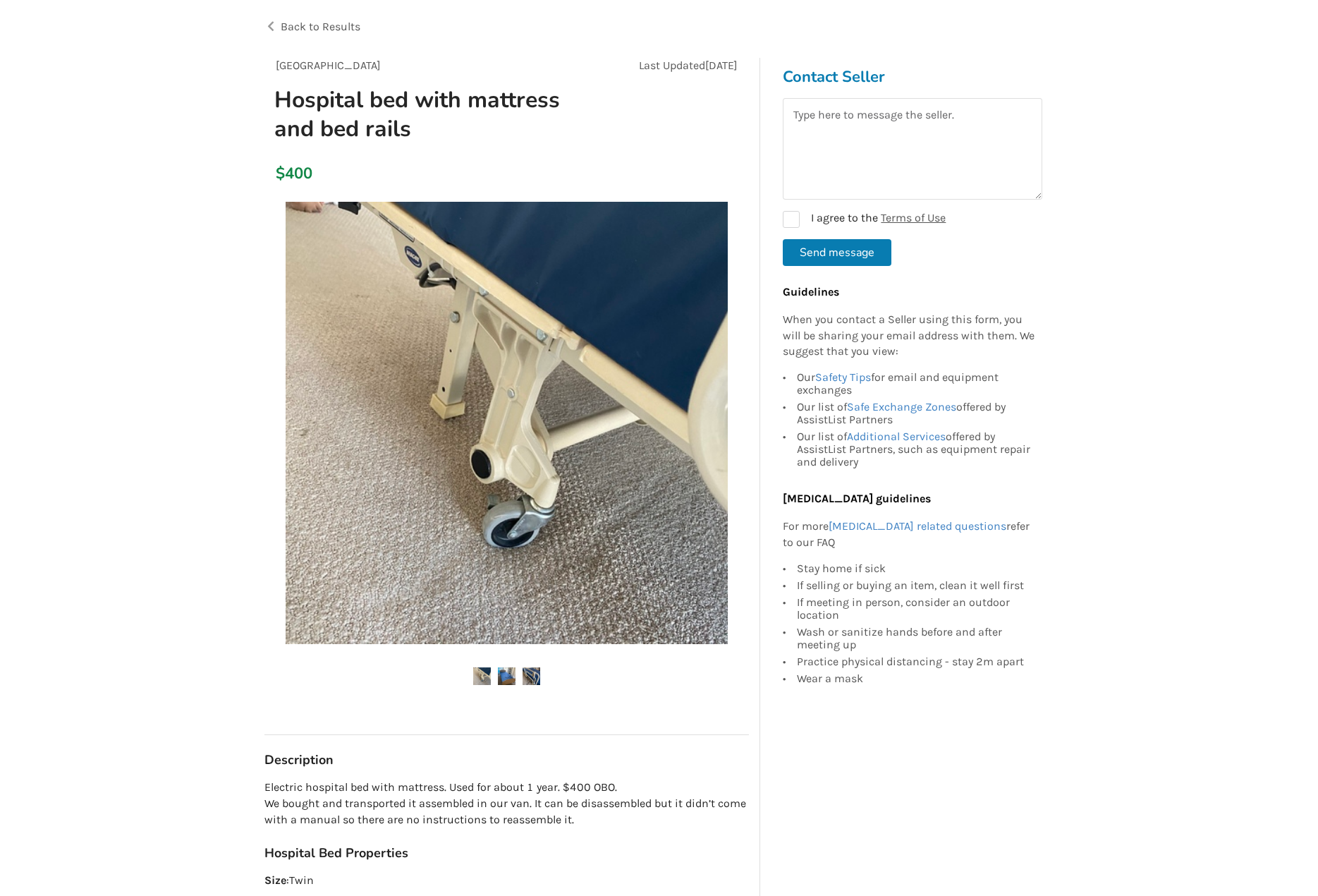
scroll to position [141, 0]
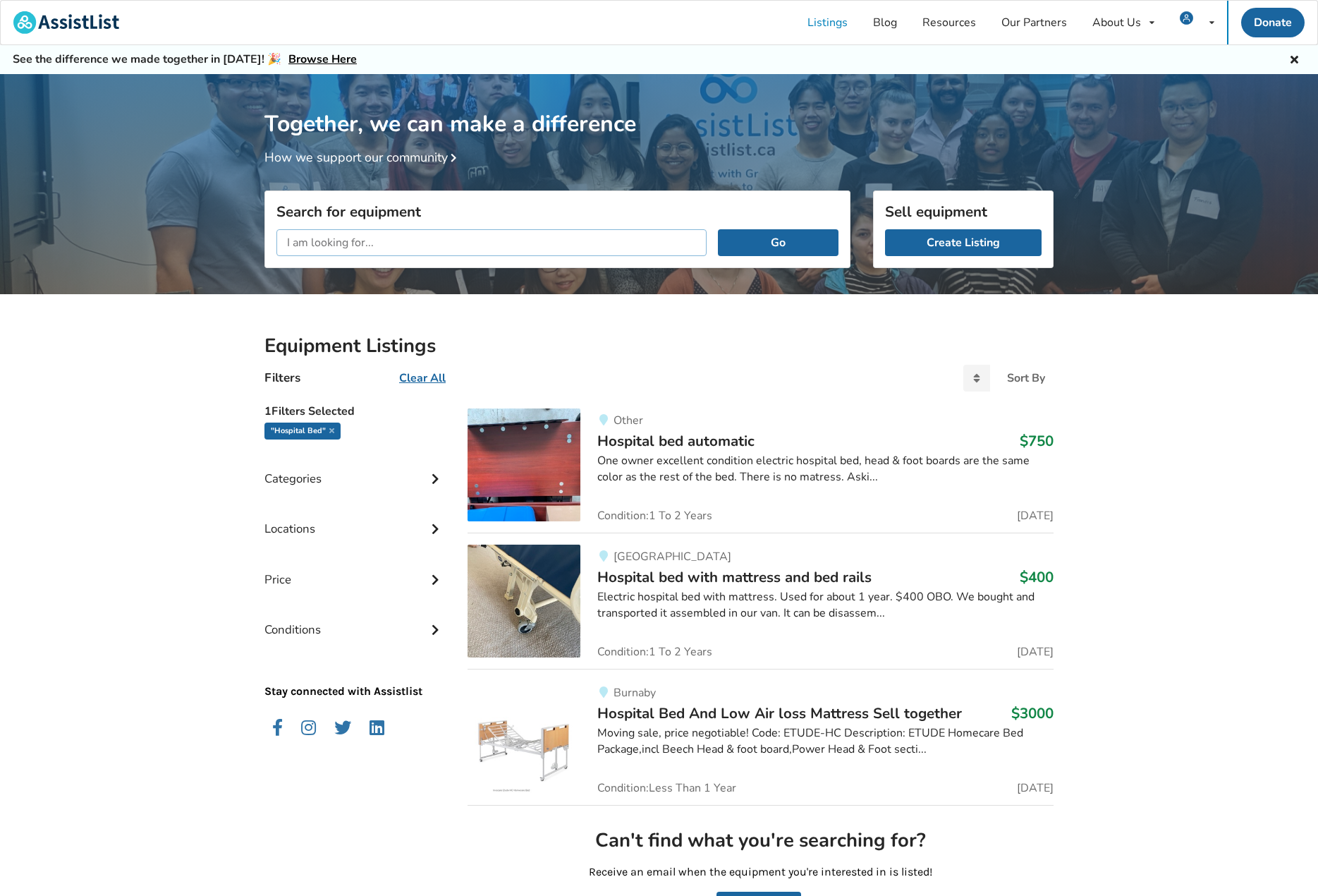
drag, startPoint x: 340, startPoint y: 255, endPoint x: 349, endPoint y: 256, distance: 9.1
click at [340, 255] on input "text" at bounding box center [491, 242] width 430 height 27
click at [718, 229] on button "Go" at bounding box center [778, 242] width 121 height 27
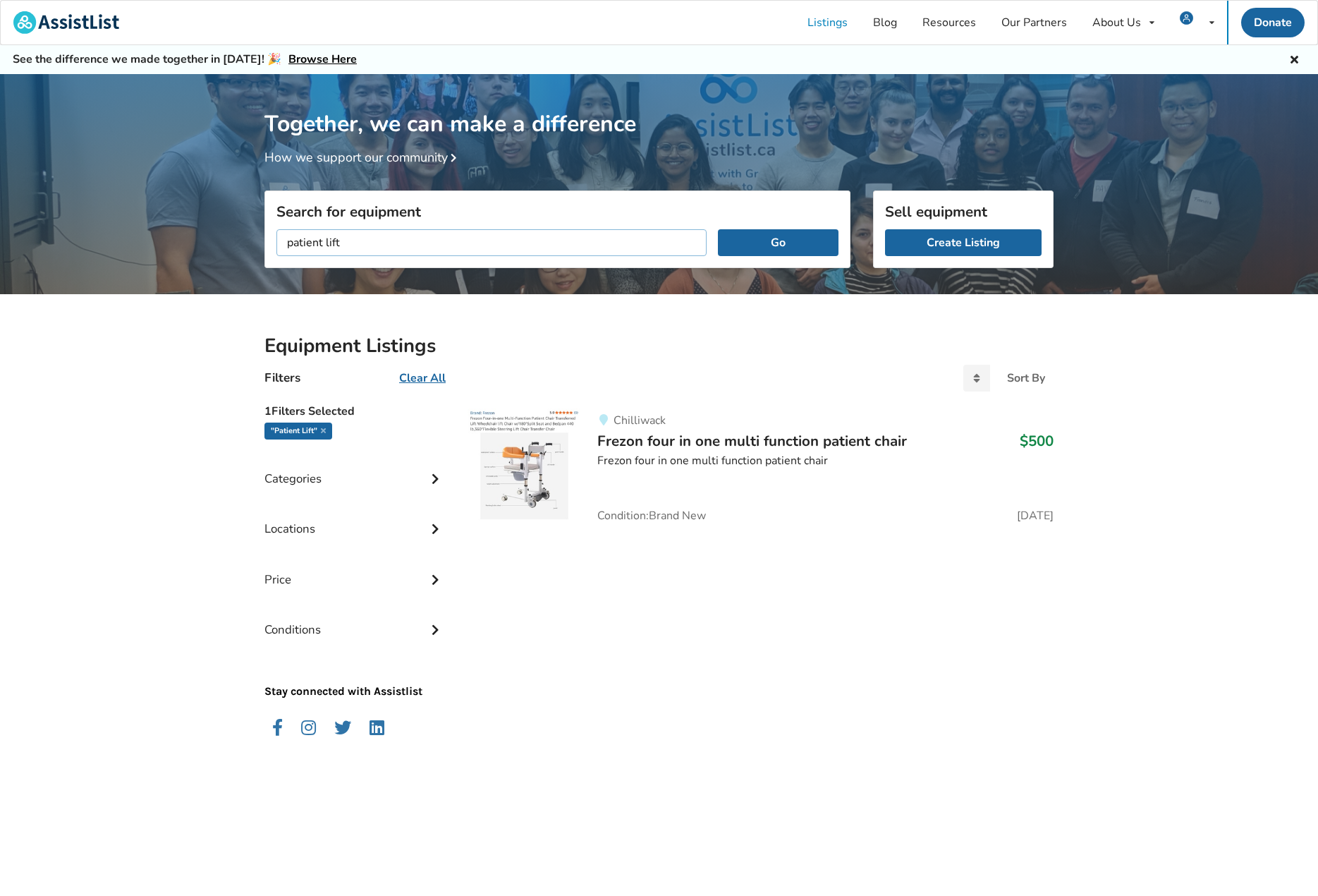
drag, startPoint x: 115, startPoint y: 191, endPoint x: -95, endPoint y: 141, distance: 215.9
click at [0, 141] on html "Listings Blog Resources Our Partners About Us About AssistList Our Story Our Te…" at bounding box center [659, 448] width 1318 height 896
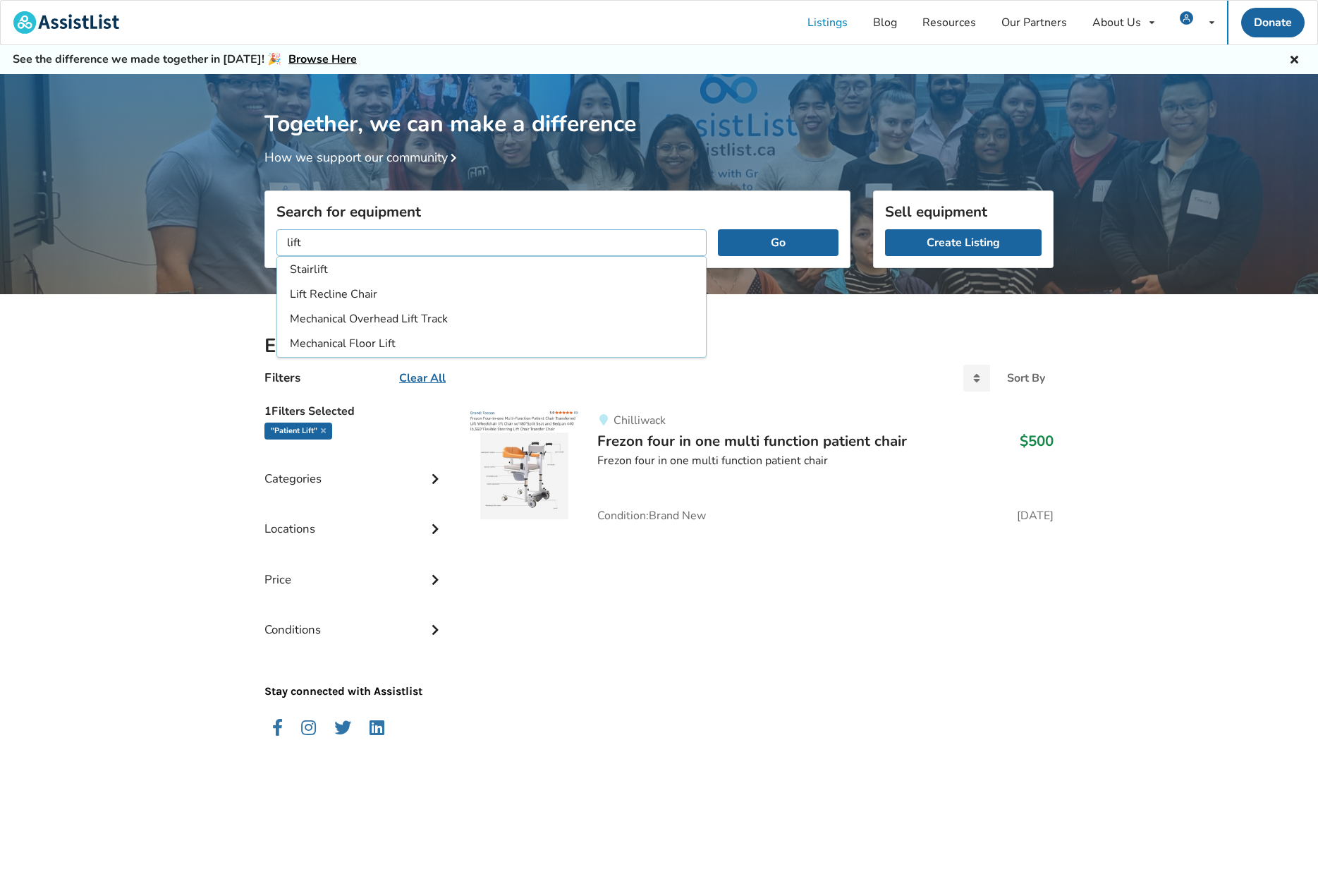
type input "lift"
click at [718, 229] on button "Go" at bounding box center [778, 242] width 121 height 27
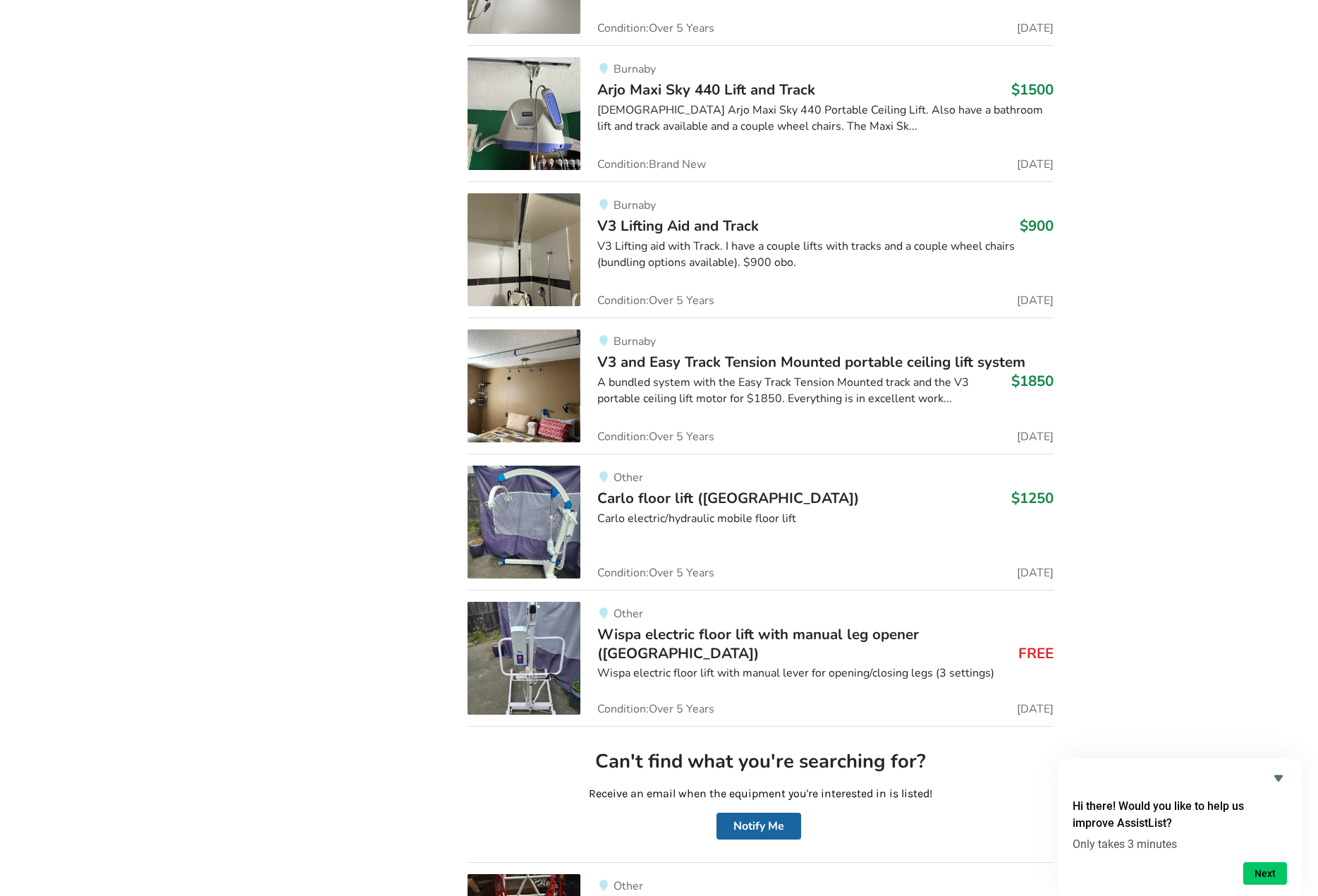
scroll to position [3093, 0]
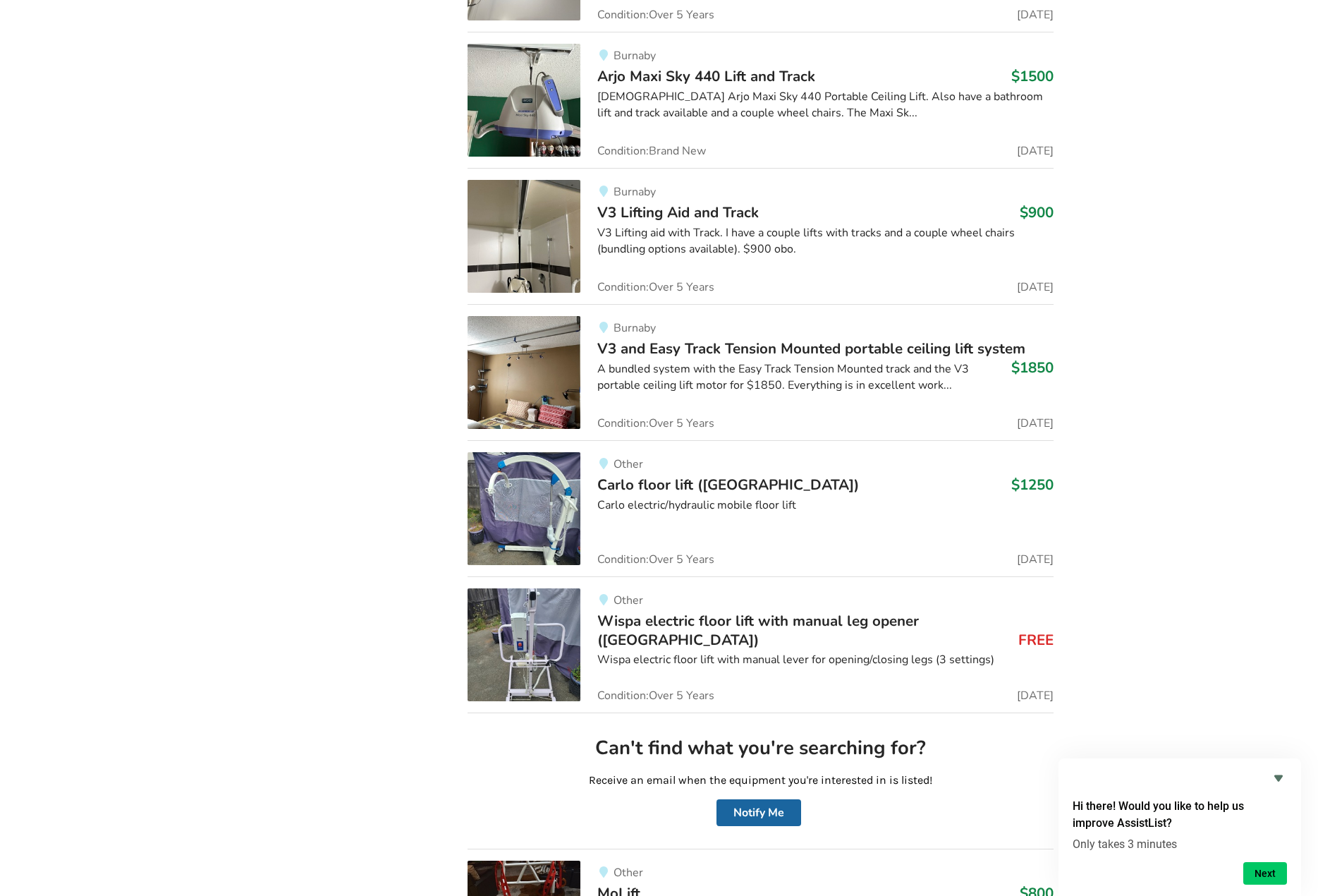
click at [703, 630] on span "Wispa electric floor lift with manual leg opener ([GEOGRAPHIC_DATA])" at bounding box center [758, 630] width 322 height 38
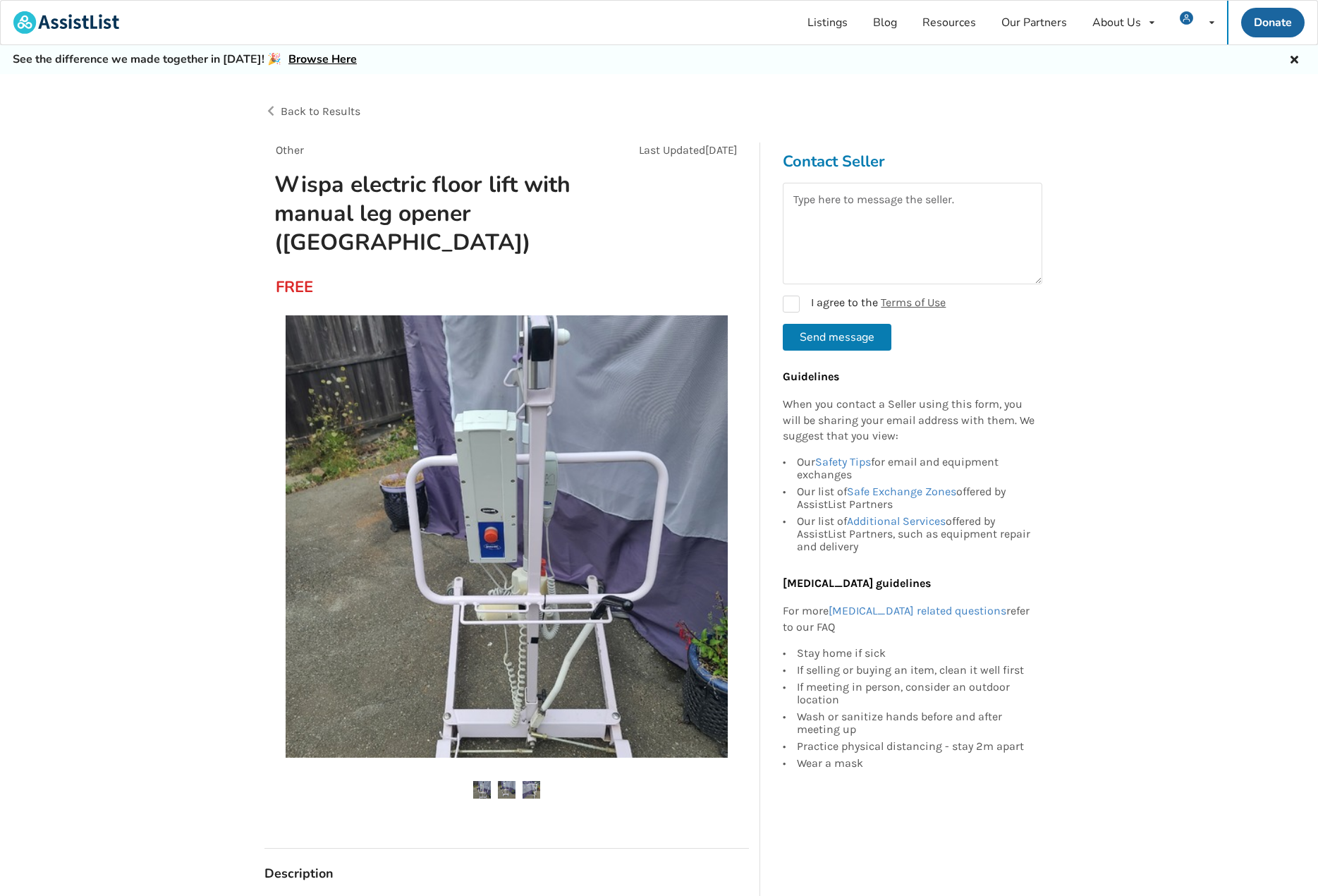
click at [614, 549] on img at bounding box center [507, 536] width 443 height 443
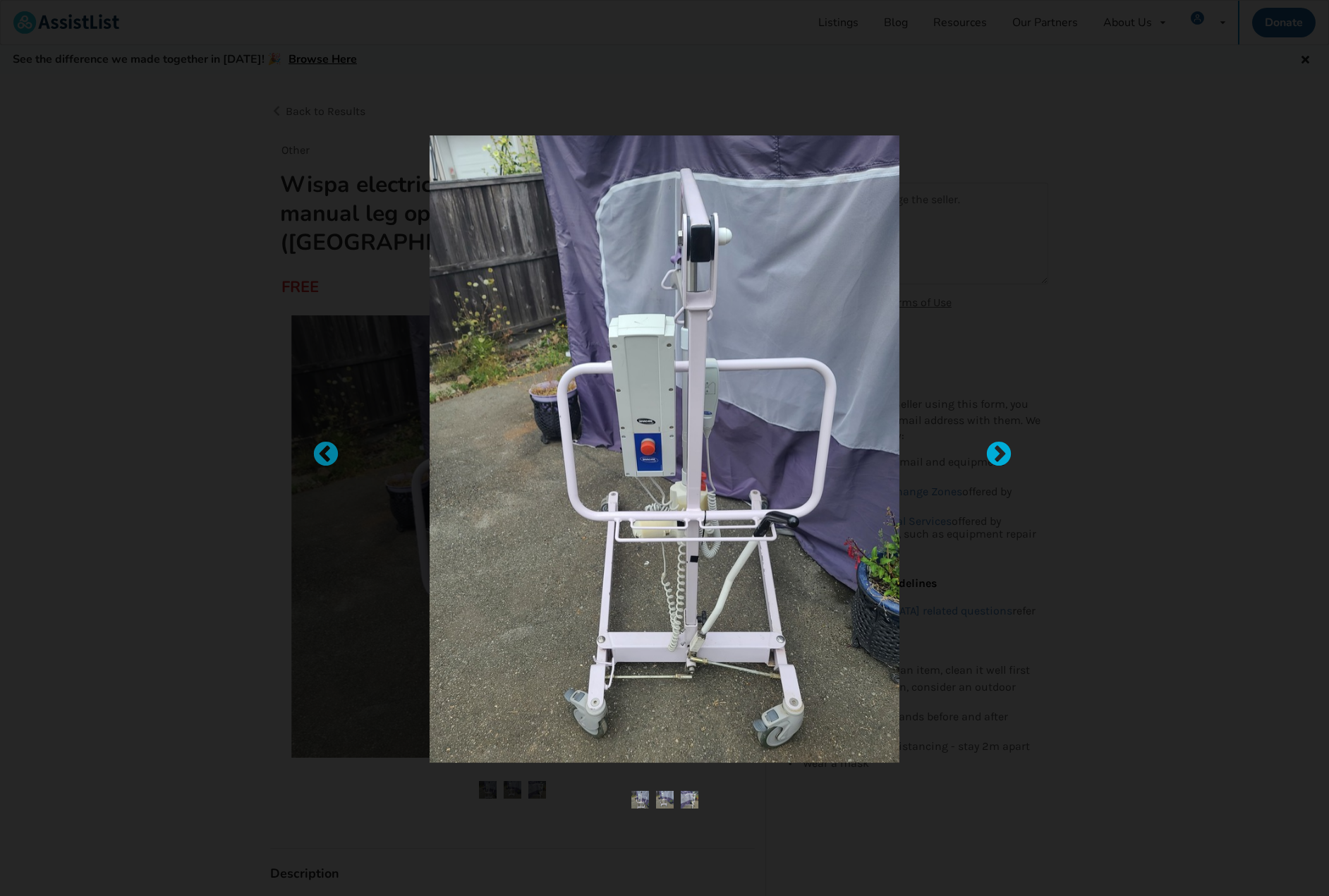
click at [999, 455] on div at bounding box center [991, 448] width 14 height 14
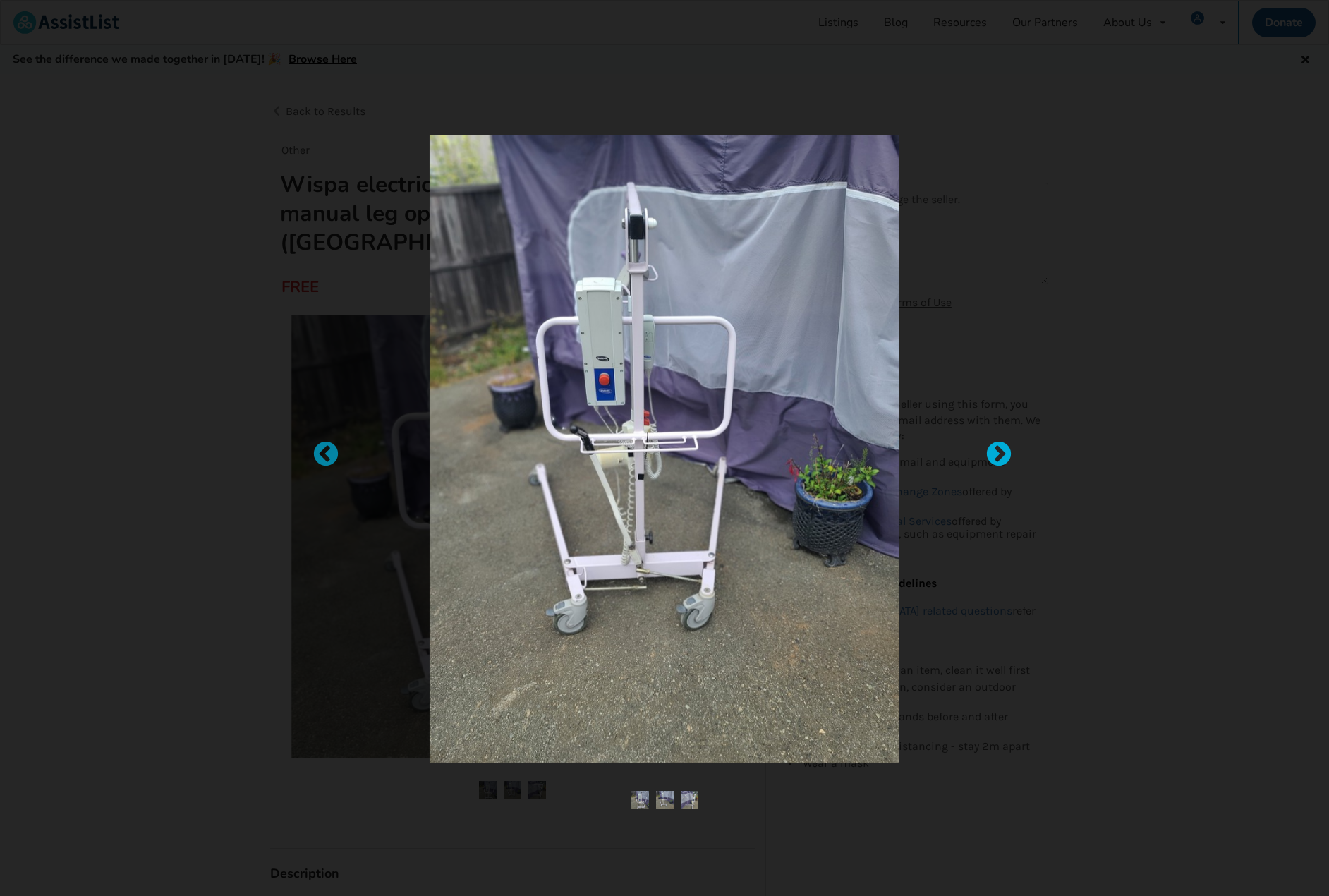
click at [999, 455] on div at bounding box center [991, 448] width 14 height 14
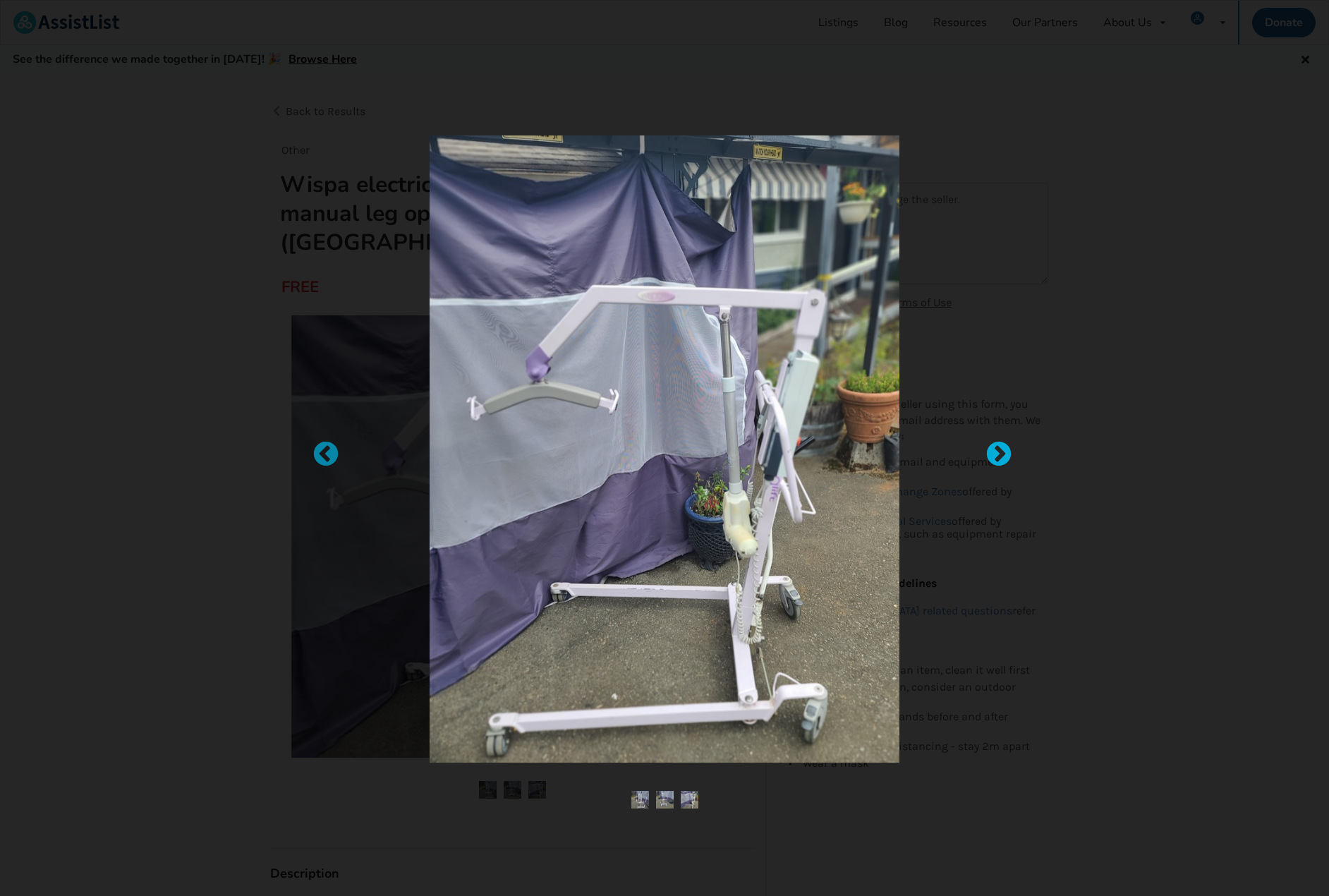
click at [999, 455] on div at bounding box center [991, 448] width 14 height 14
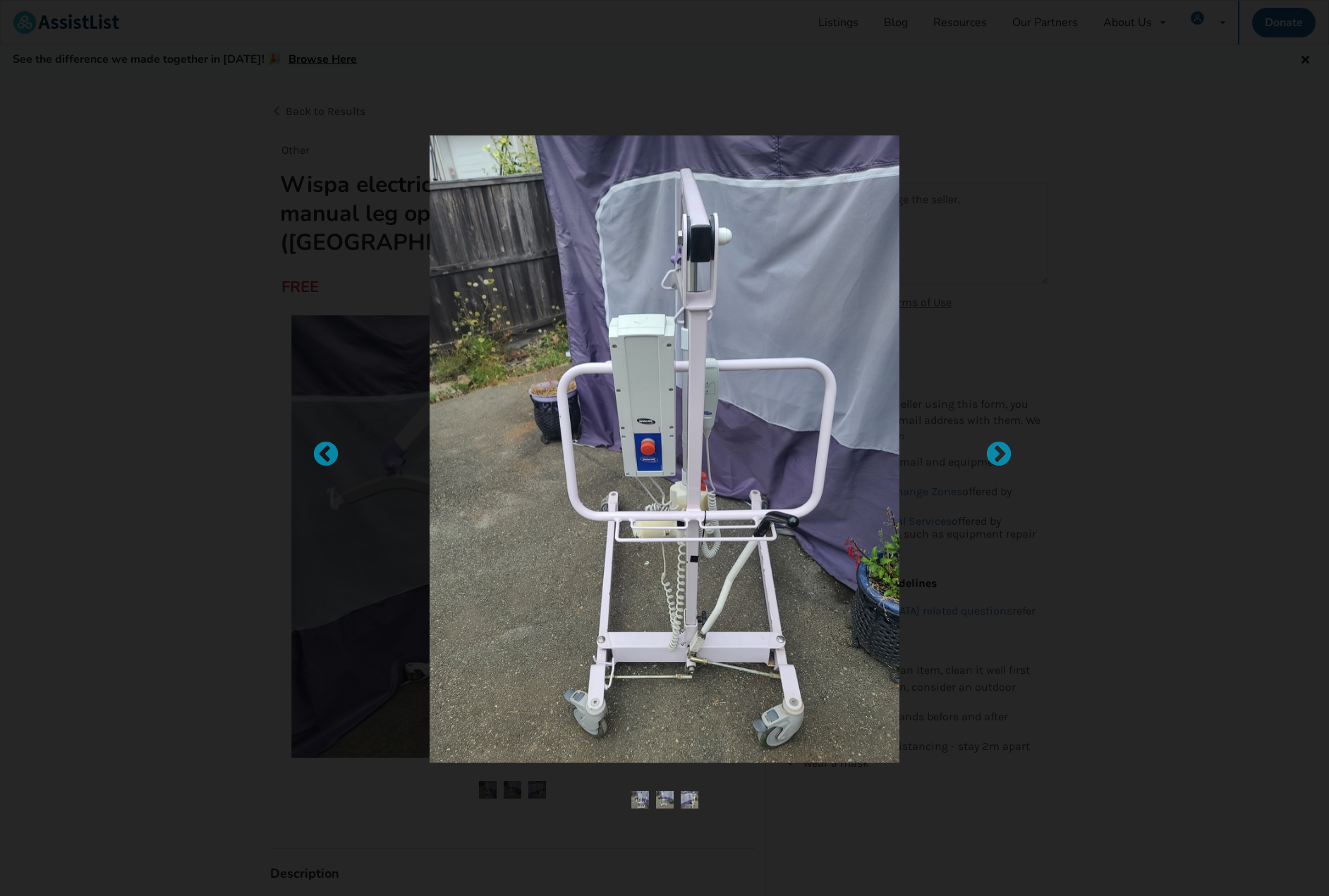
click at [1144, 229] on div at bounding box center [664, 448] width 1329 height 896
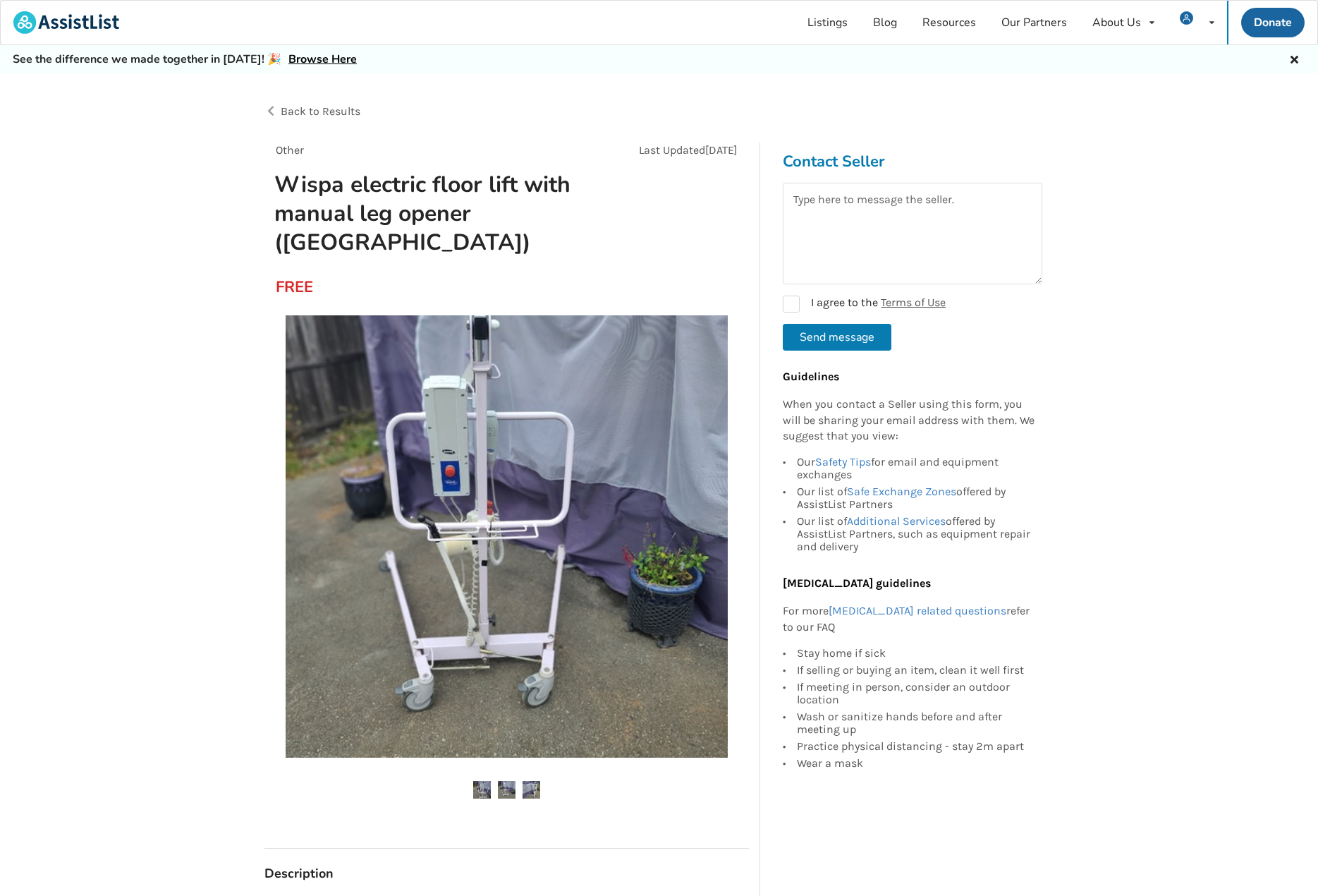
drag, startPoint x: 704, startPoint y: 201, endPoint x: 696, endPoint y: 205, distance: 8.9
